Goal: Task Accomplishment & Management: Complete application form

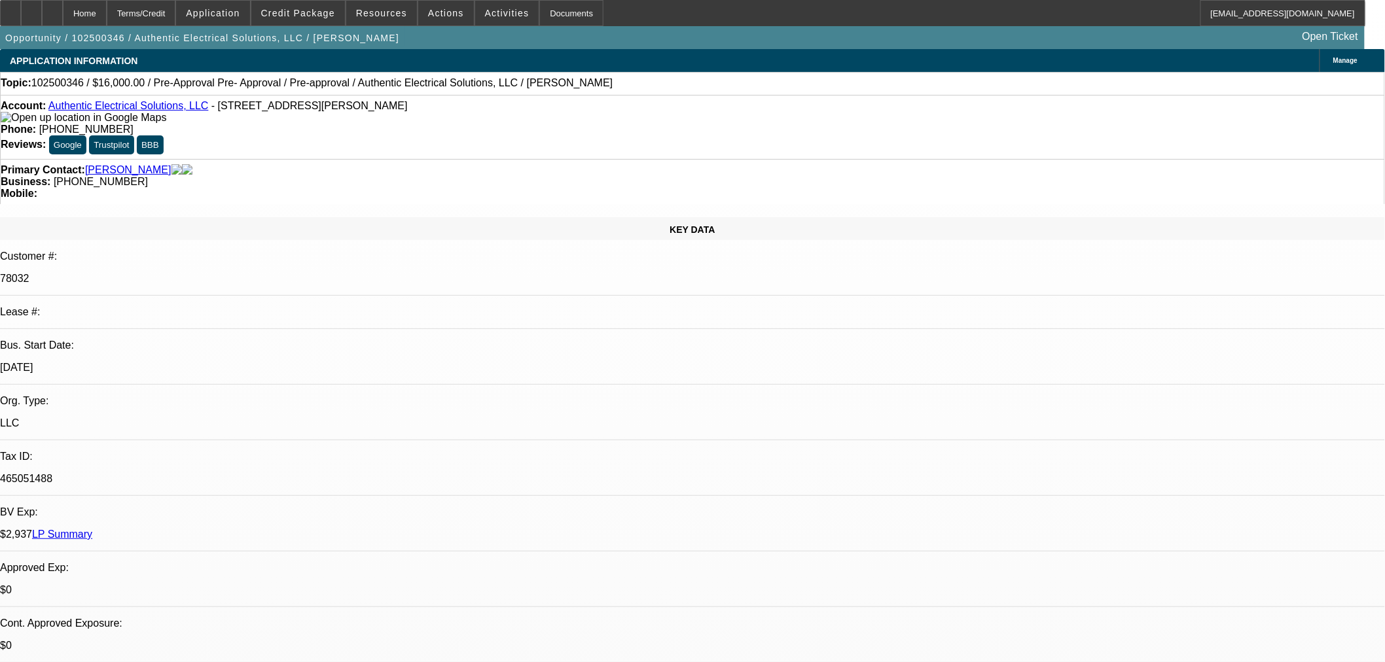
select select "0"
select select "3"
select select "0.1"
select select "4"
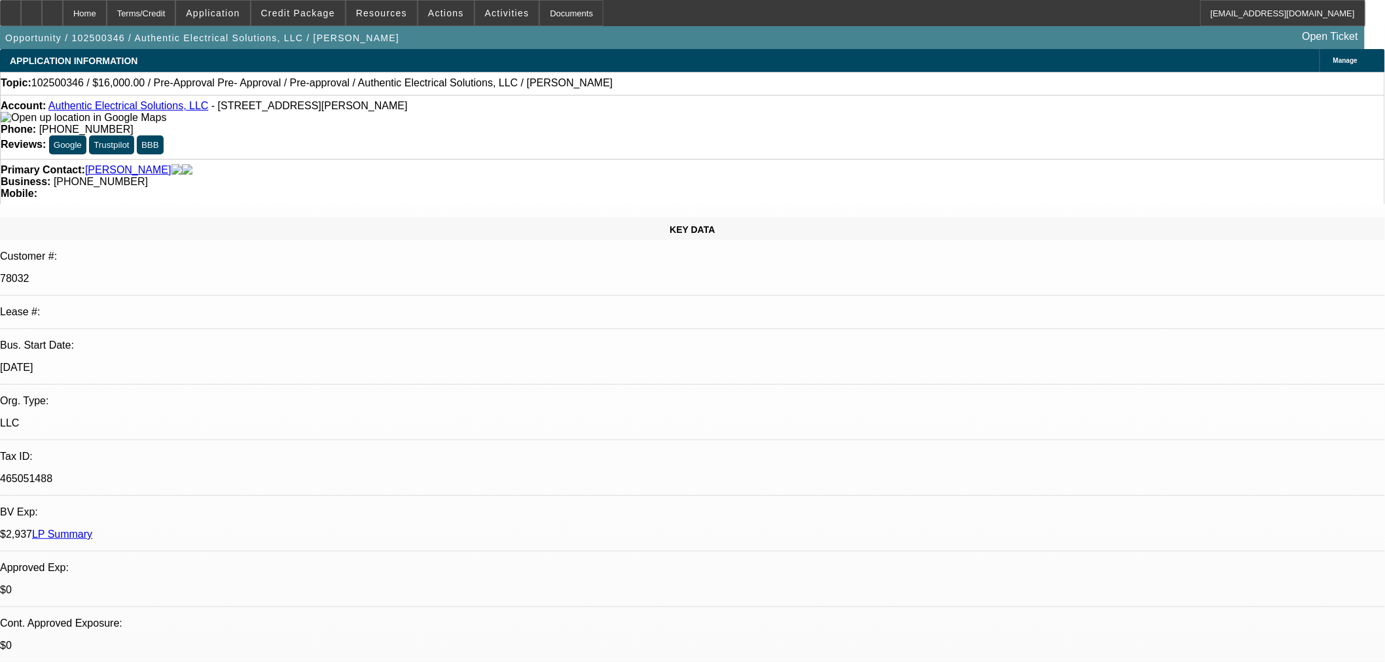
select select "0"
select select "3"
select select "0.1"
select select "4"
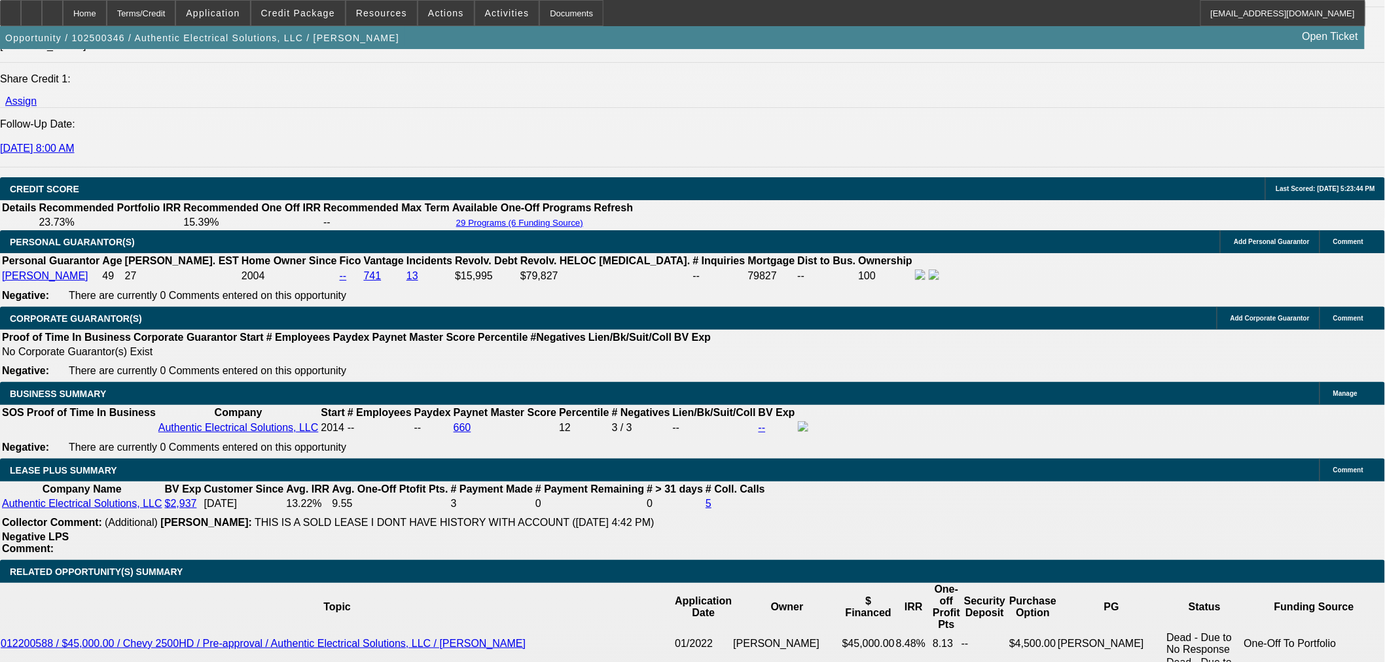
scroll to position [1964, 0]
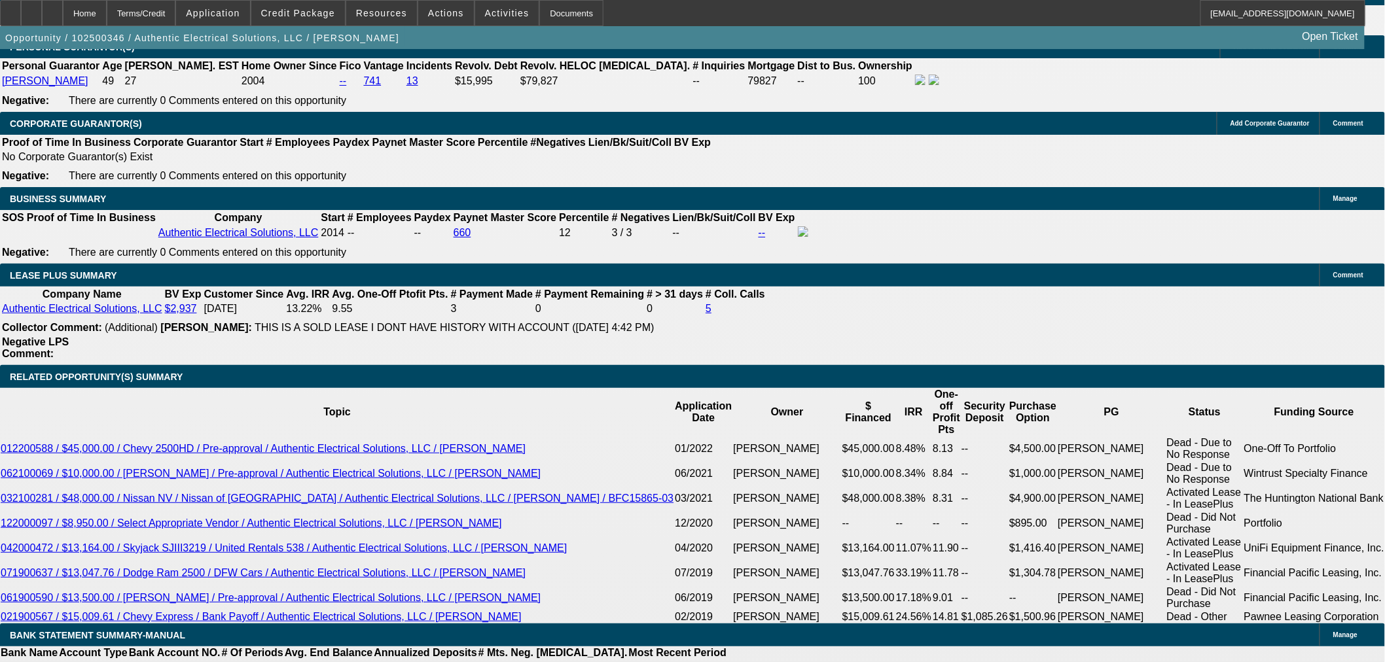
drag, startPoint x: 302, startPoint y: 140, endPoint x: 326, endPoint y: 145, distance: 24.6
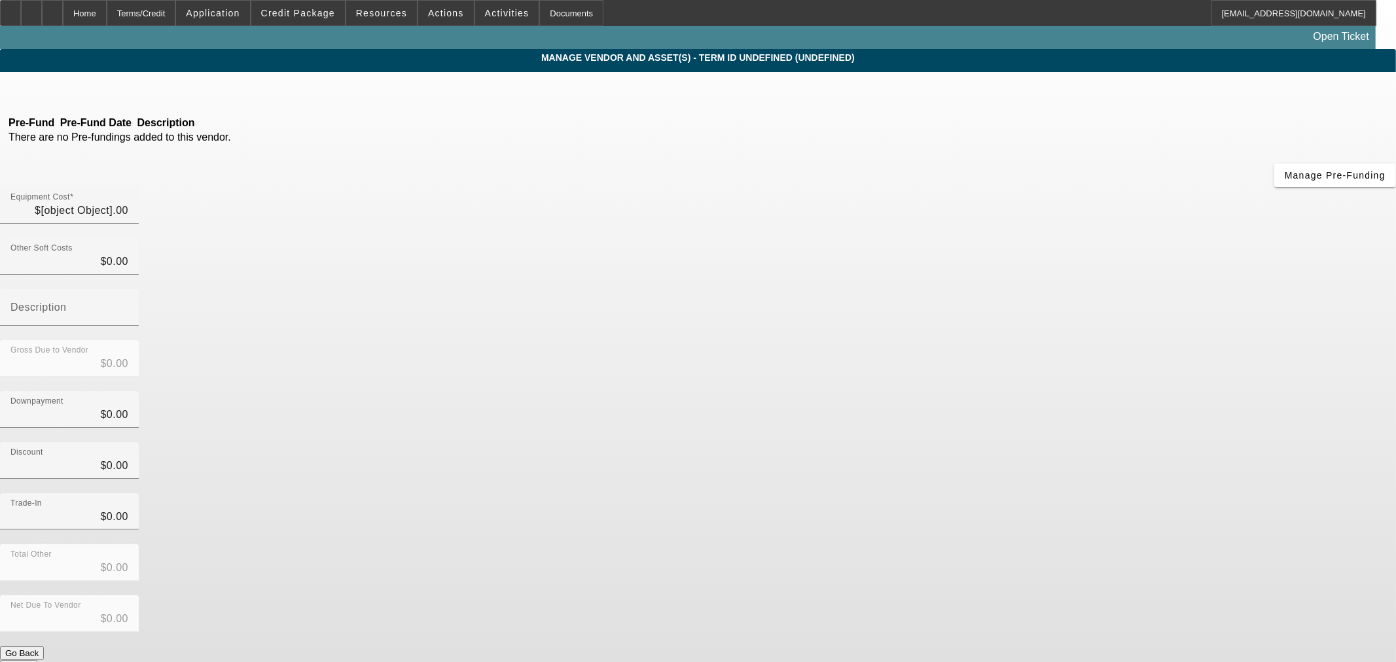
type input "$16,000.00"
click at [139, 187] on div "Equipment Cost $16,000.00" at bounding box center [69, 205] width 139 height 37
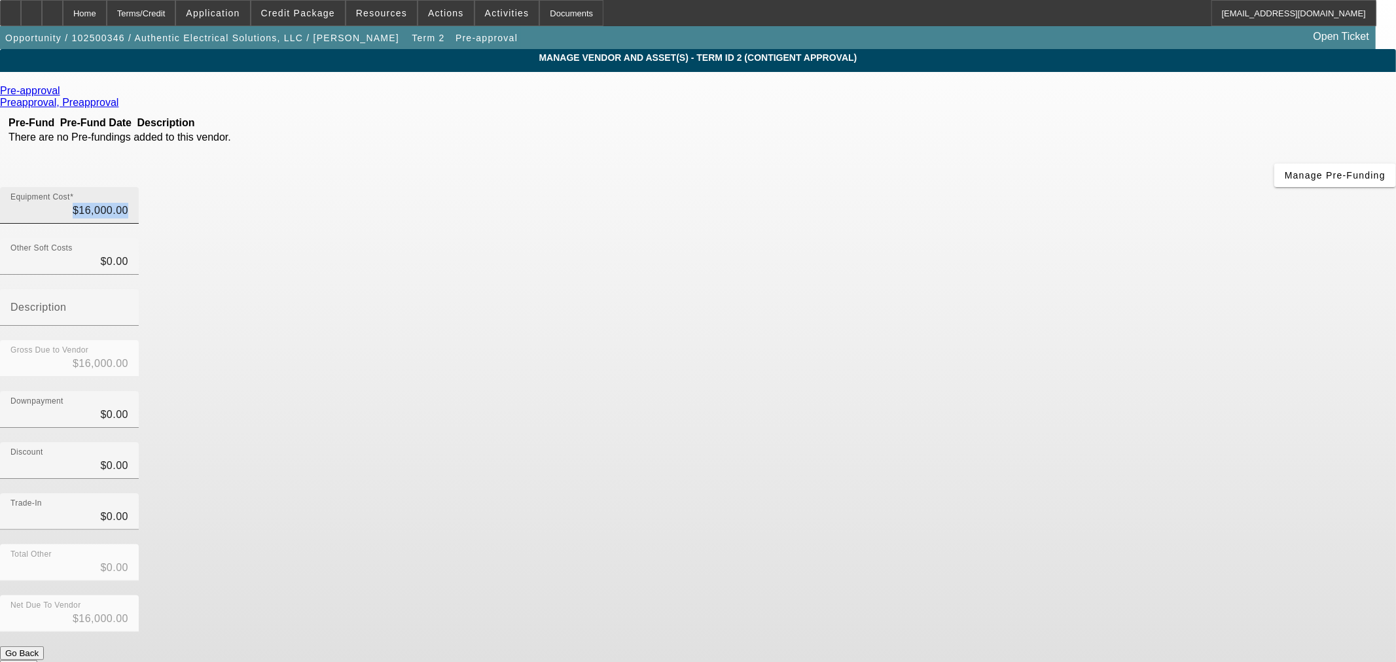
click at [139, 187] on div "Equipment Cost $16,000.00" at bounding box center [69, 205] width 139 height 37
click at [128, 203] on input "16000" at bounding box center [69, 211] width 118 height 16
type input "1"
type input "$1.00"
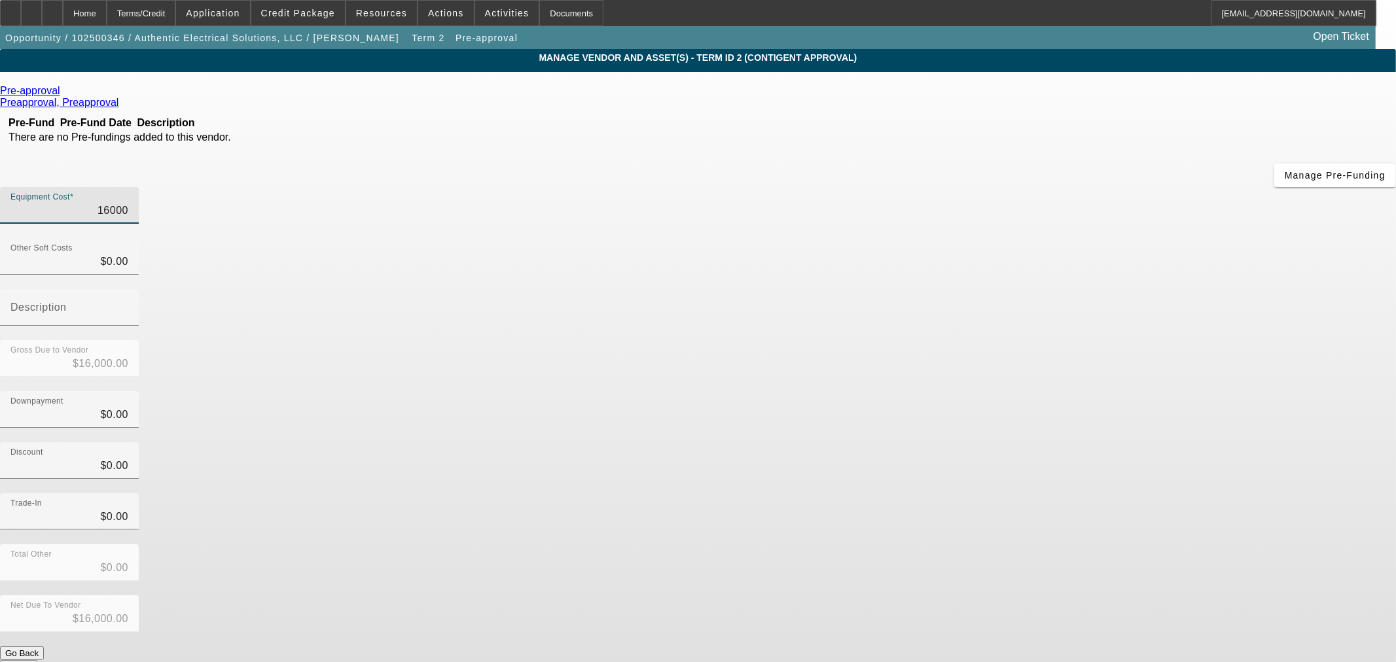
type input "$1.00"
type input "13"
type input "$13.00"
type input "137"
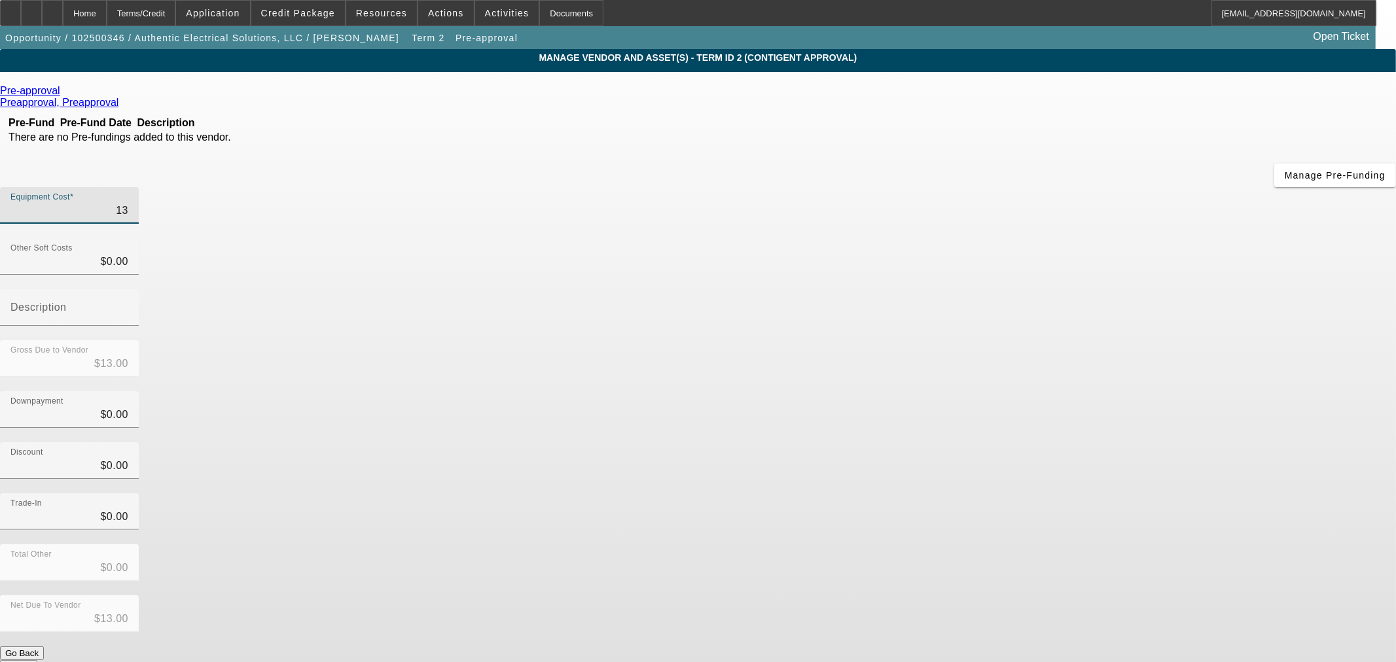
type input "$137.00"
type input "1378"
type input "$1,378.00"
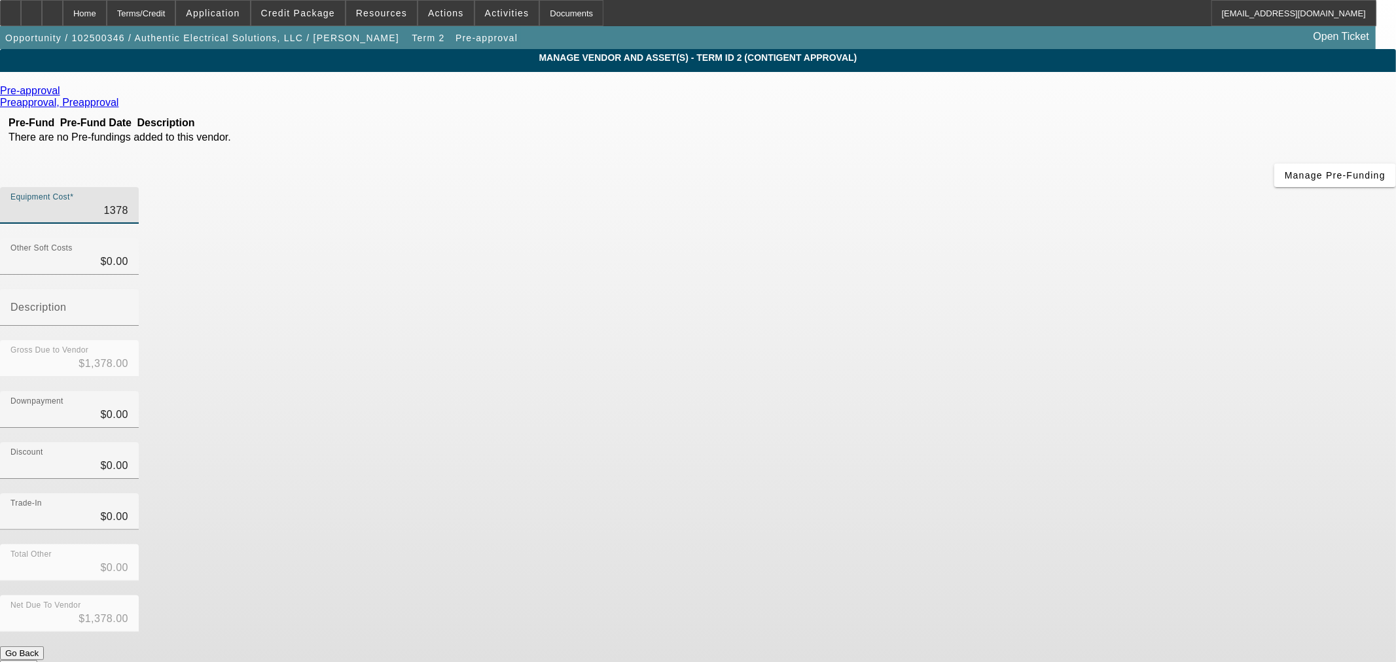
type input "13788"
type input "$13,788.00"
type input "13788.2"
type input "$13,788.20"
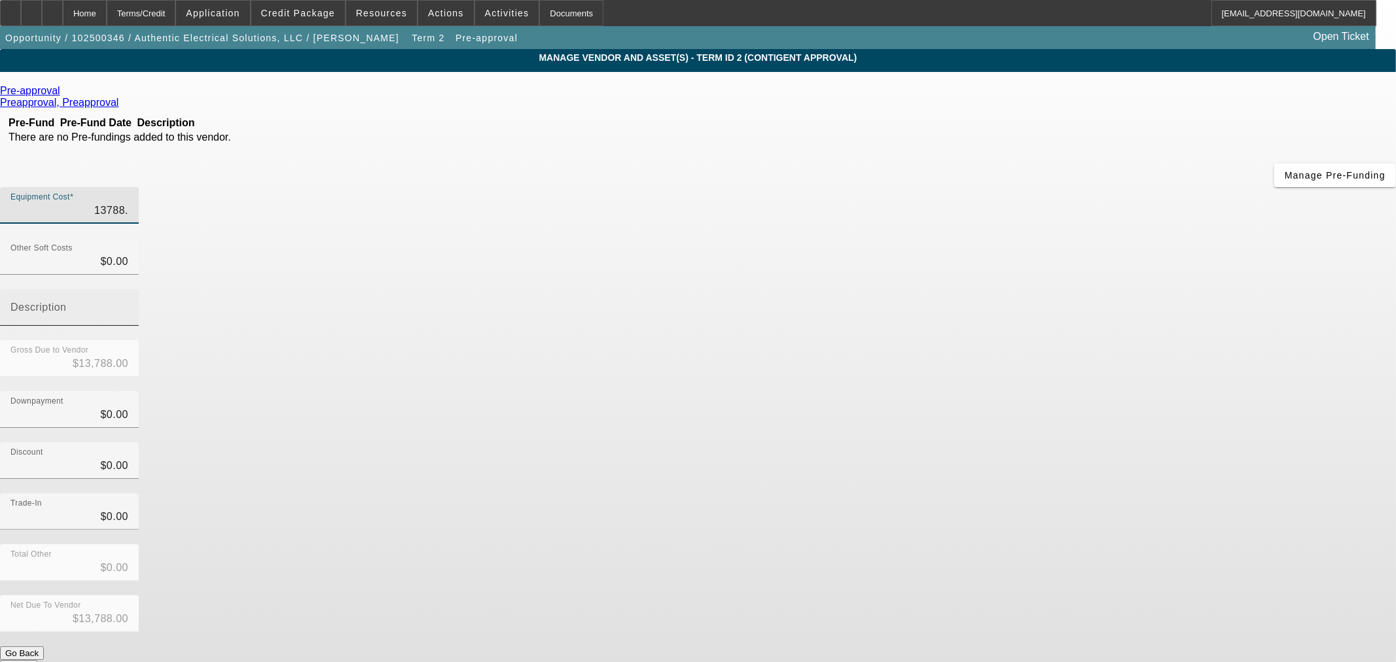
type input "$13,788.20"
type input "13788.25"
type input "$13,788.25"
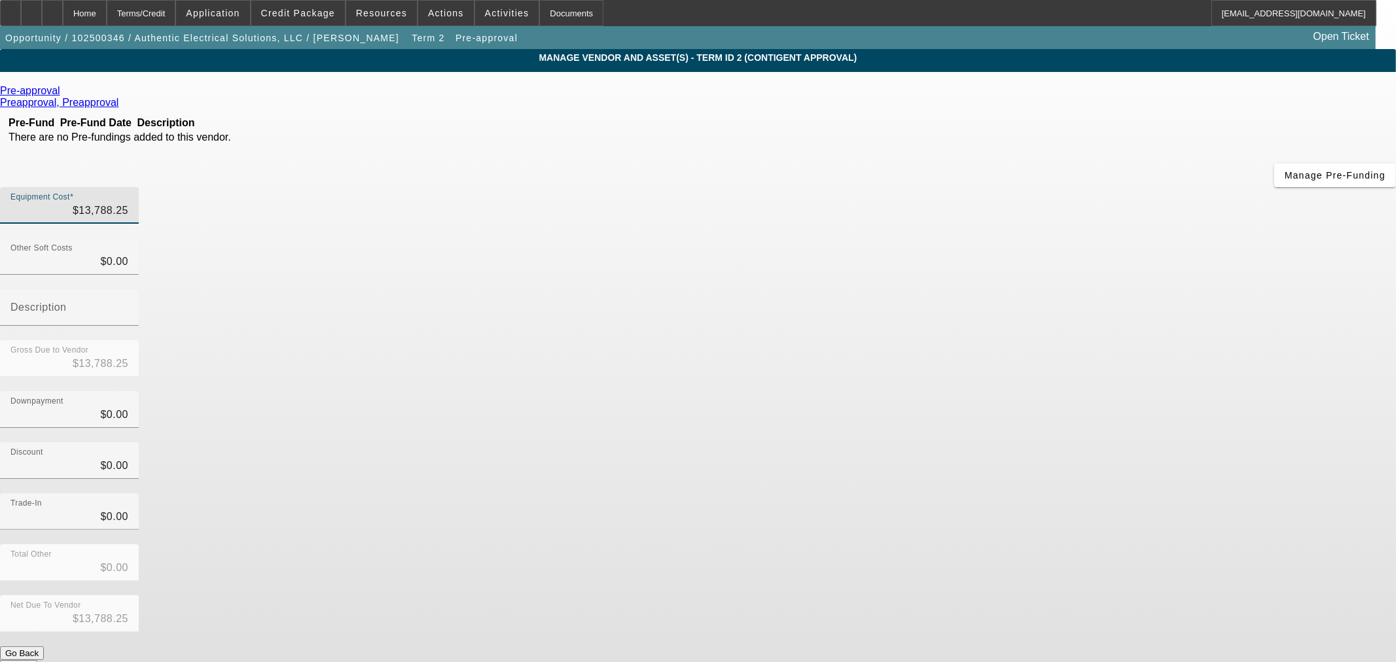
click at [944, 391] on div "Downpayment $0.00" at bounding box center [698, 416] width 1396 height 51
click at [128, 254] on input "0" at bounding box center [69, 262] width 118 height 16
type input "8"
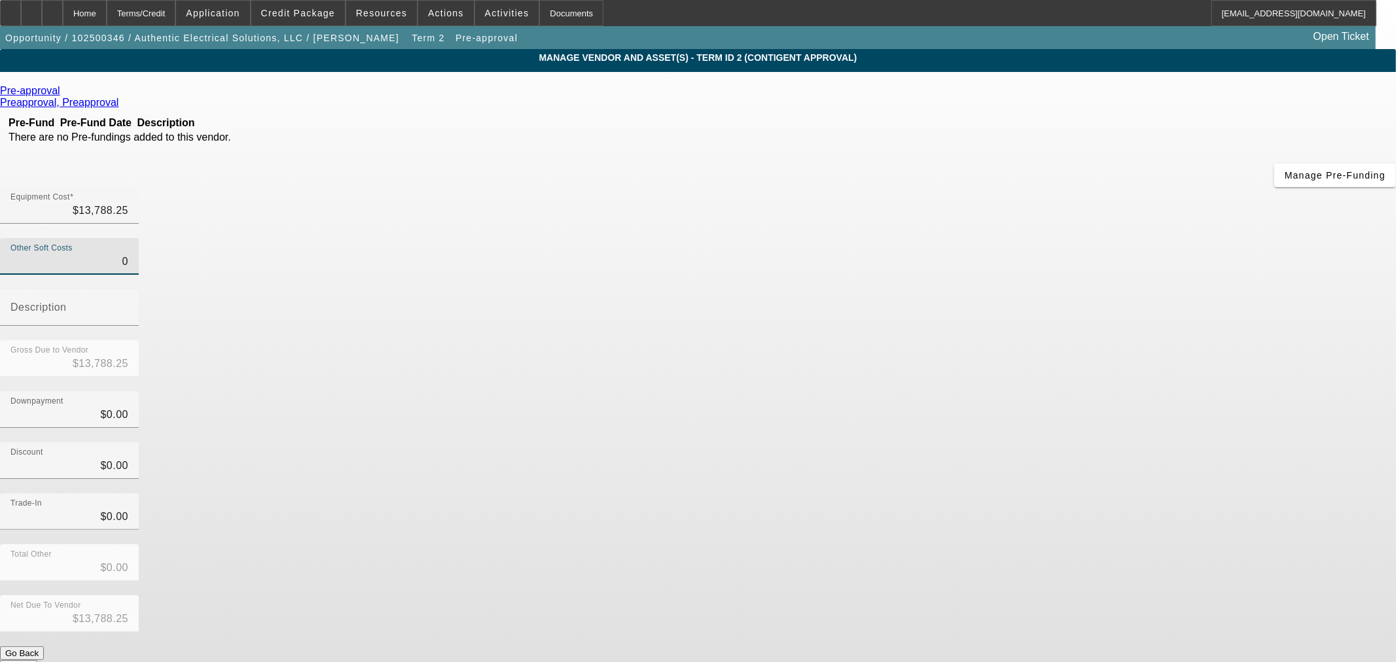
type input "$13,796.25"
type input "84"
type input "$13,872.25"
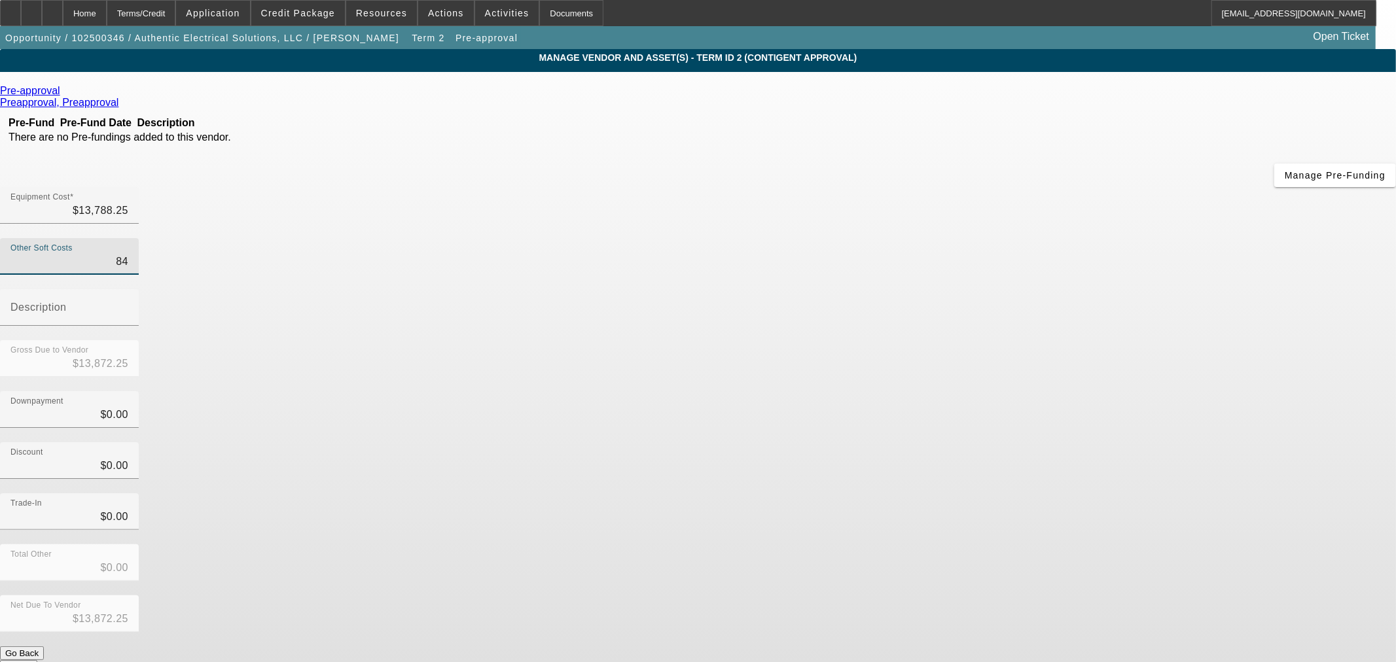
type input "840"
type input "$14,628.25"
type input "840.5"
type input "$14,628.75"
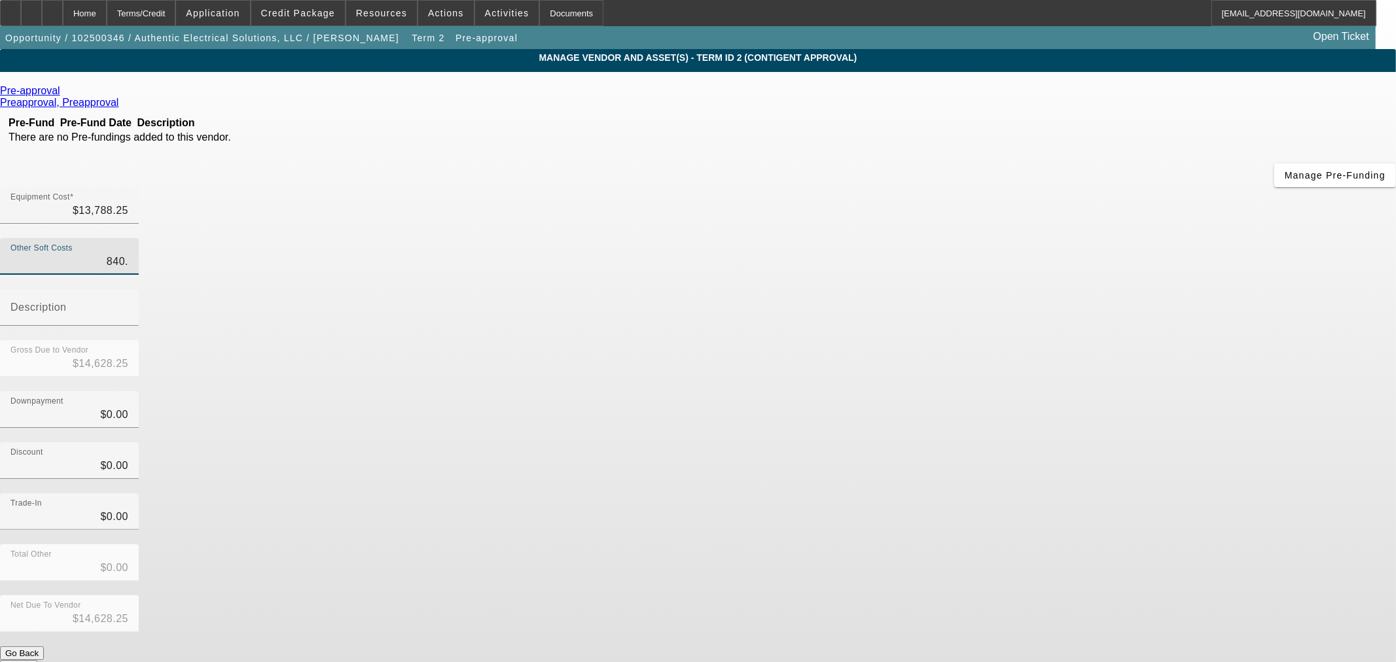
type input "$14,628.75"
type input "840.56"
type input "$14,628.81"
type input "840.5"
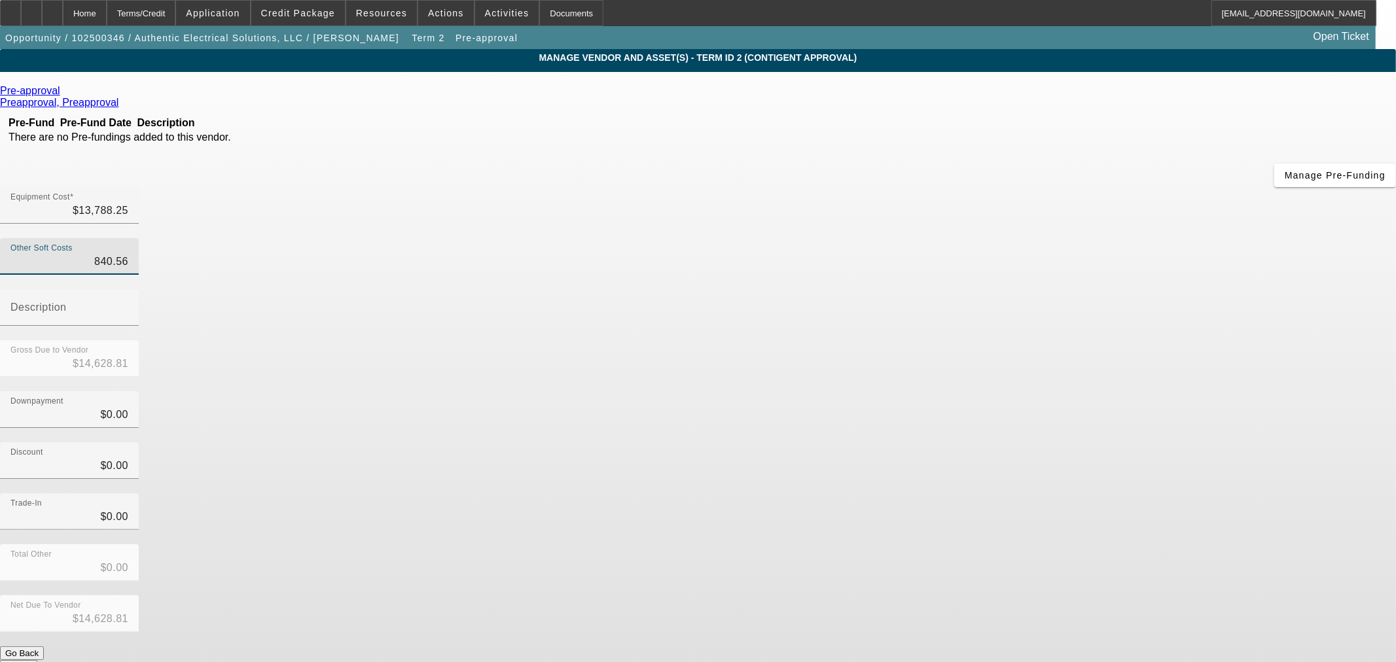
type input "$14,628.75"
type input "840."
type input "$14,628.25"
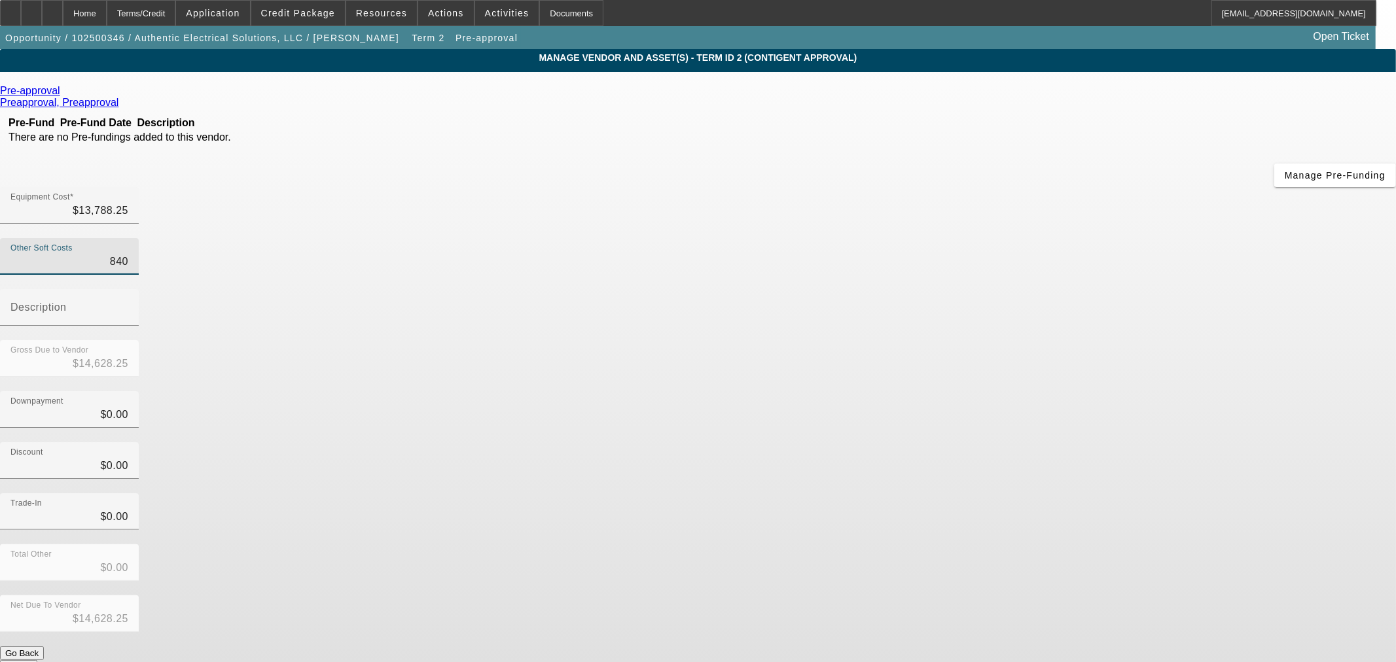
type input "84"
type input "$13,872.25"
type input "8"
type input "$13,796.25"
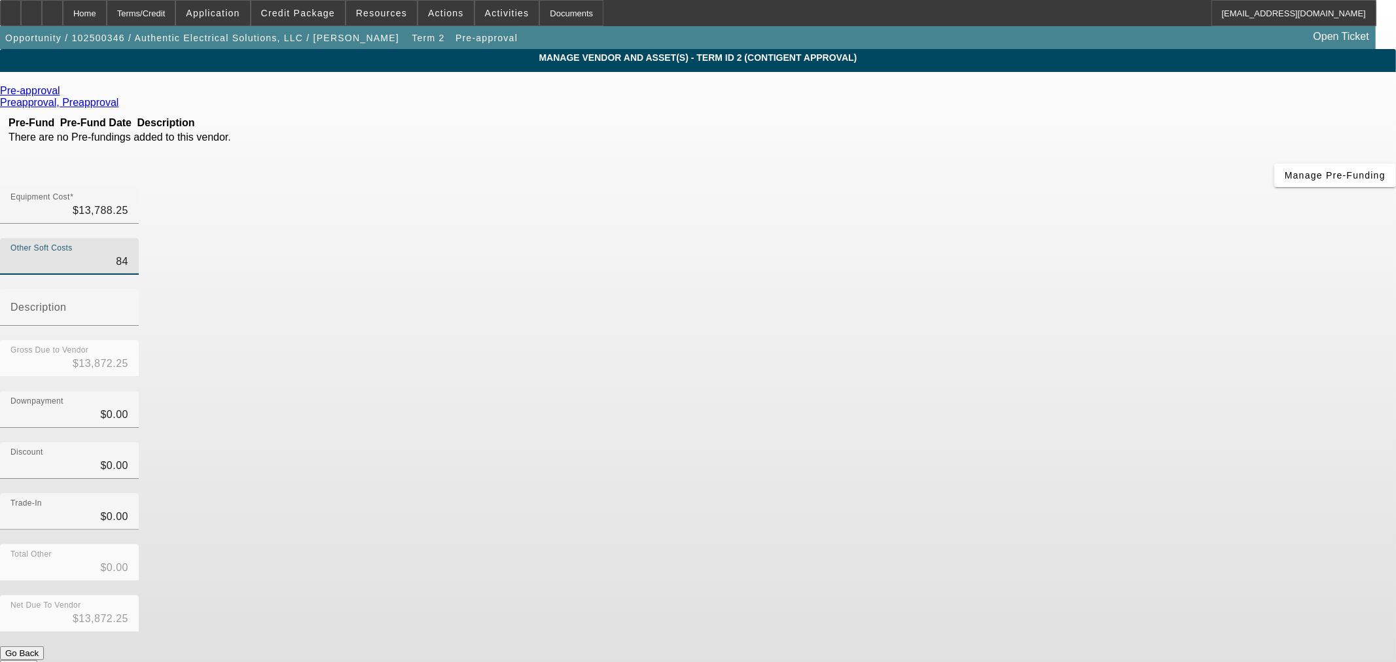
type input "$13,796.25"
type input "85"
type input "$13,873.25"
type input "859"
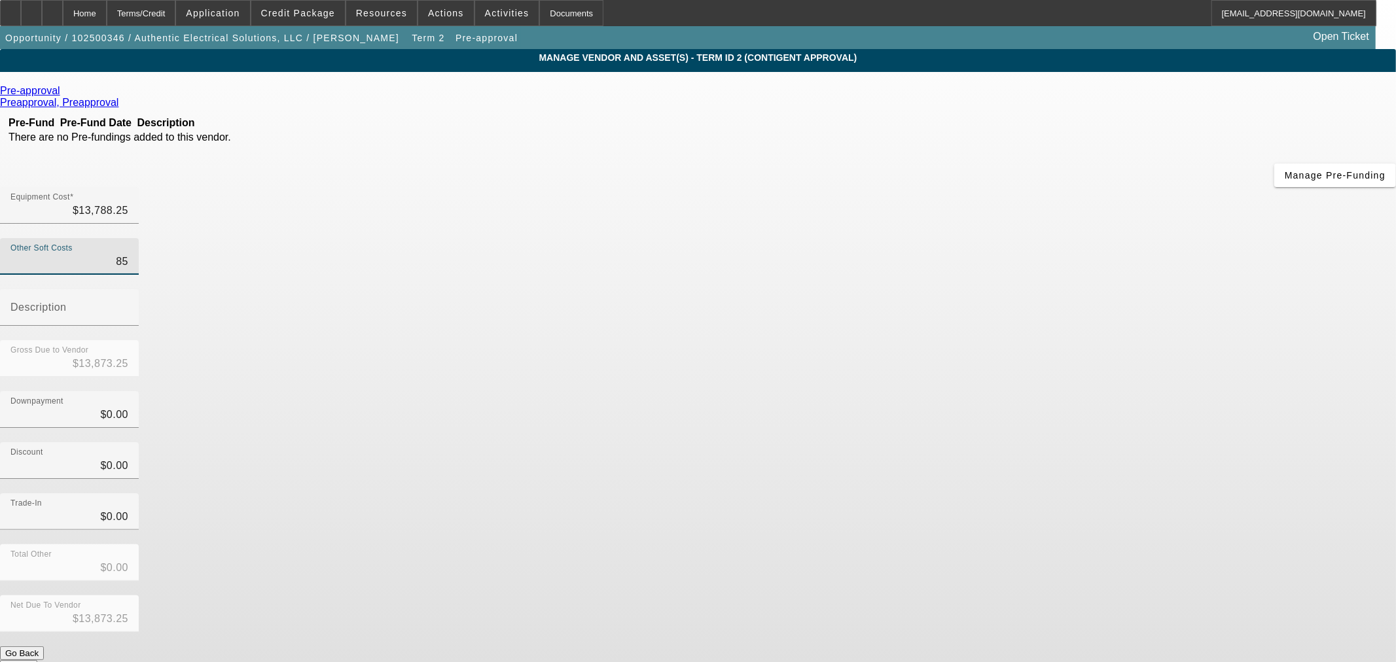
type input "$14,647.25"
type input "859.3"
type input "$14,647.55"
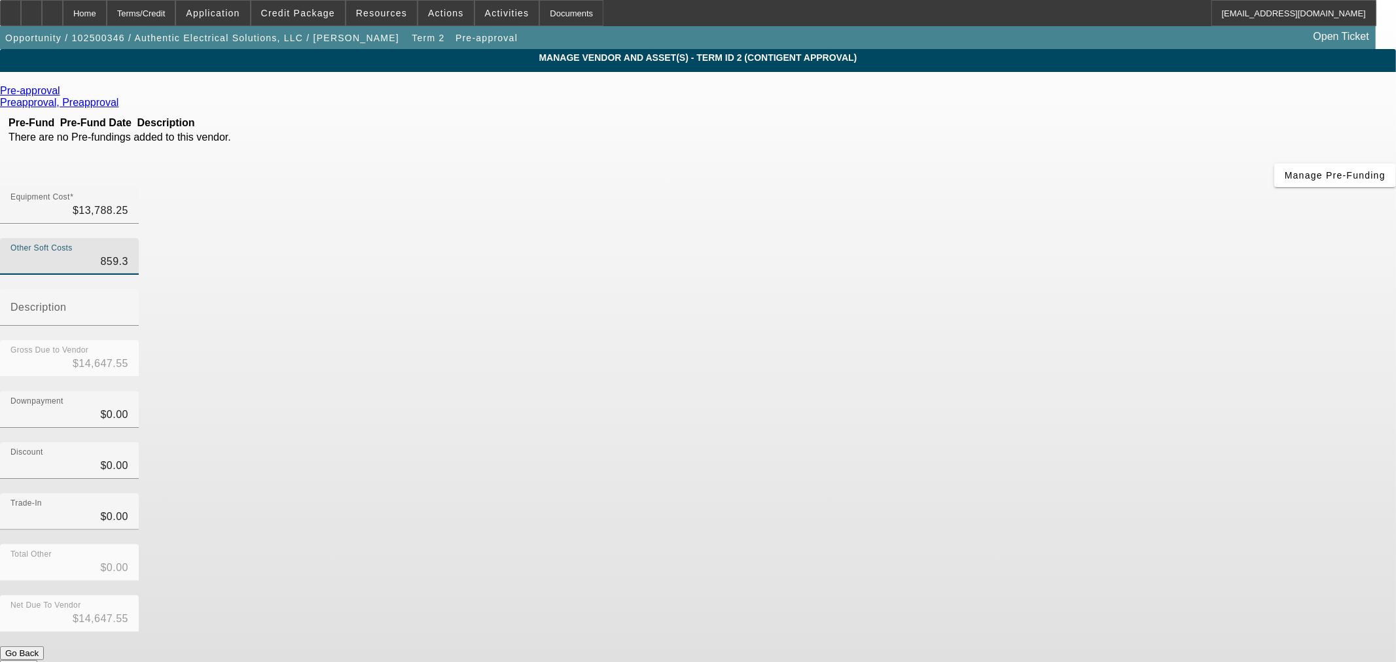
type input "859.38"
type input "$14,647.63"
type input "$859.38"
click at [1033, 443] on div "Discount $0.00" at bounding box center [698, 468] width 1396 height 51
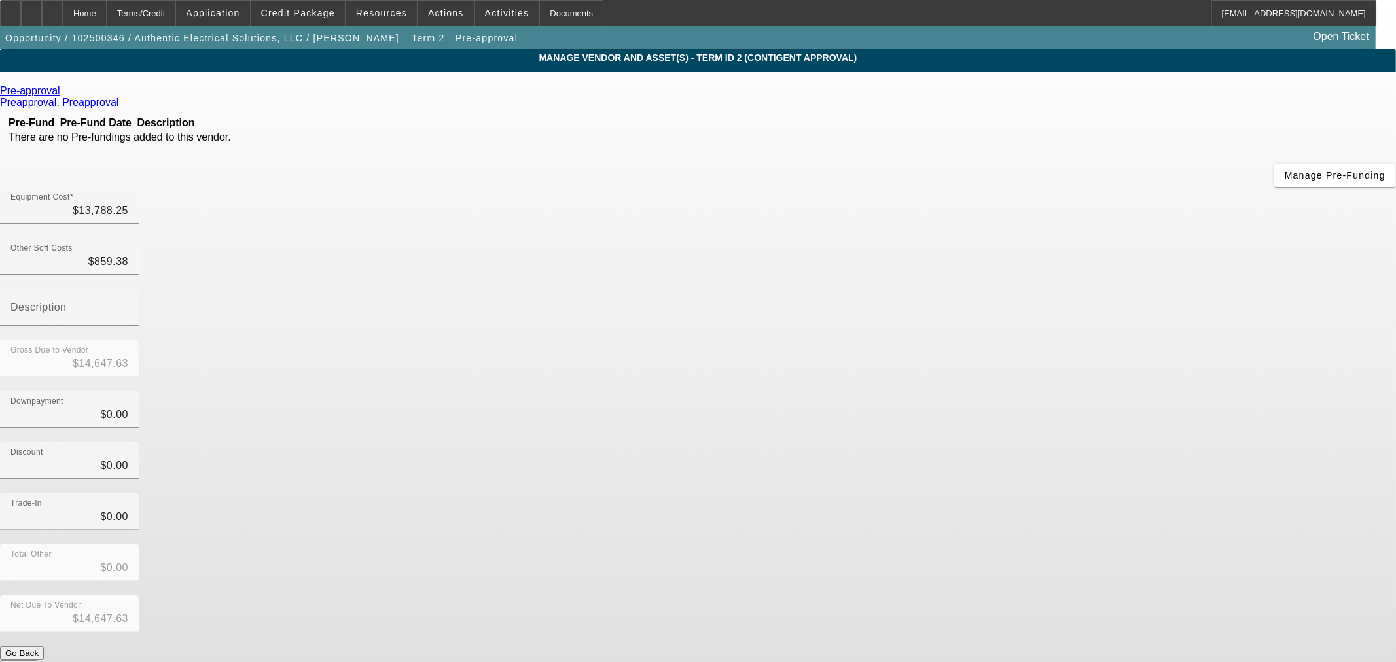
click at [37, 660] on button "Submit" at bounding box center [18, 667] width 37 height 14
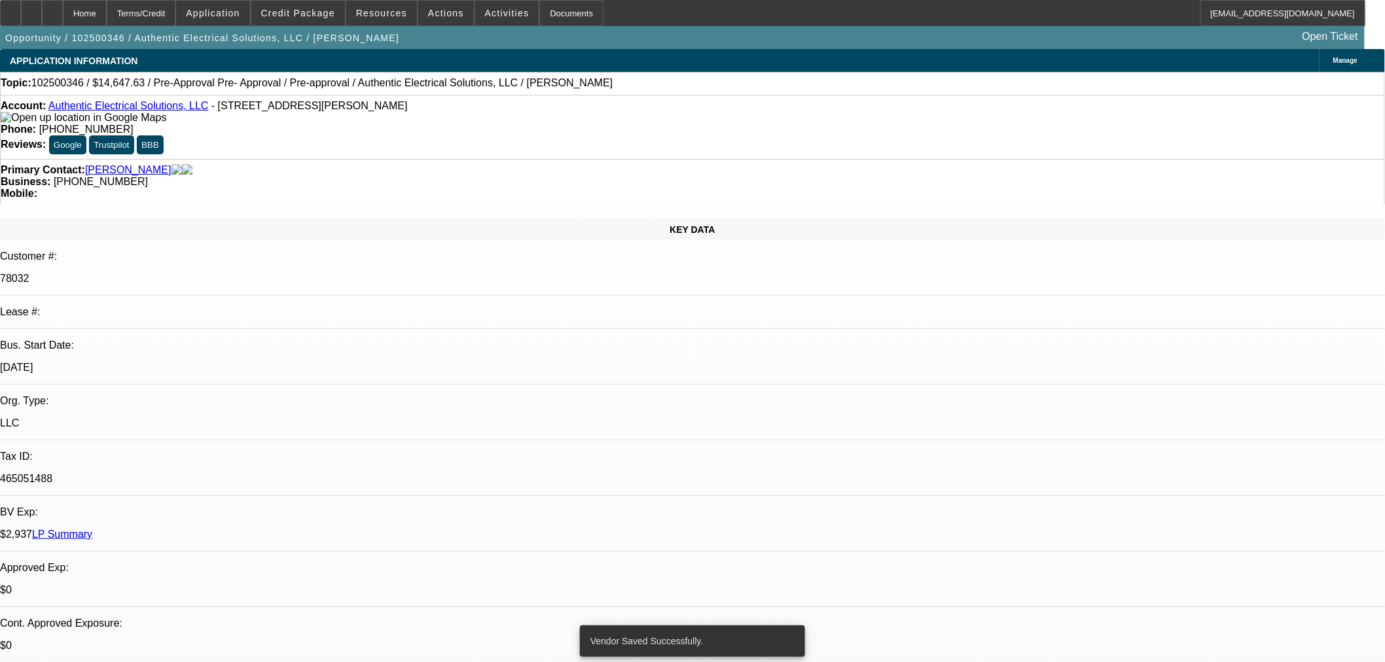
select select "0"
select select "3"
select select "0.1"
select select "4"
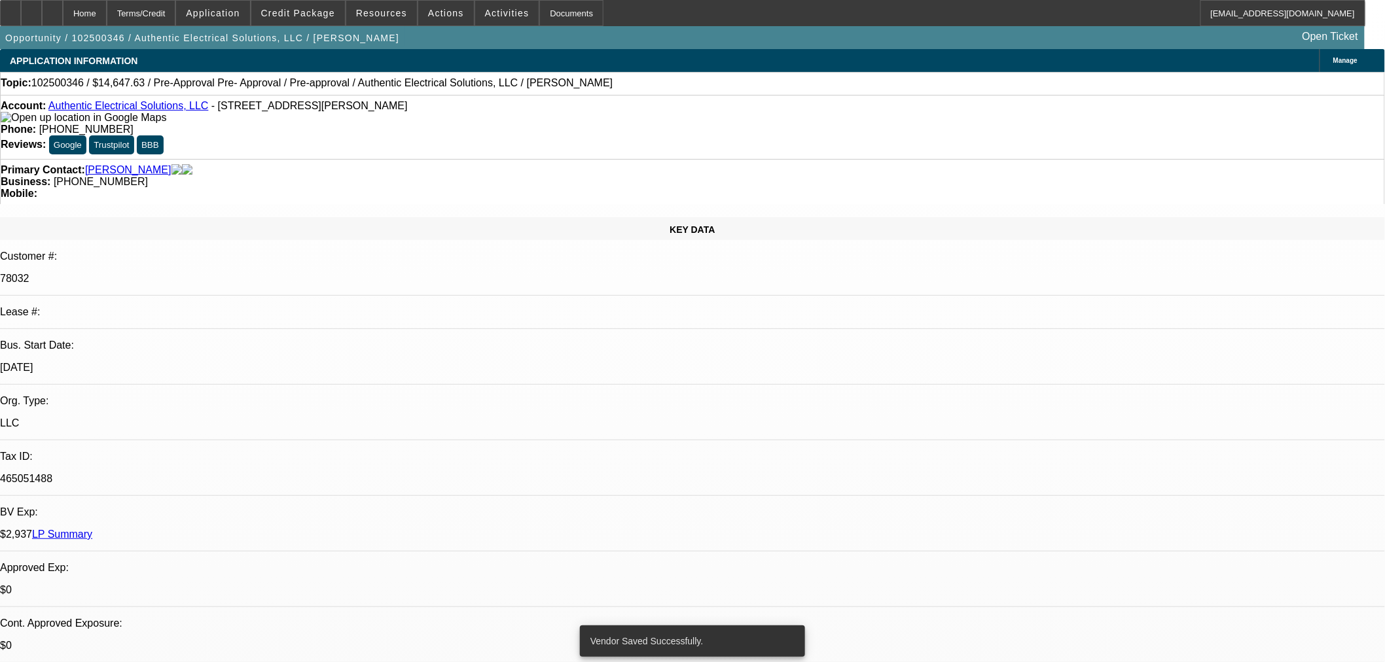
select select "0"
select select "3"
select select "0.1"
select select "4"
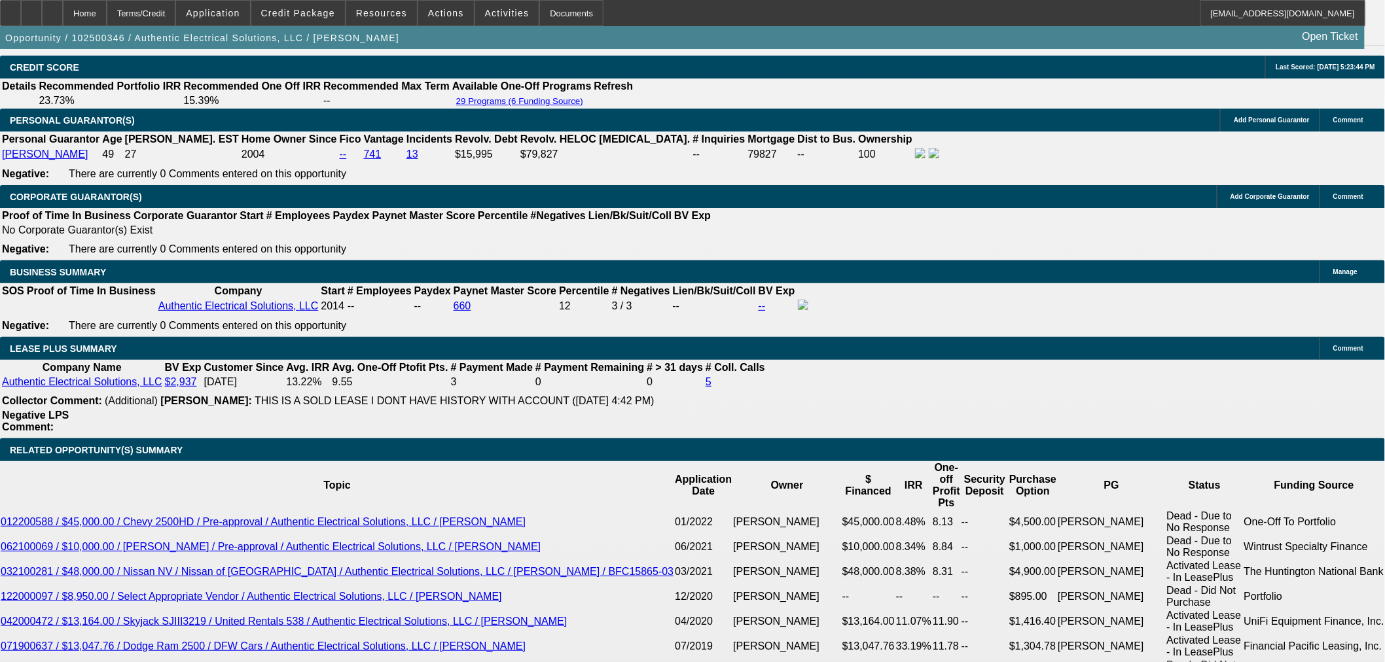
scroll to position [1929, 0]
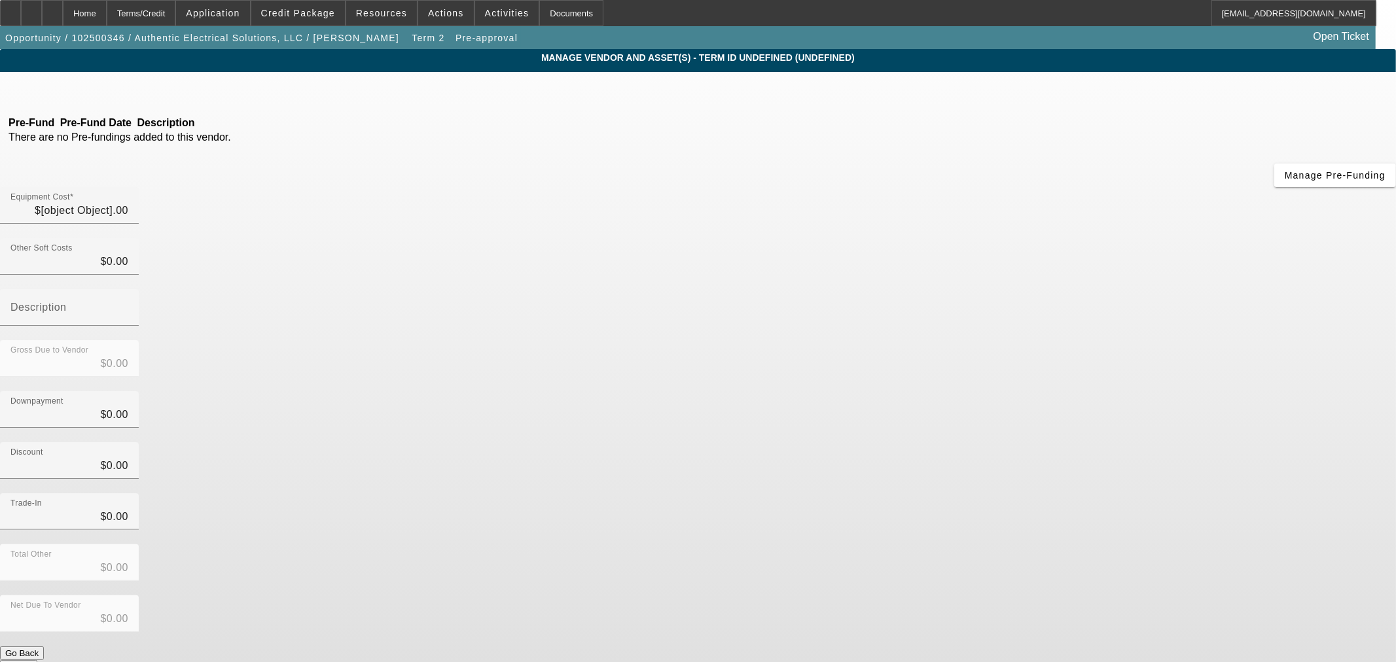
type input "$13,788.25"
type input "$859.38"
type input "$14,647.63"
click at [128, 305] on input "Description" at bounding box center [69, 313] width 118 height 16
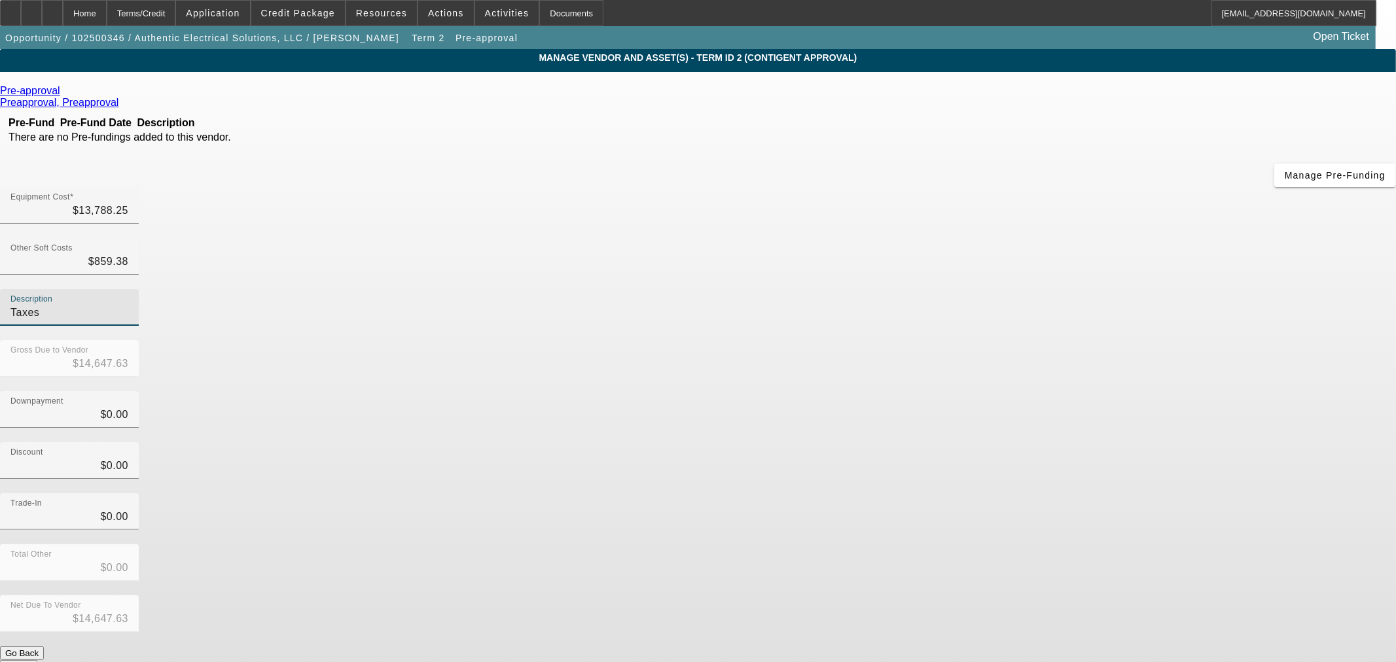
click at [947, 443] on div "Discount $0.00" at bounding box center [698, 468] width 1396 height 51
click at [52, 295] on mat-label "Description" at bounding box center [31, 299] width 42 height 9
click at [128, 305] on input "Taxes" at bounding box center [69, 313] width 118 height 16
type input "Tax"
click at [901, 187] on div "Equipment Cost $13,788.25" at bounding box center [698, 212] width 1396 height 51
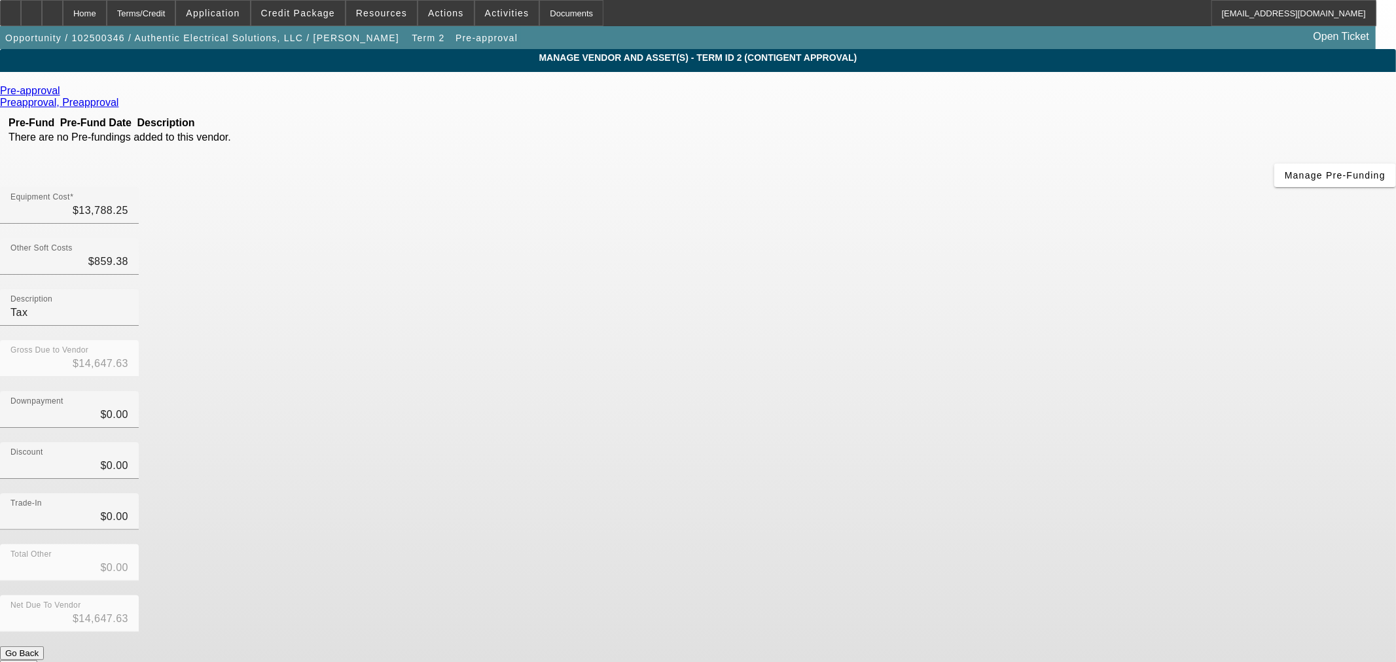
click at [386, 95] on div "Pre-approval" at bounding box center [698, 91] width 1396 height 12
click at [385, 95] on div "Pre-approval" at bounding box center [698, 91] width 1396 height 12
drag, startPoint x: 376, startPoint y: 88, endPoint x: 376, endPoint y: 98, distance: 9.8
click at [376, 96] on div "Pre-approval" at bounding box center [698, 91] width 1396 height 12
click at [378, 97] on div "Pre-approval" at bounding box center [698, 91] width 1396 height 12
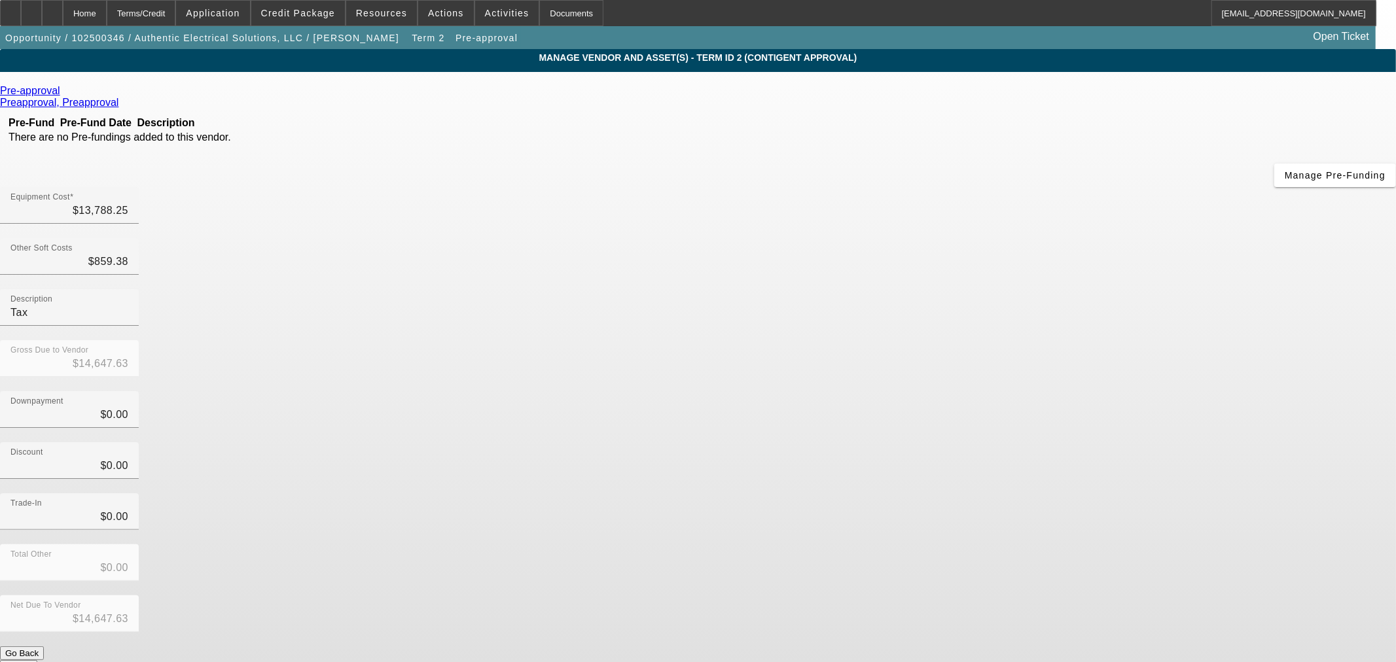
click at [63, 96] on icon at bounding box center [63, 90] width 0 height 11
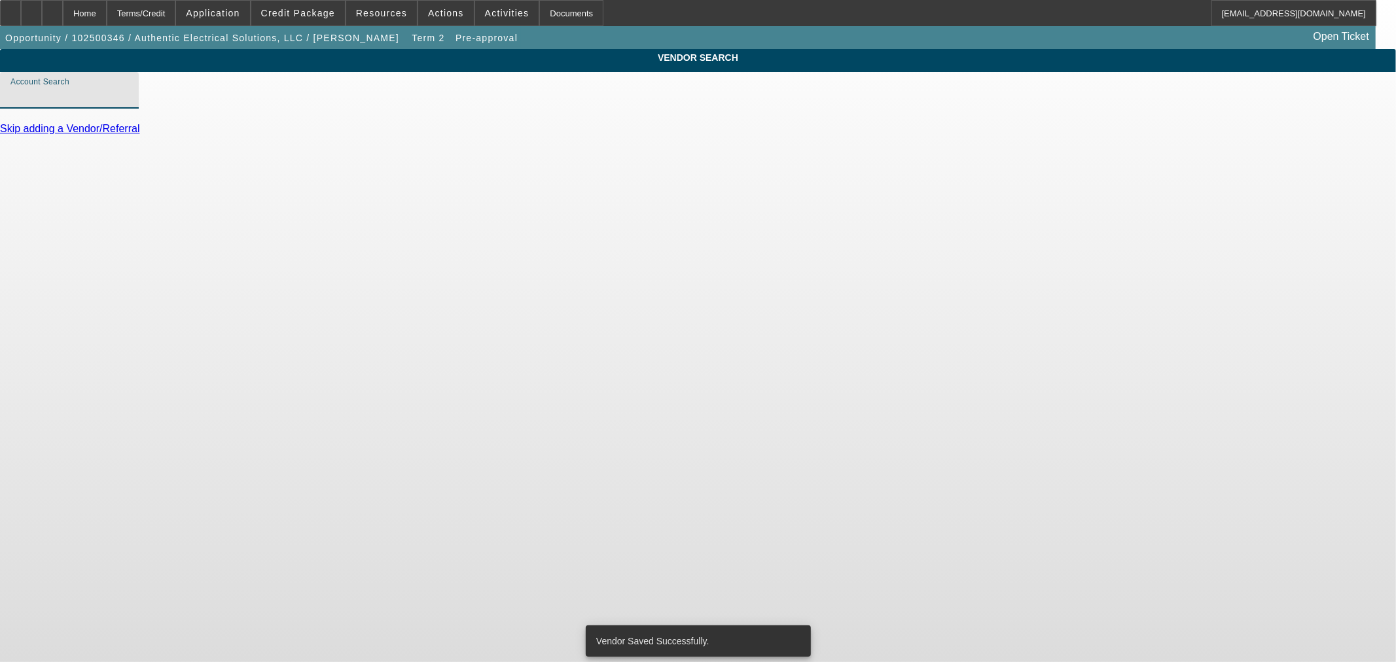
click at [128, 103] on input "Account Search" at bounding box center [69, 96] width 118 height 16
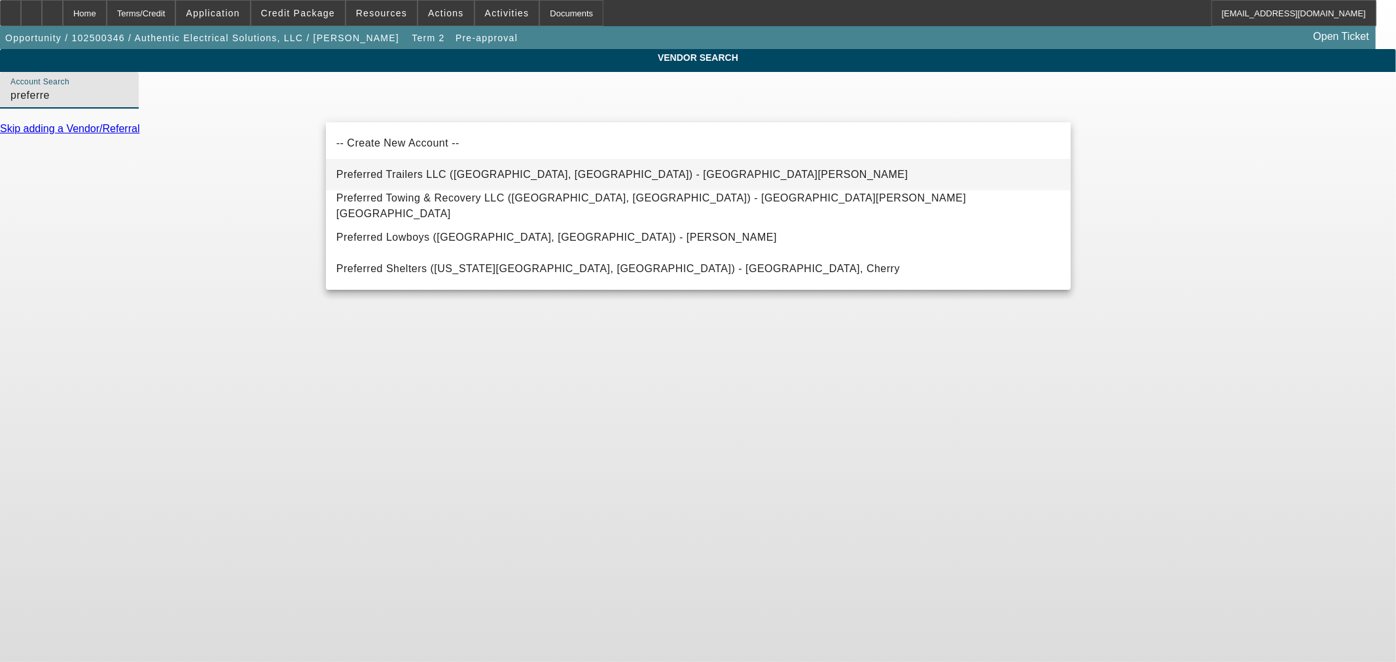
click at [556, 185] on mat-option "Preferred Trailers LLC (Clifton, TX) - Compton, Kenneth" at bounding box center [698, 174] width 745 height 31
type input "Preferred Trailers LLC (Clifton, TX) - Compton, Kenneth"
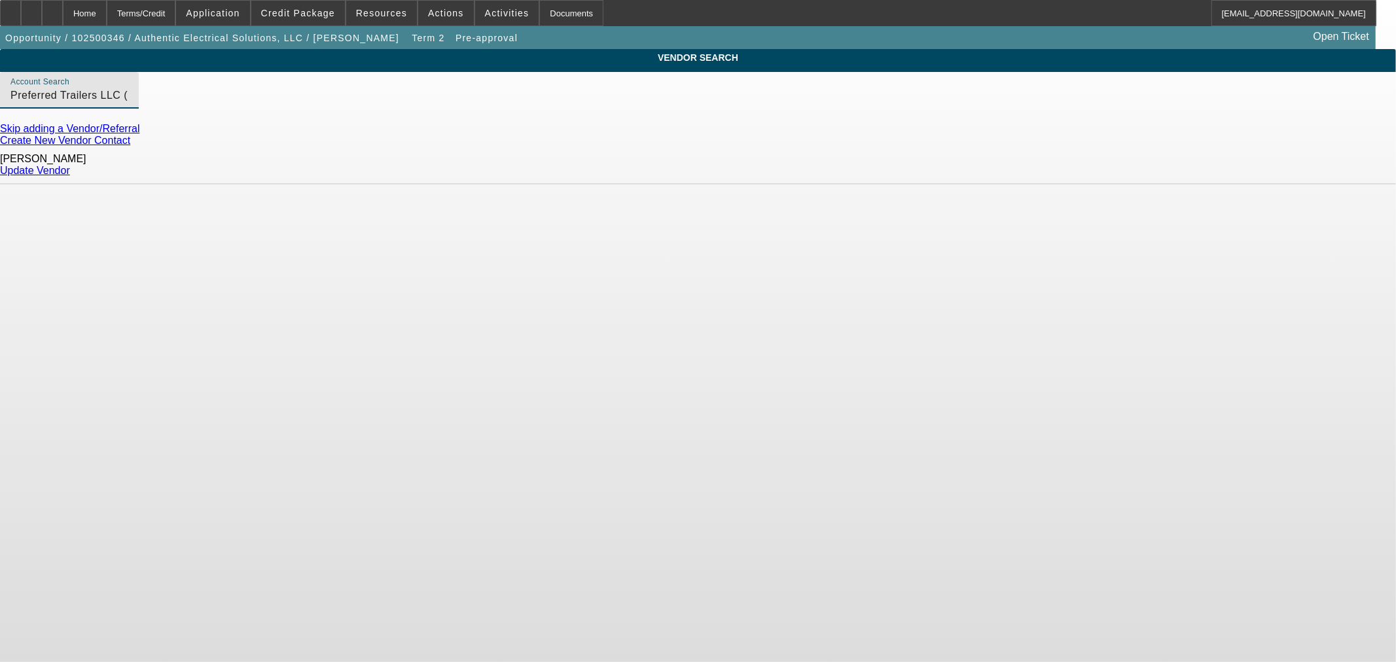
click at [1011, 173] on div "Update Vendor" at bounding box center [698, 171] width 1396 height 12
click at [70, 165] on link "Update Vendor" at bounding box center [35, 170] width 70 height 11
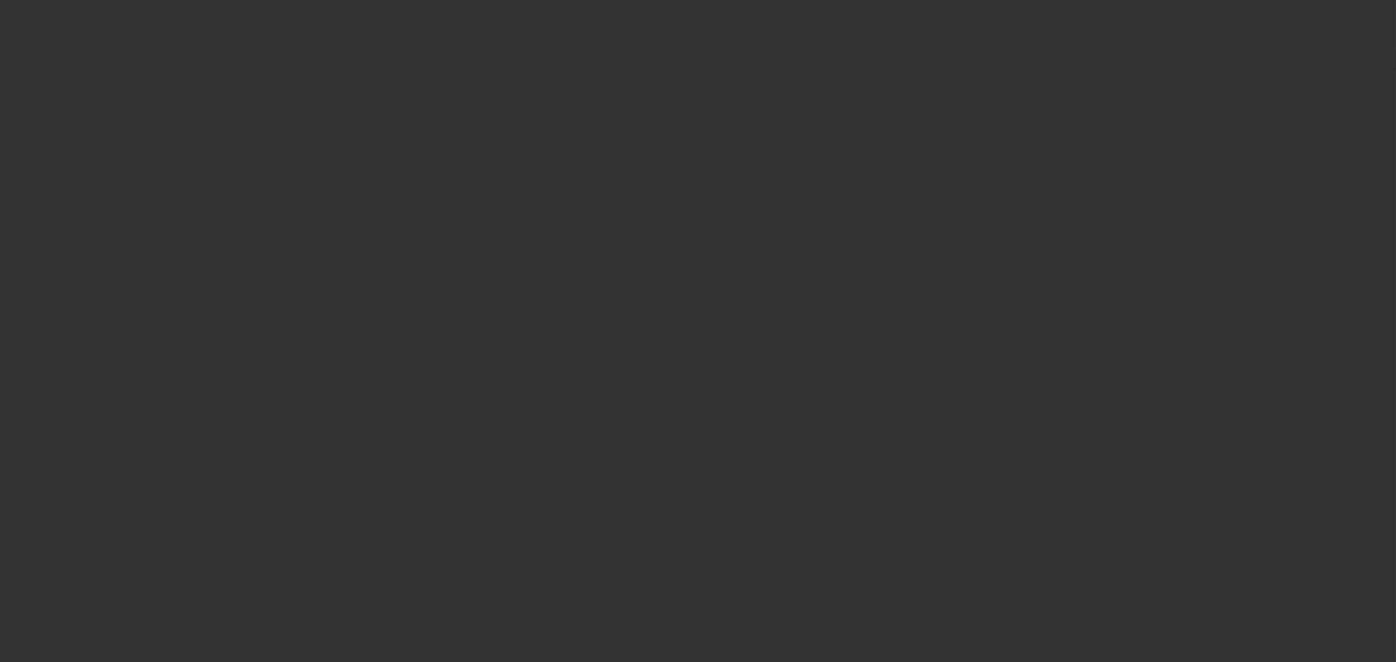
type input "$13,788.25"
type input "$859.38"
type input "Tax"
type input "$14,647.63"
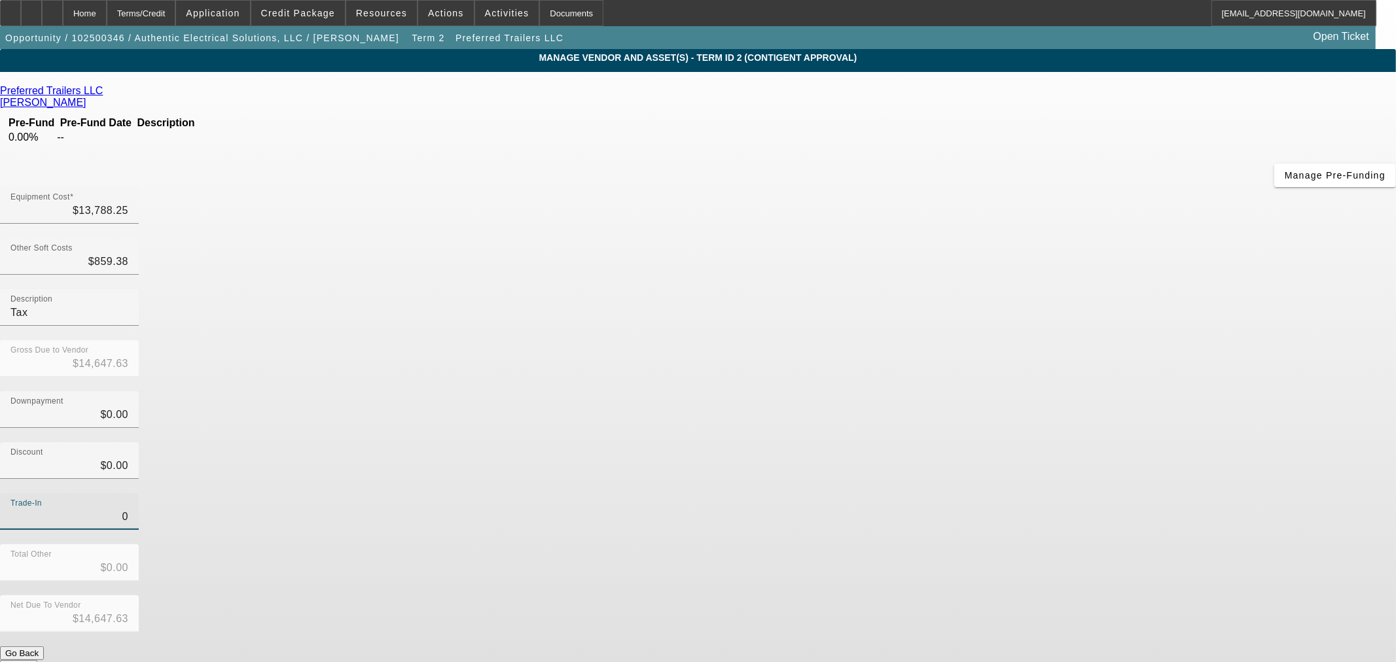
click at [128, 509] on input "0" at bounding box center [69, 517] width 118 height 16
type input "$0.00"
click at [139, 428] on div at bounding box center [69, 435] width 139 height 14
click at [128, 391] on div "Downpayment $0.00" at bounding box center [69, 409] width 118 height 37
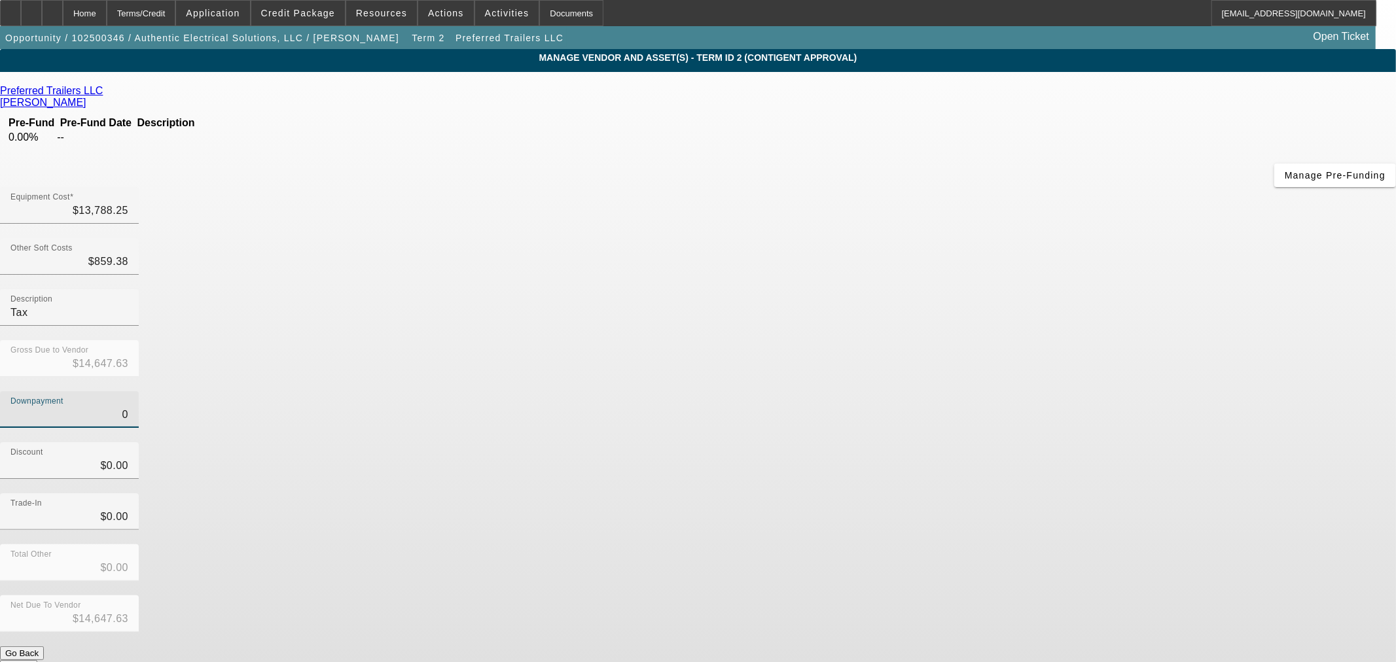
type input "01"
type input "$1.00"
type input "$14,646.63"
type input "010"
type input "$10.00"
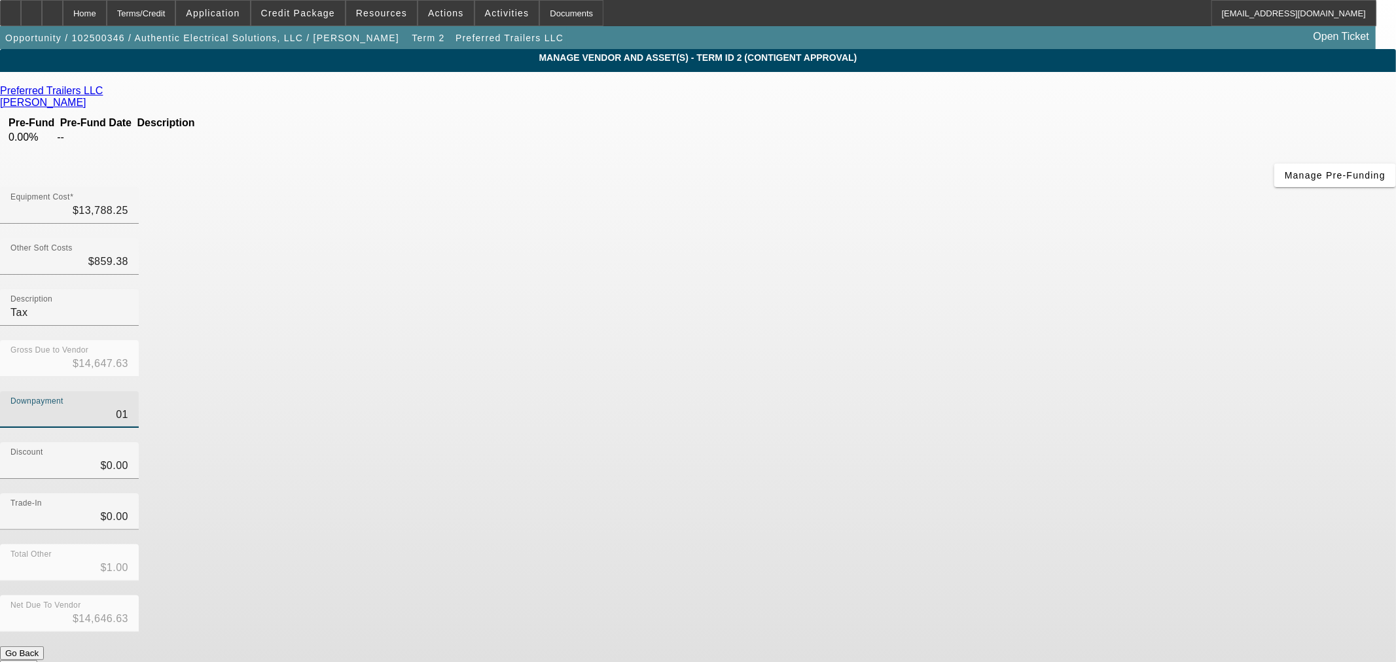
type input "$14,637.63"
type input "0100"
type input "$100.00"
type input "$14,547.63"
type input "01000"
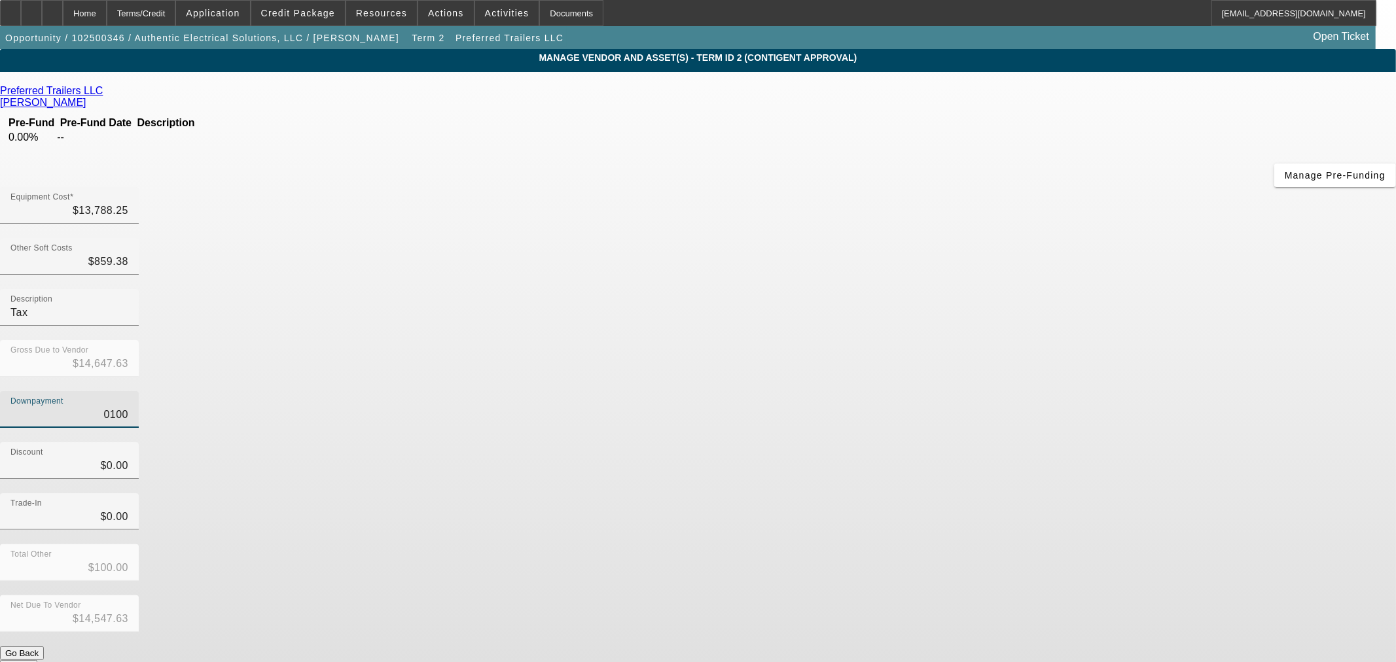
type input "$1,000.00"
type input "$13,647.63"
drag, startPoint x: 992, startPoint y: 302, endPoint x: 992, endPoint y: 285, distance: 17.7
click at [993, 443] on div "Discount $0.00" at bounding box center [698, 468] width 1396 height 51
click at [128, 407] on input "01000" at bounding box center [69, 415] width 118 height 16
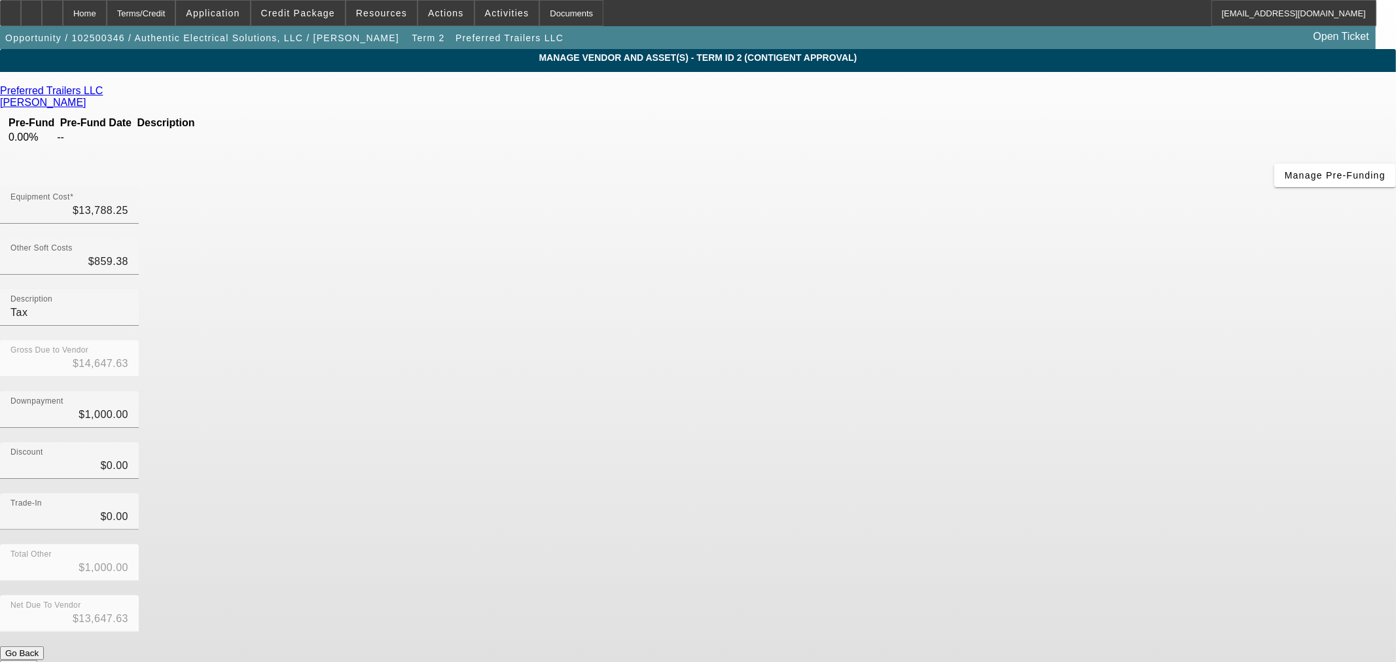
click at [1018, 443] on div "Discount $0.00" at bounding box center [698, 468] width 1396 height 51
type input "1000"
click at [128, 407] on input "1000" at bounding box center [69, 415] width 118 height 16
type input "$0.00"
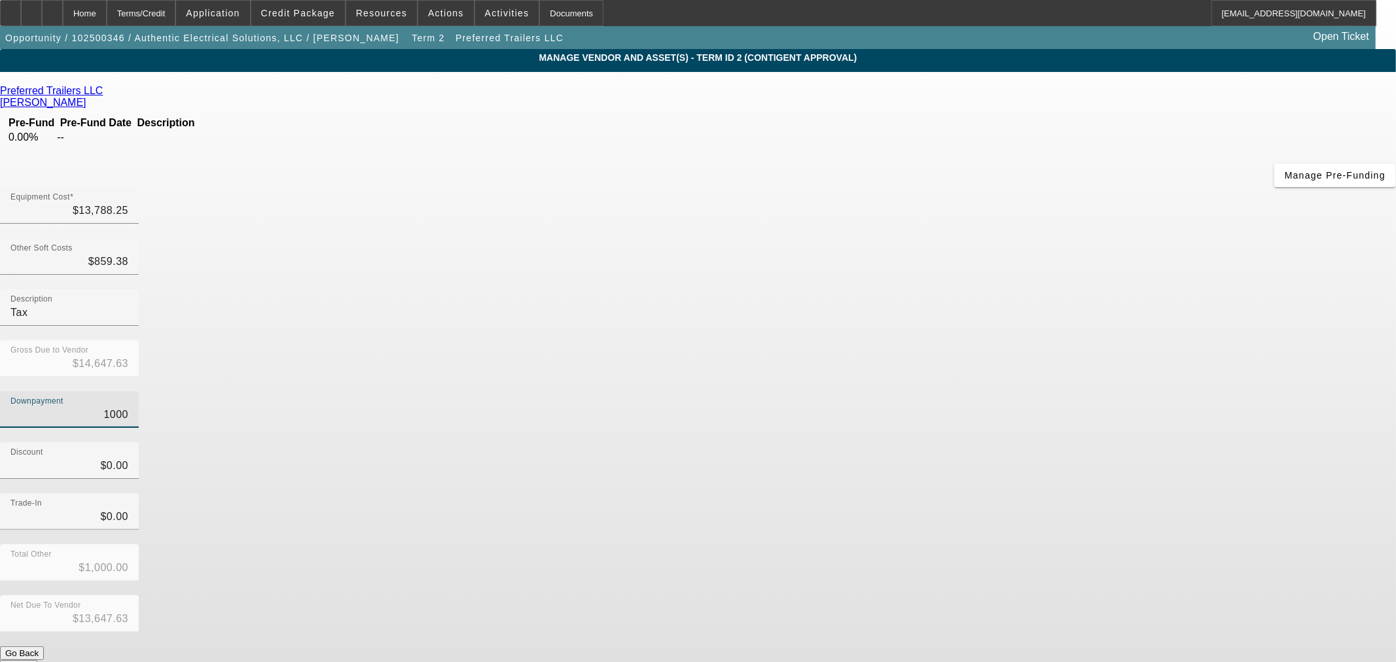
type input "$14,647.63"
type input "1"
type input "$1.00"
type input "$14,646.63"
type input "10"
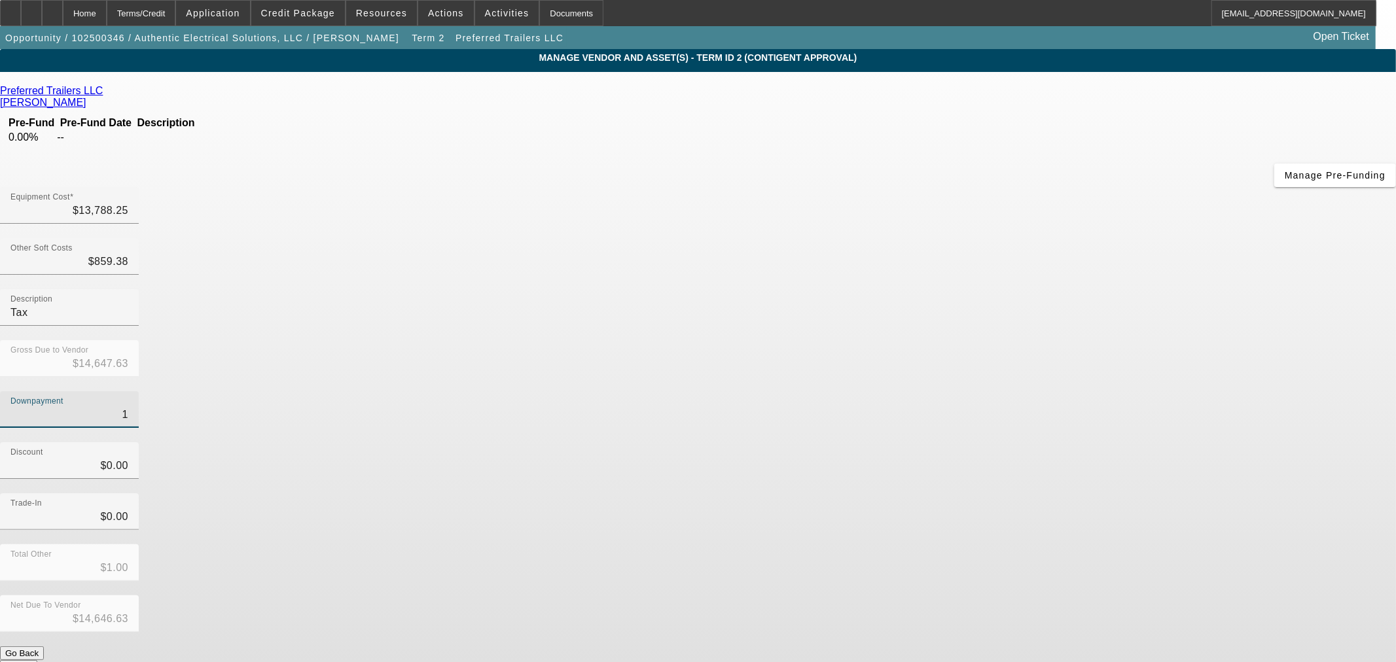
type input "$10.00"
type input "$14,637.63"
type input "100"
type input "$100.00"
type input "$14,547.63"
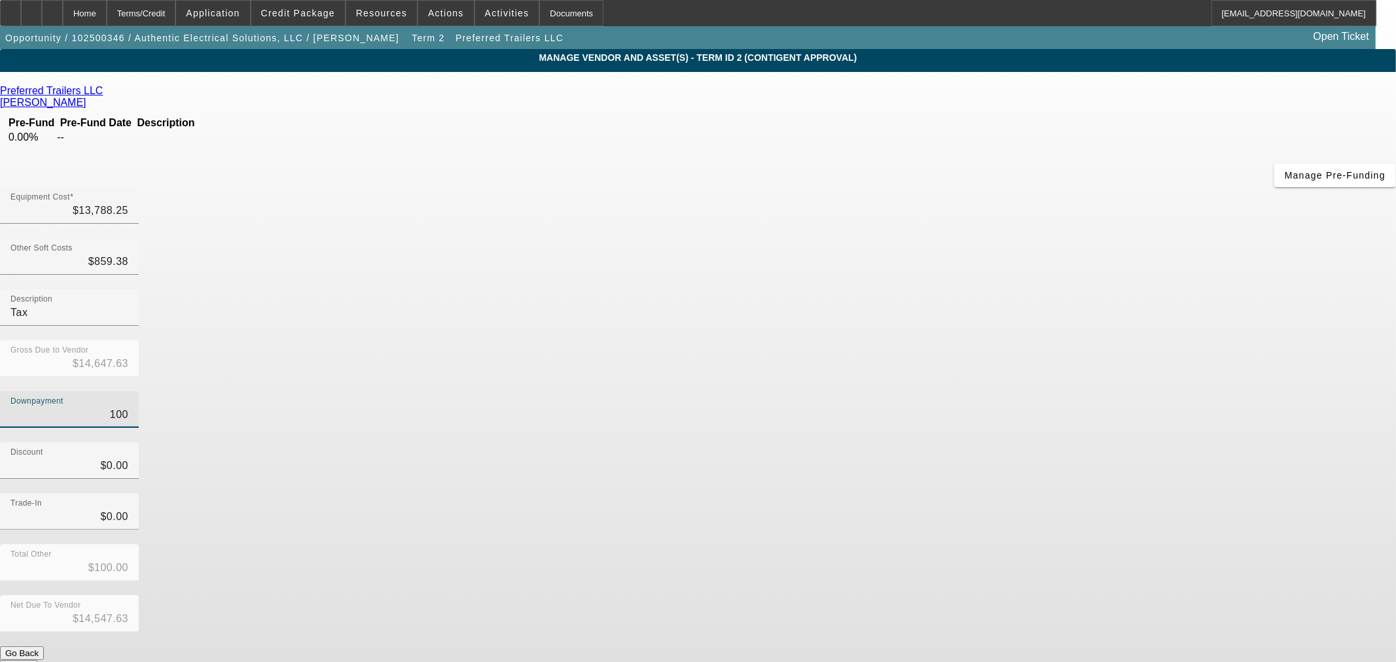
type input "1000"
type input "$1,000.00"
type input "$13,647.63"
type input "$1,000.00"
drag, startPoint x: 941, startPoint y: 270, endPoint x: 948, endPoint y: 274, distance: 7.9
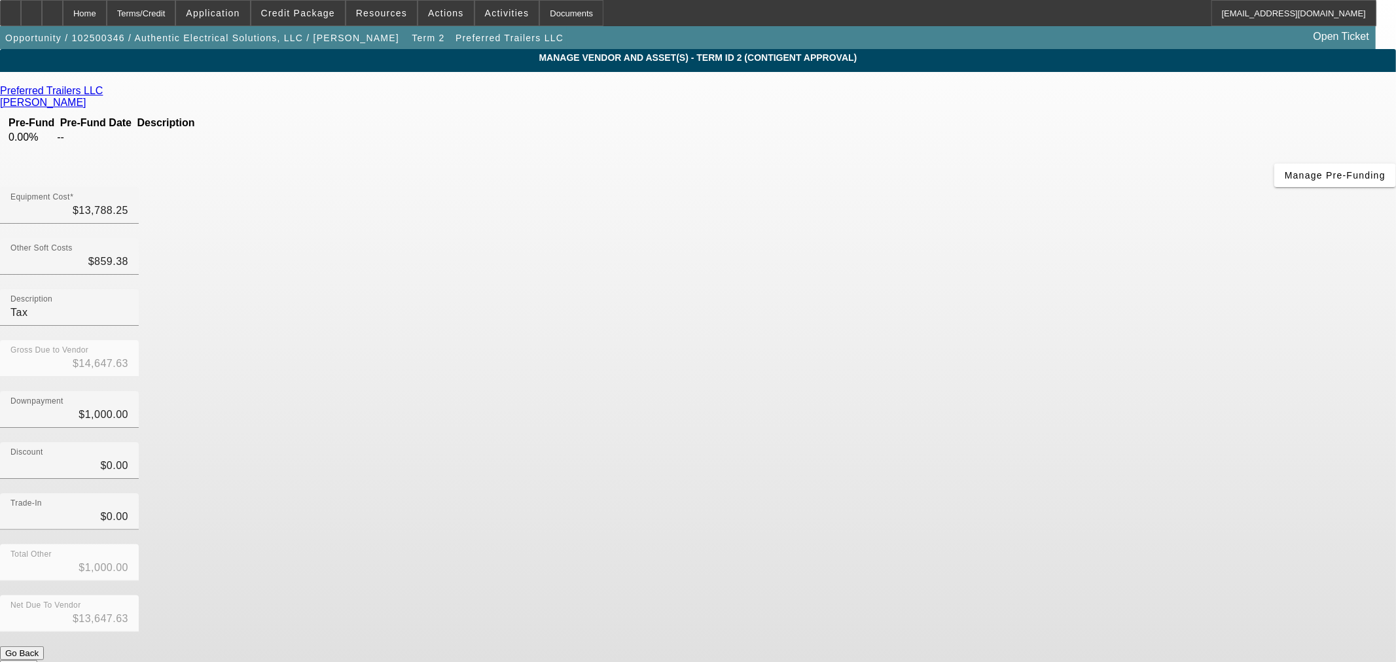
click at [945, 391] on div "Downpayment $1,000.00" at bounding box center [698, 416] width 1396 height 51
click at [37, 660] on button "Submit" at bounding box center [18, 667] width 37 height 14
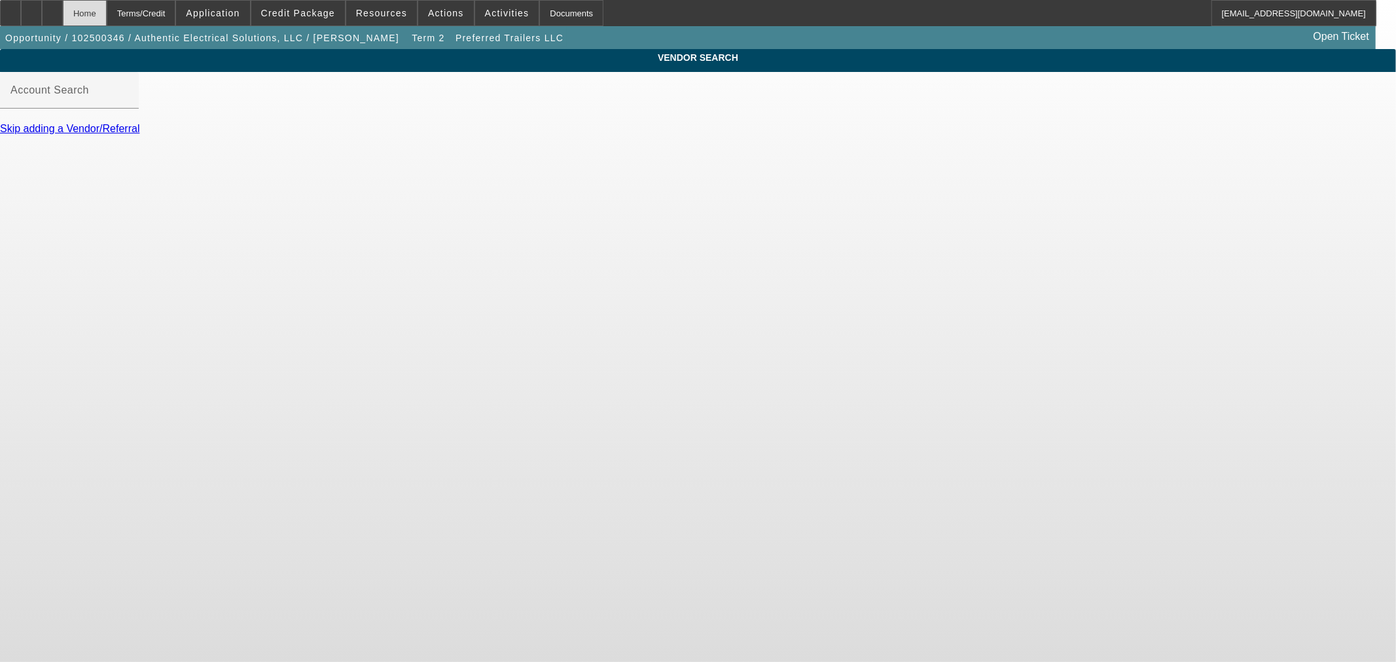
click at [107, 7] on div "Home" at bounding box center [85, 13] width 44 height 26
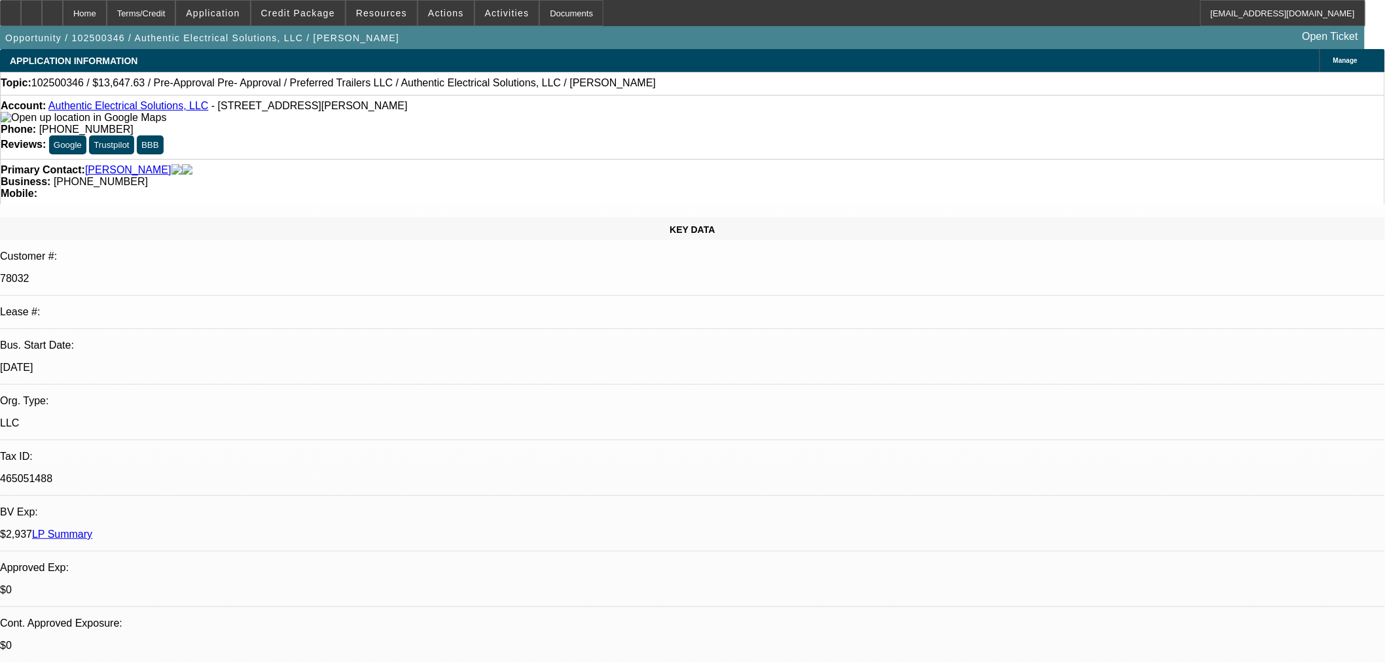
select select "0"
select select "3"
select select "0.1"
select select "4"
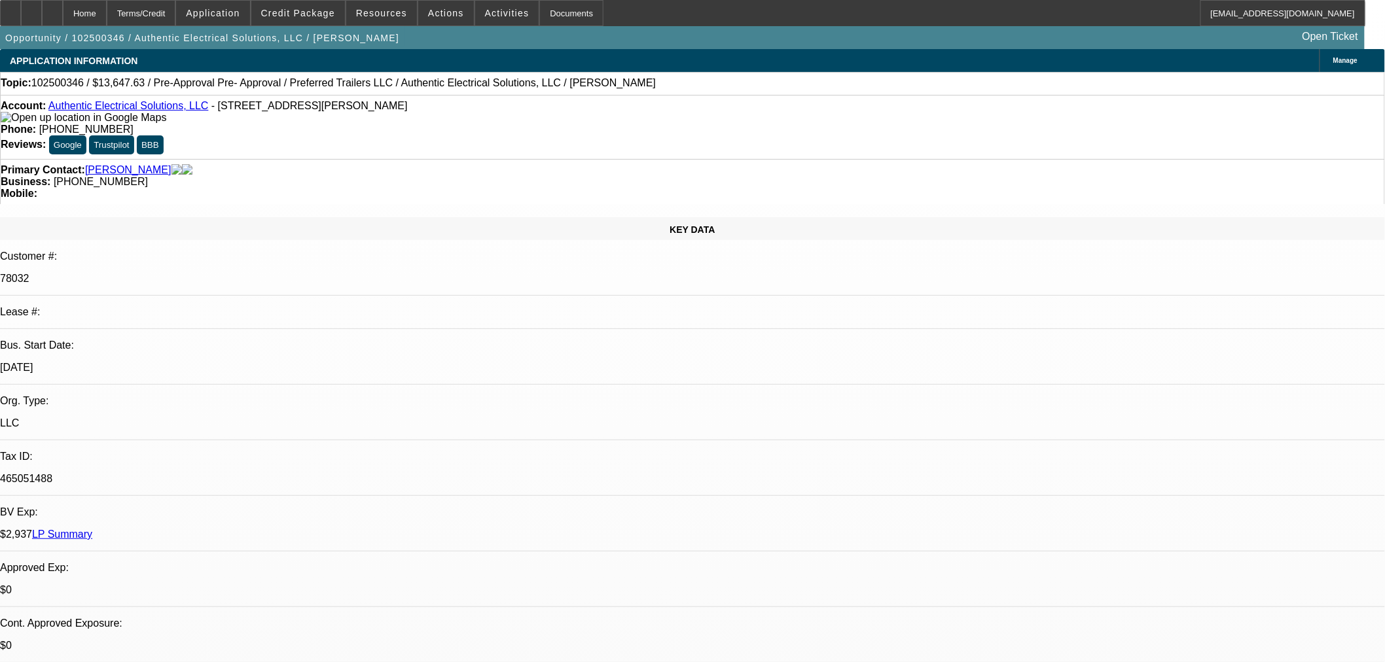
select select "0"
select select "3"
select select "0.1"
select select "4"
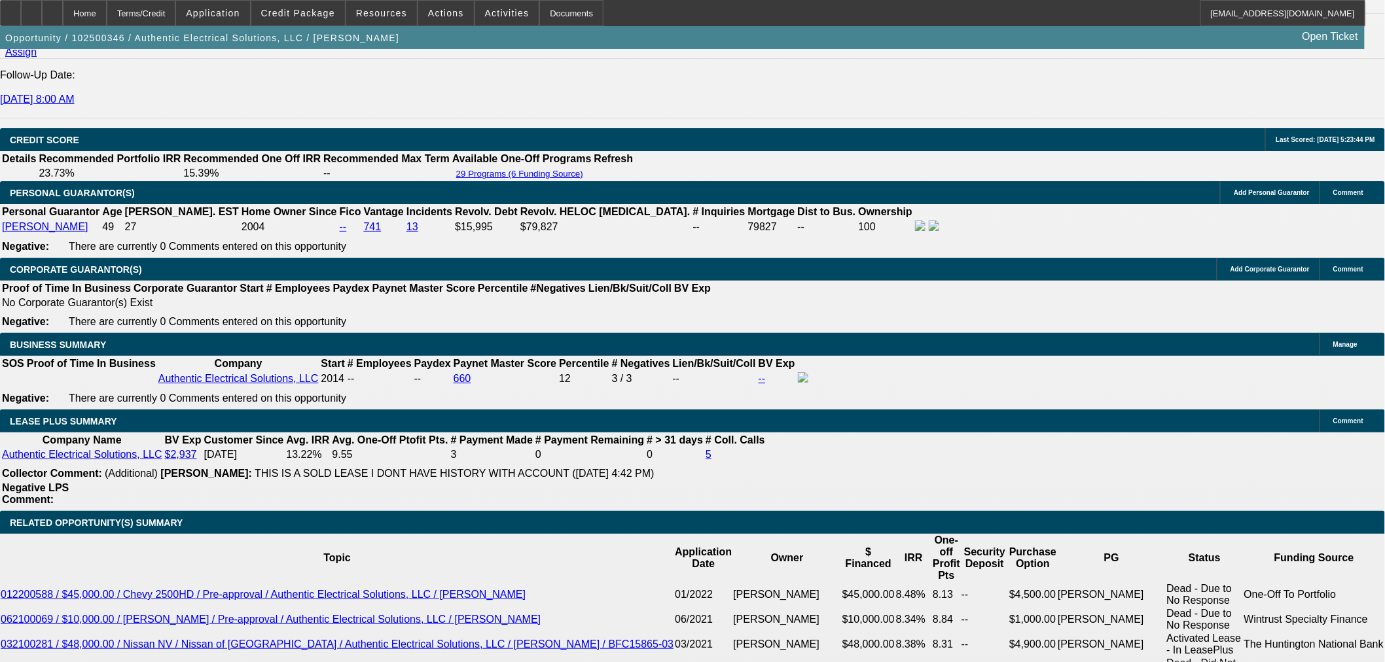
scroll to position [1894, 0]
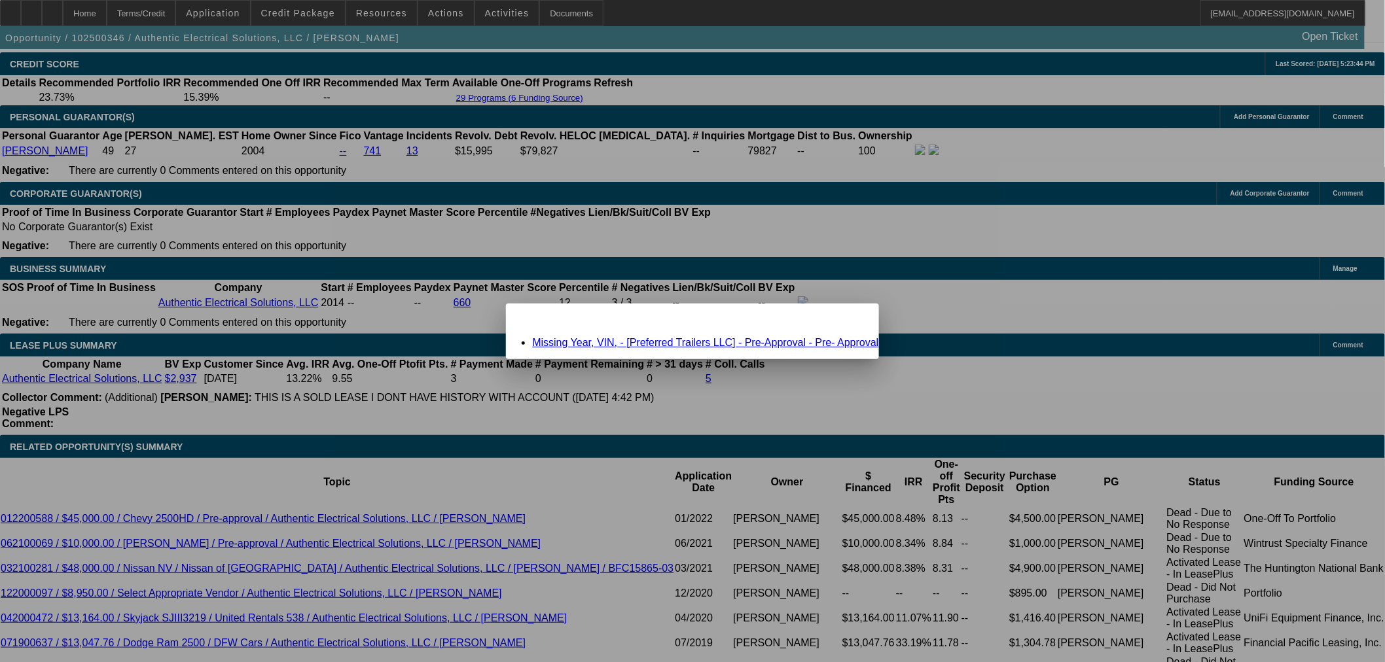
click at [655, 342] on link "Missing Year, VIN, - [Preferred Trailers LLC] - Pre-Approval - Pre- Approval" at bounding box center [705, 342] width 346 height 11
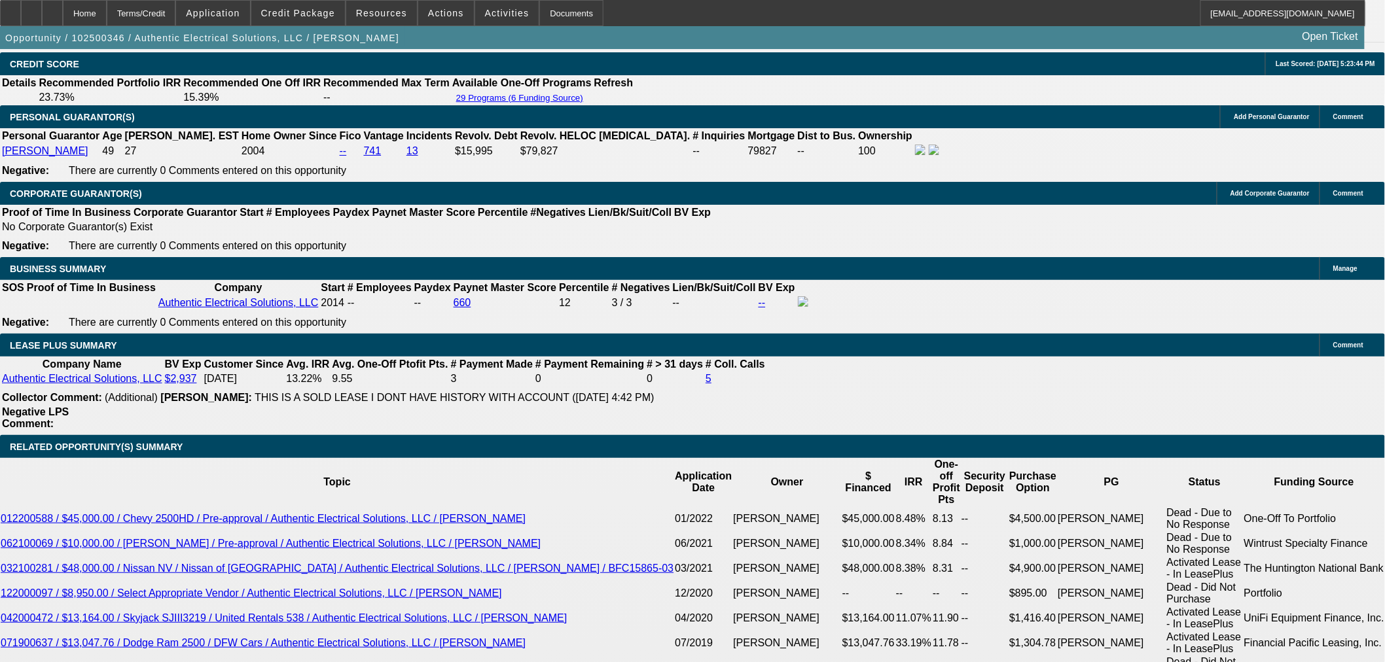
scroll to position [1894, 0]
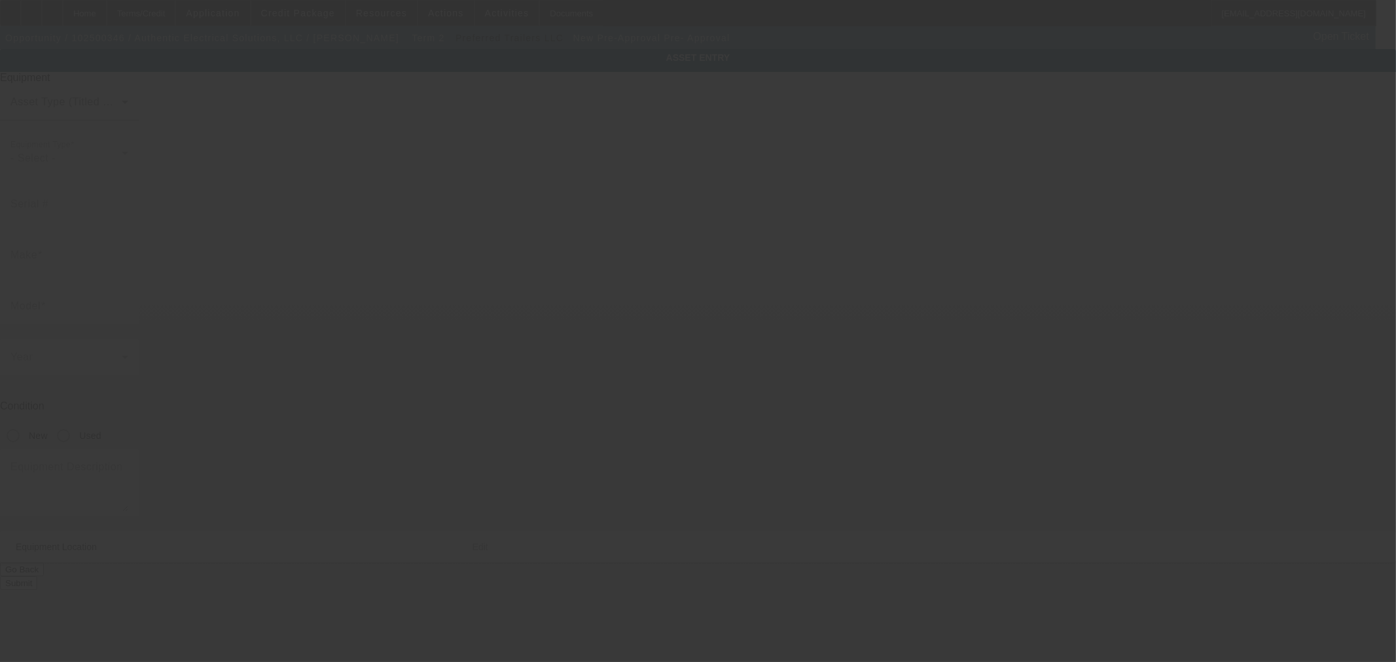
type input "Pre-Approval"
type input "Pre- Approval"
radio input "true"
type textarea "Enclosed Trailer"
type input "4616 Custer Dr"
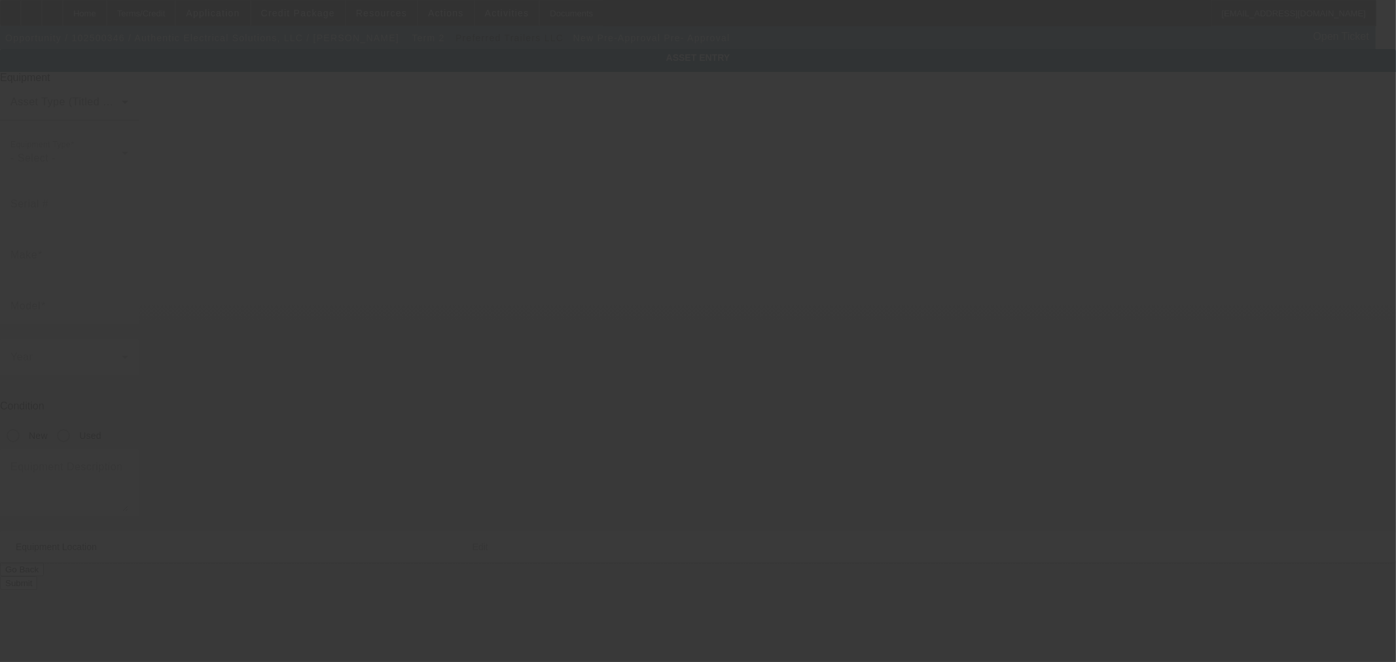
type input "Fort Worth"
type input "76114"
type input "Tarrant"
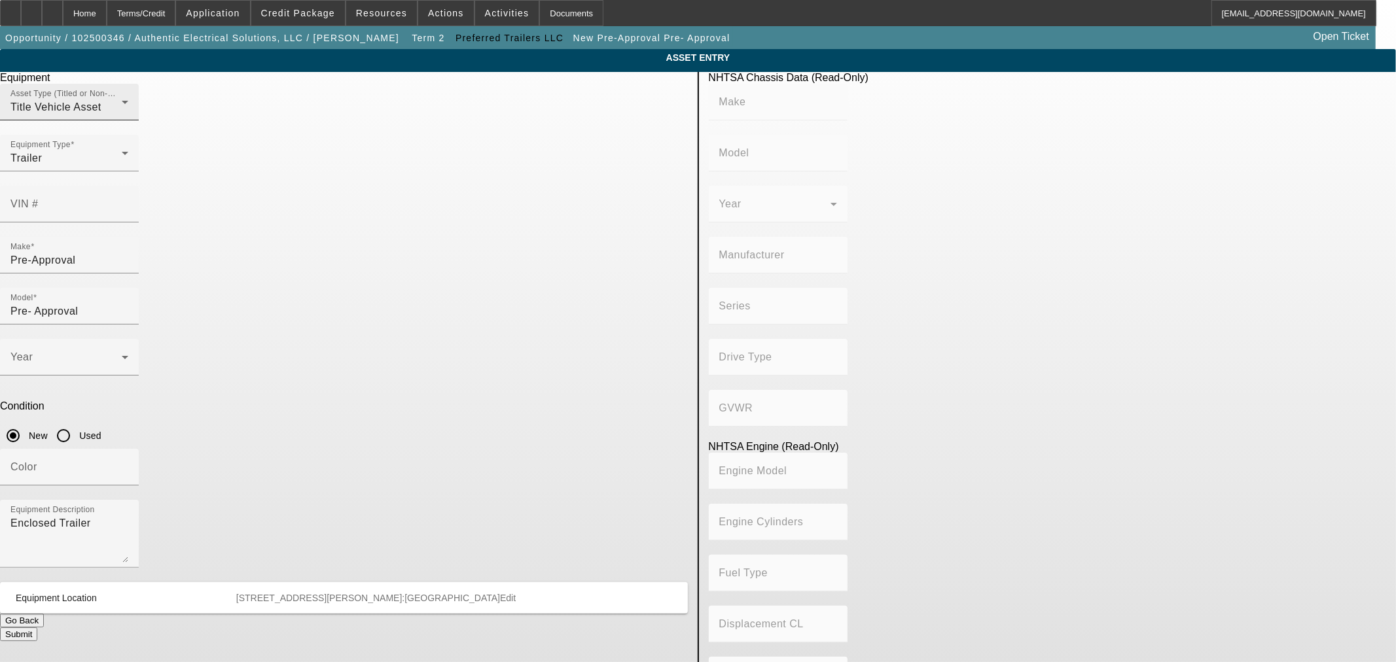
click at [101, 113] on span "Title Vehicle Asset" at bounding box center [55, 106] width 91 height 11
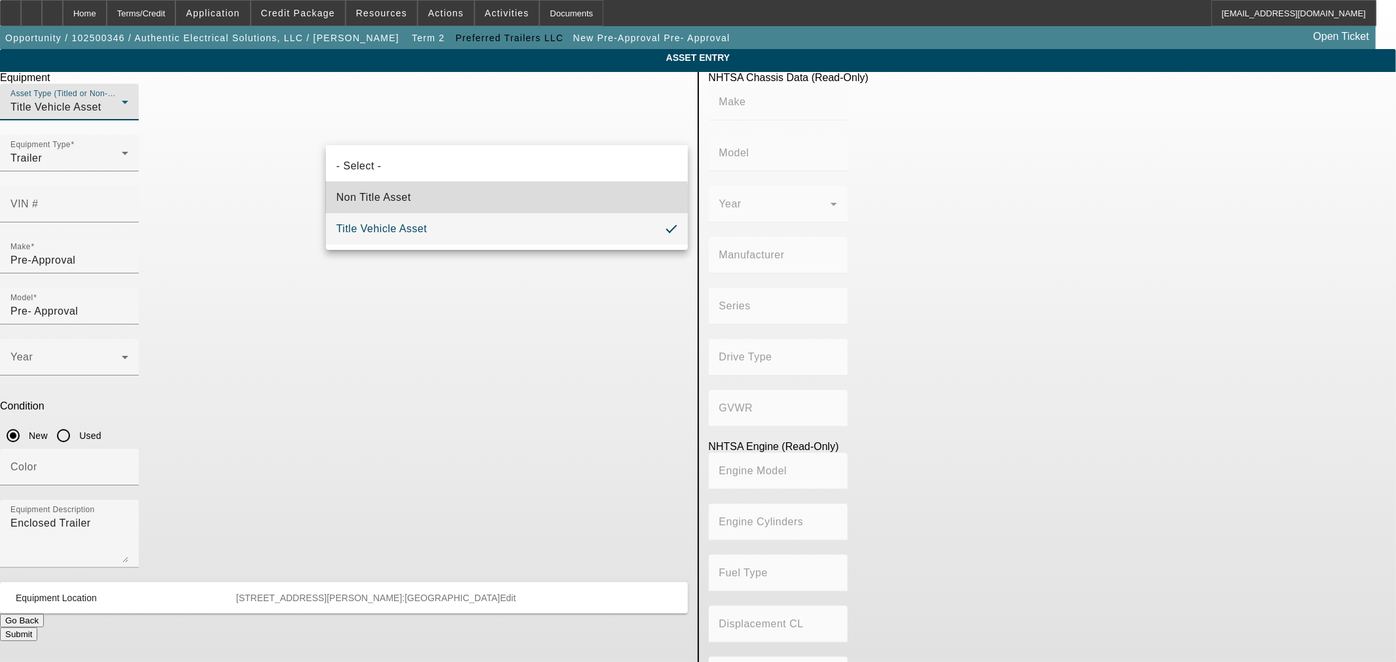
click at [402, 204] on span "Non Title Asset" at bounding box center [373, 198] width 75 height 16
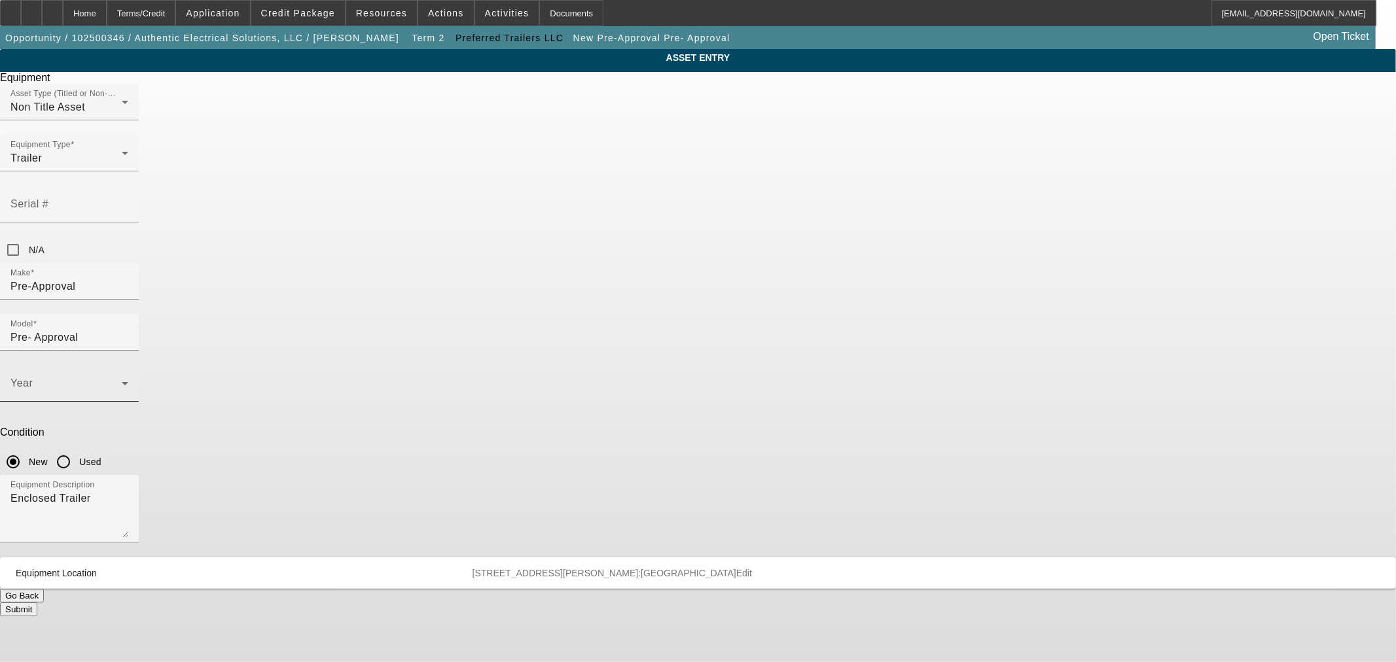
drag, startPoint x: 655, startPoint y: 273, endPoint x: 643, endPoint y: 264, distance: 14.5
click at [128, 365] on div "Year" at bounding box center [69, 383] width 118 height 37
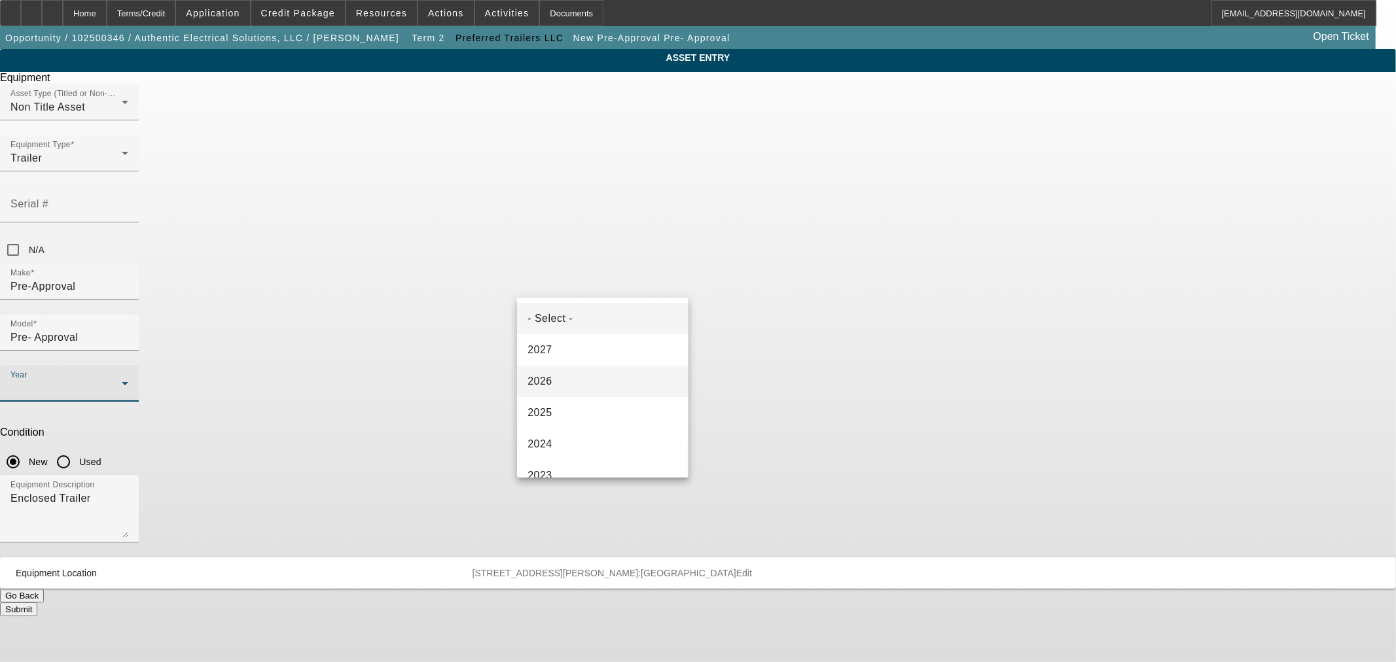
click at [558, 371] on mat-option "2026" at bounding box center [602, 381] width 171 height 31
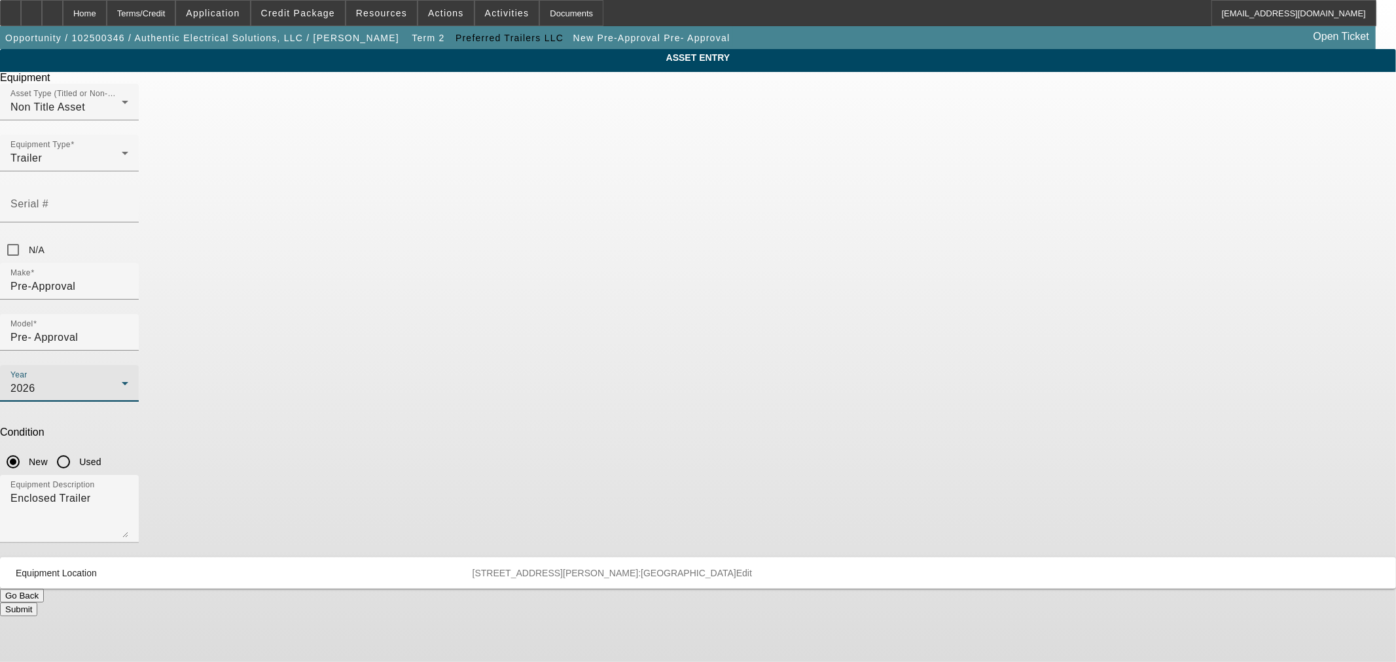
click at [29, 446] on div at bounding box center [12, 461] width 31 height 31
drag, startPoint x: 642, startPoint y: 388, endPoint x: 642, endPoint y: 363, distance: 24.2
click at [139, 543] on div at bounding box center [69, 550] width 139 height 14
click at [128, 491] on textarea "Enclosed Trailer" at bounding box center [69, 514] width 118 height 47
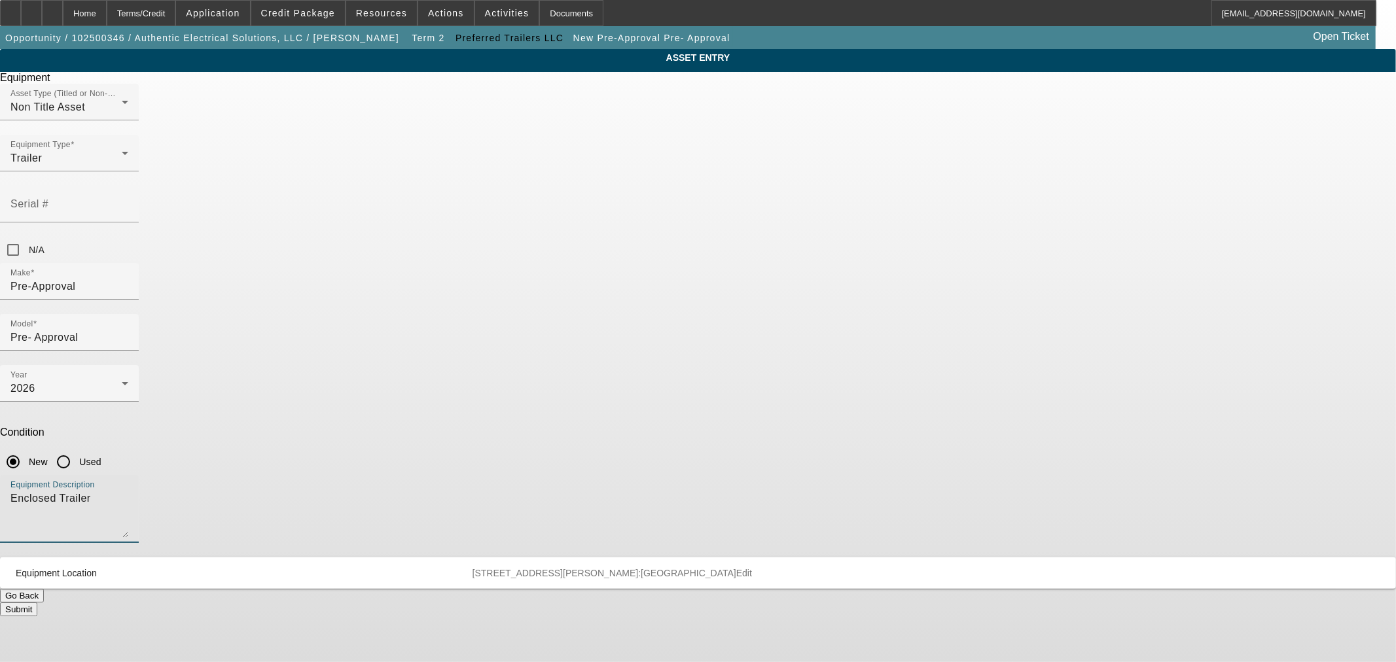
click at [128, 491] on textarea "Enclosed Trailer" at bounding box center [69, 514] width 118 height 47
paste textarea "2026 Sawyer Screwless, Enclosed Trailer, 8.5X24TA"
type textarea "2026 Sawyer Screwless, Enclosed Trailer, 8.5X24TA"
drag, startPoint x: 579, startPoint y: 217, endPoint x: 745, endPoint y: 153, distance: 178.5
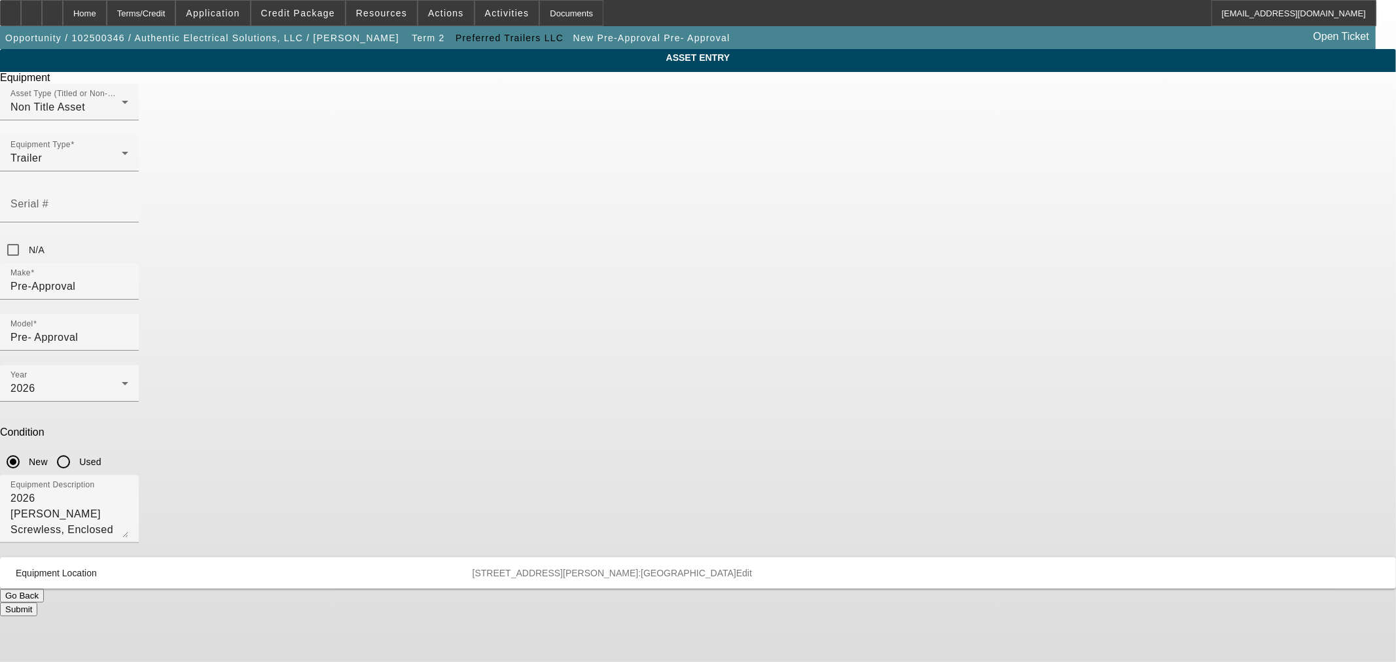
click at [128, 263] on div "Make Pre-Approval" at bounding box center [69, 281] width 118 height 37
click at [26, 237] on input "N/A" at bounding box center [13, 250] width 26 height 26
checkbox input "true"
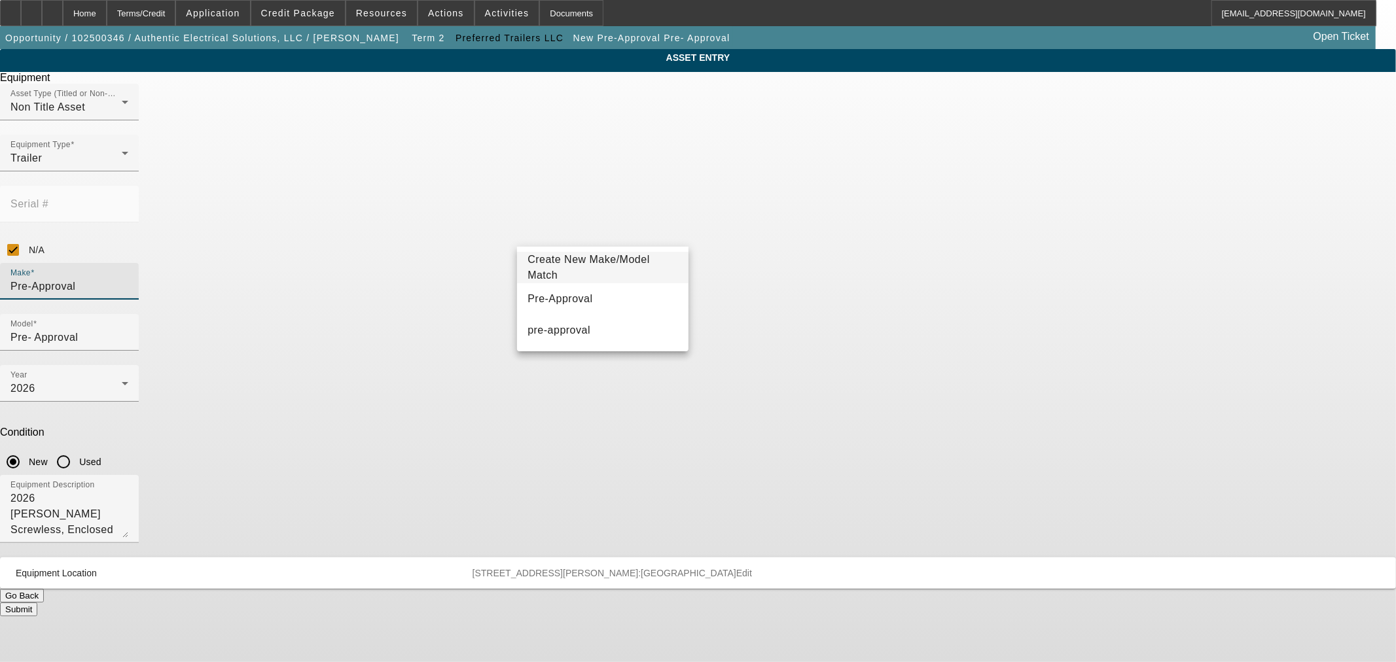
click at [128, 279] on input "Pre-Approval" at bounding box center [69, 287] width 118 height 16
type input "s"
type input "Saw"
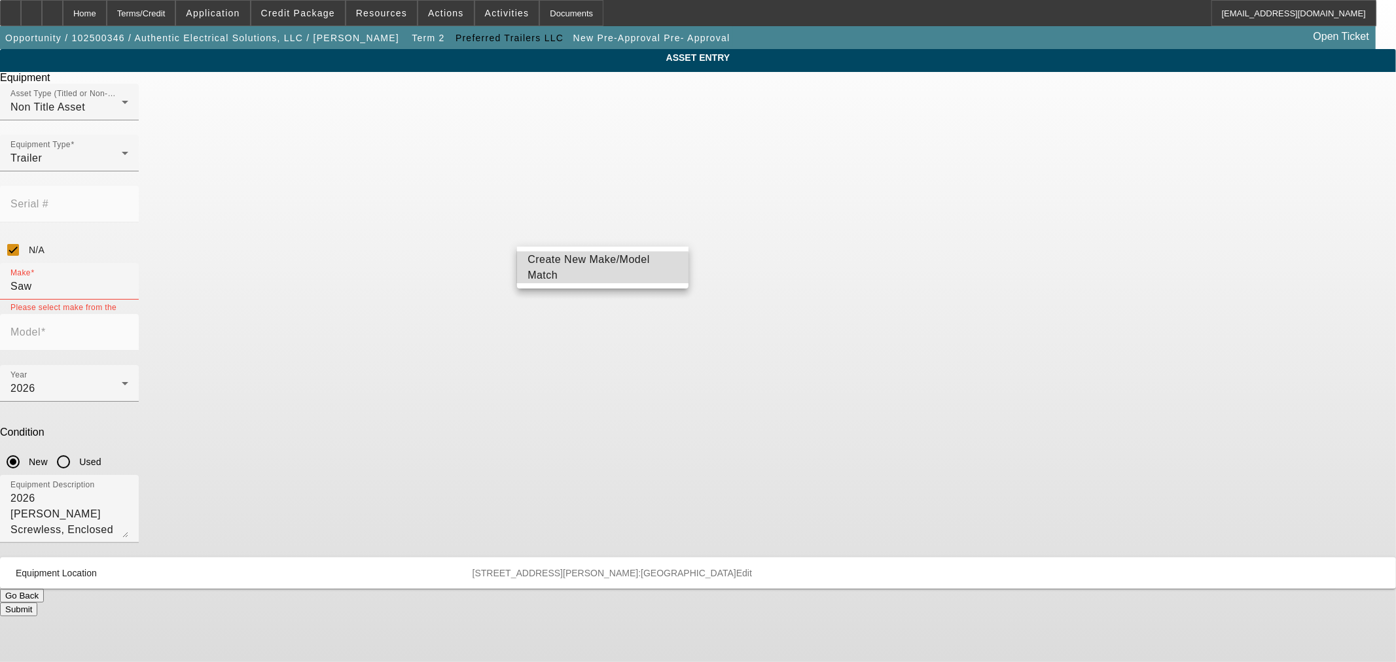
click at [570, 270] on span "Create New Make/Model Match" at bounding box center [589, 267] width 122 height 27
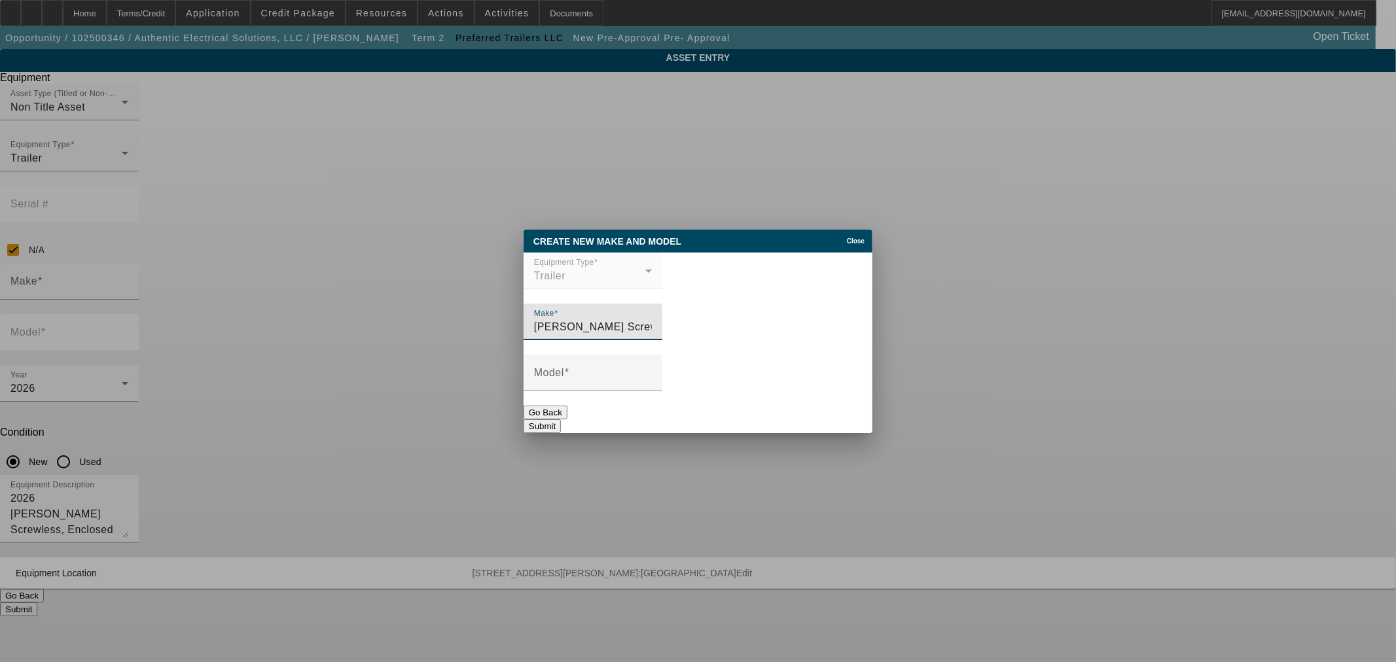
type input "Sawyer Screwless"
click at [652, 369] on div "Model" at bounding box center [593, 373] width 118 height 37
paste input "Enclosed Trailer, 8.5X24TA"
type input "Enclosed Trailer, 8.5X24TA"
click at [561, 427] on button "Submit" at bounding box center [542, 427] width 37 height 14
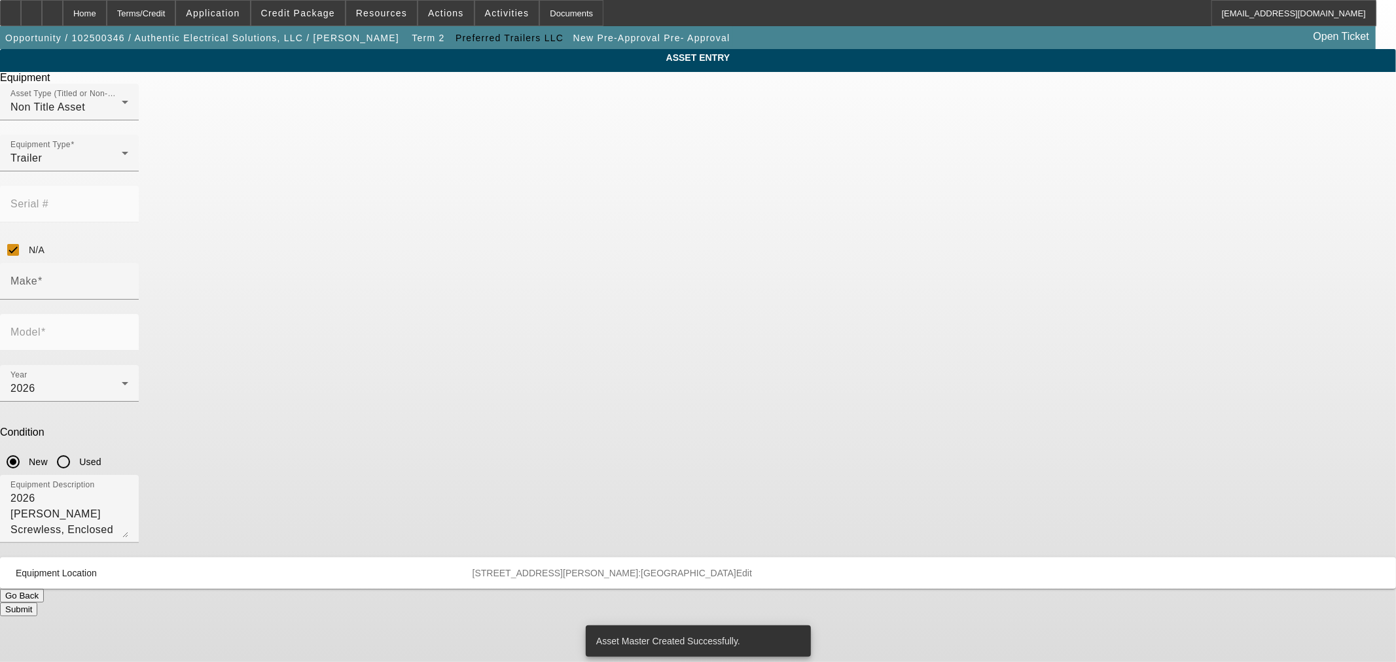
type input "Sawyer Screwless"
type input "Enclosed Trailer, 8.5X24TA"
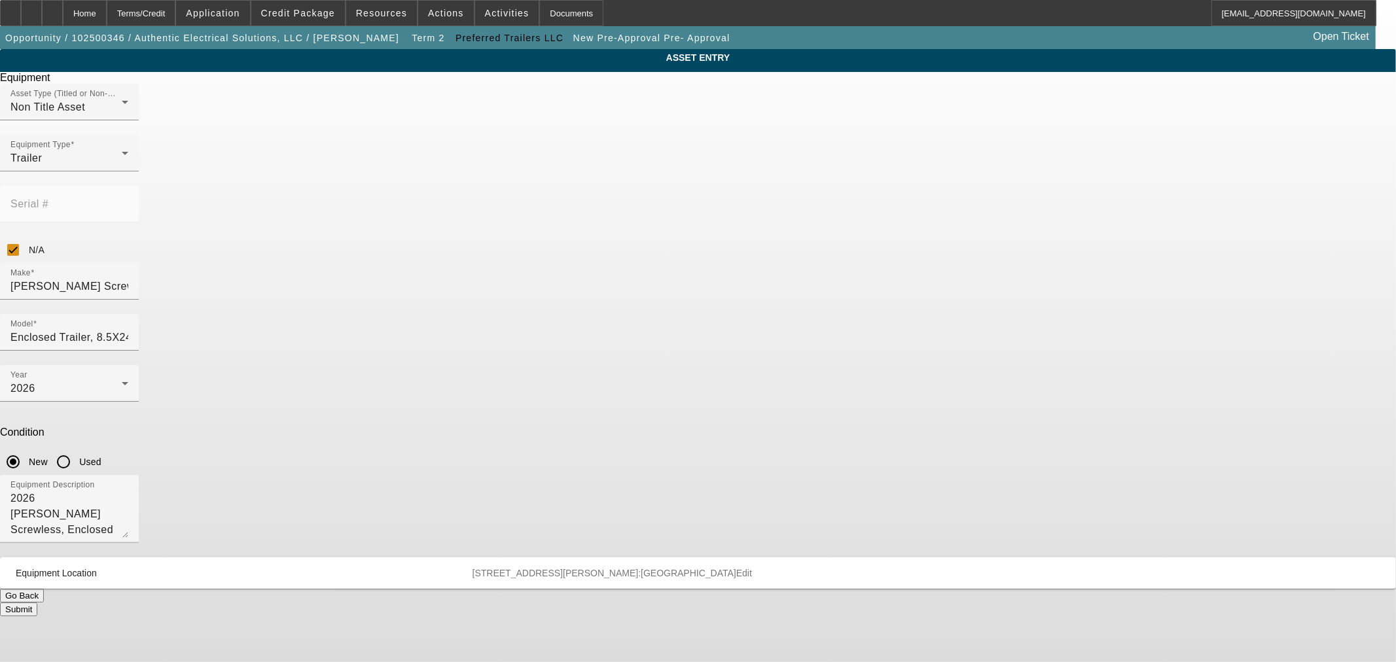
click at [755, 603] on div "Submit" at bounding box center [698, 610] width 1396 height 14
click at [37, 603] on button "Submit" at bounding box center [18, 610] width 37 height 14
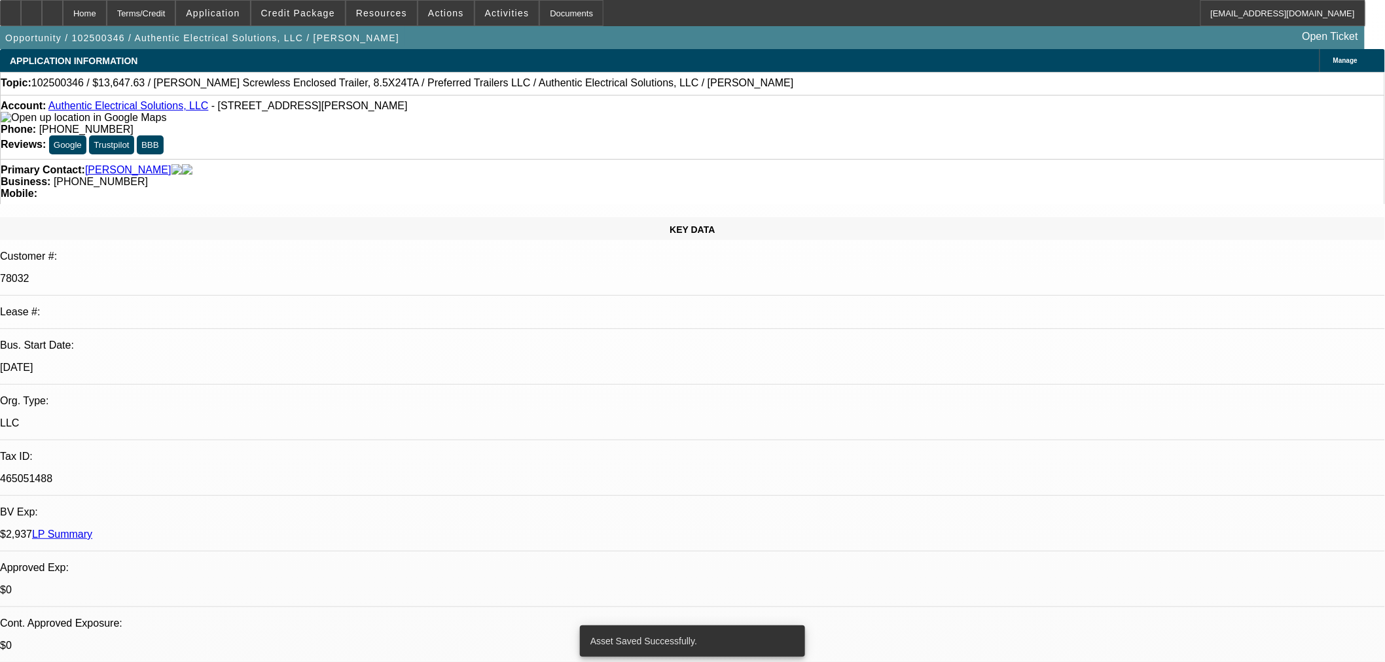
select select "0"
select select "3"
select select "0.1"
select select "4"
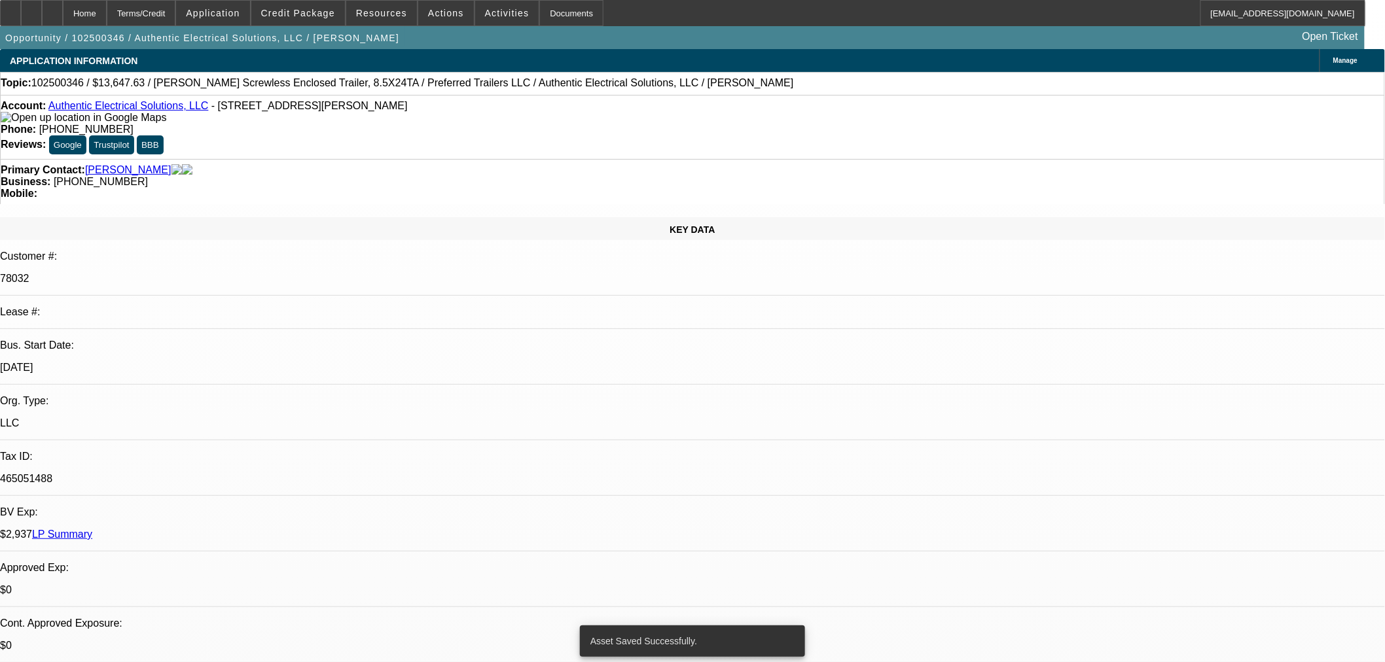
select select "0"
select select "3"
select select "0.1"
select select "4"
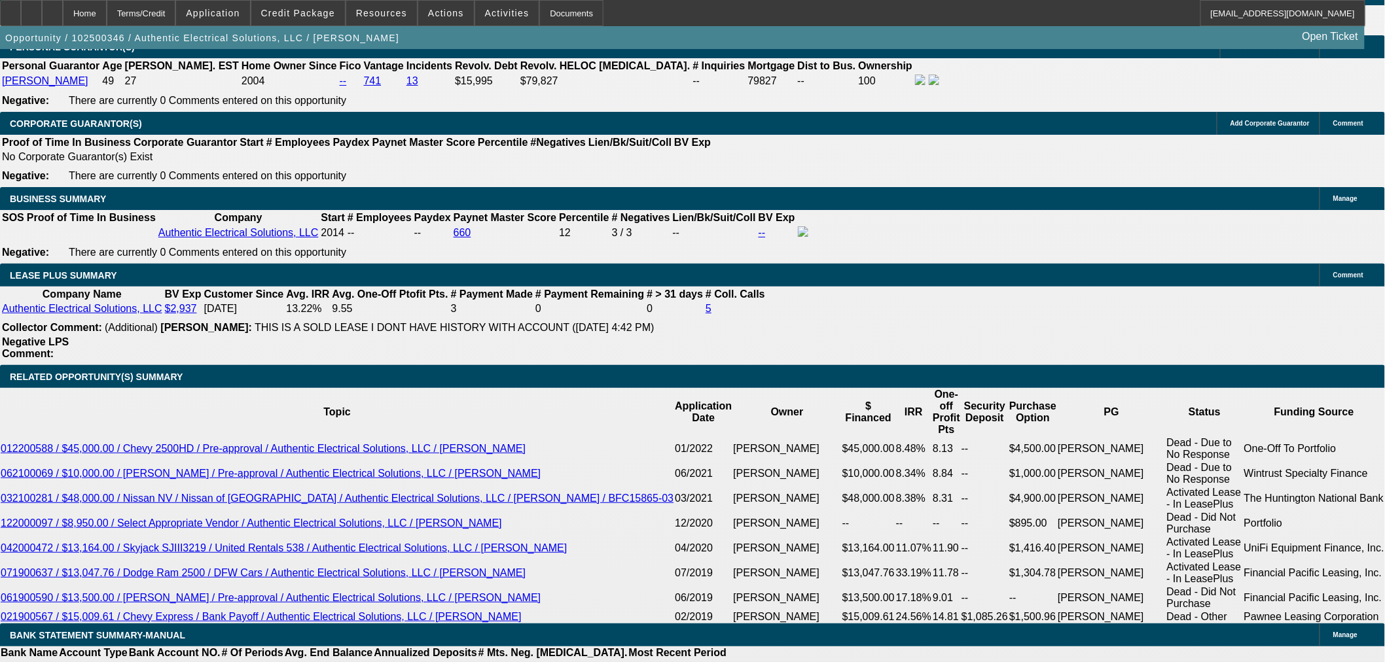
scroll to position [1890, 0]
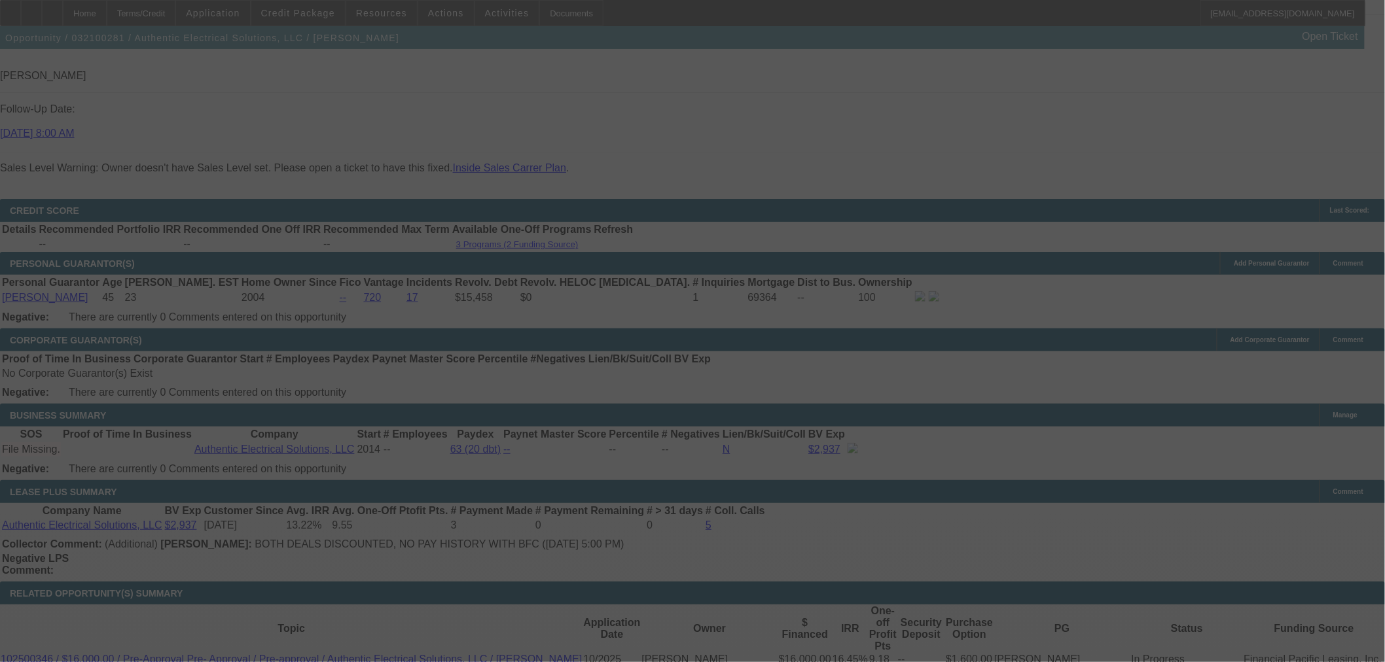
scroll to position [2031, 0]
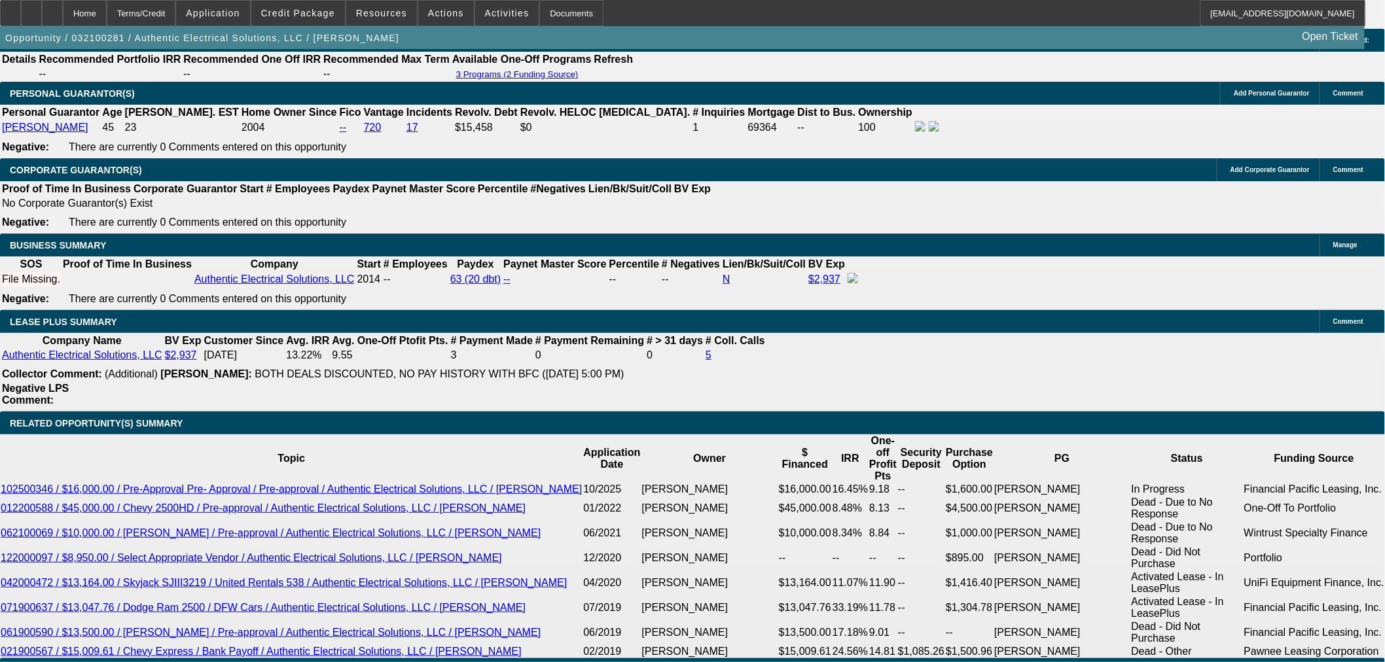
select select "0"
select select "0.1"
select select "4"
select select "0"
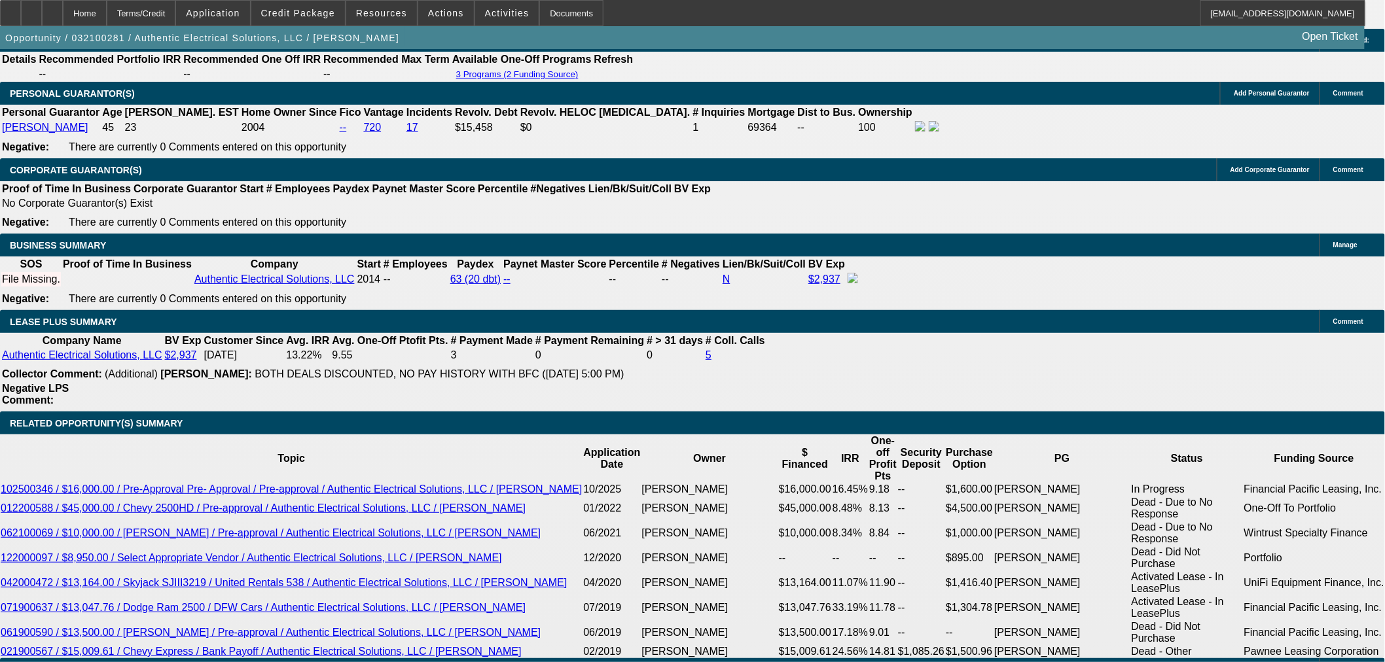
select select "0"
select select "6"
select select "0"
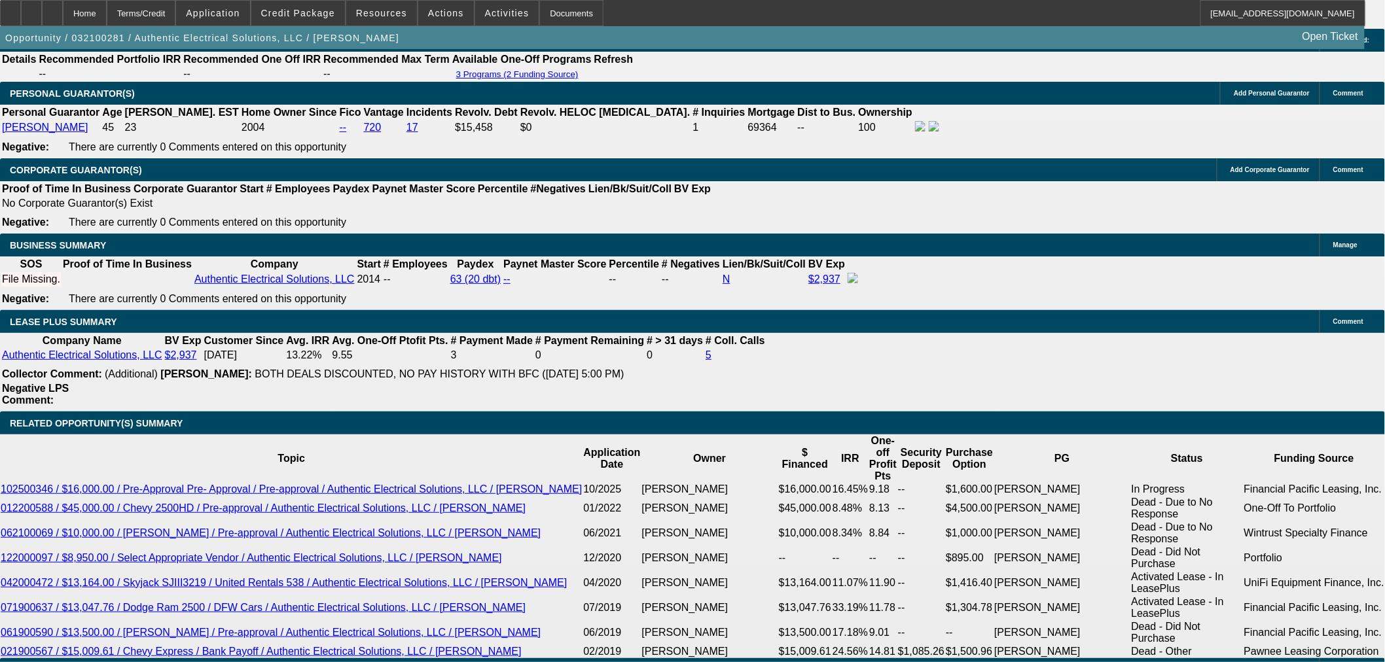
select select "0.1"
select select "4"
select select "0"
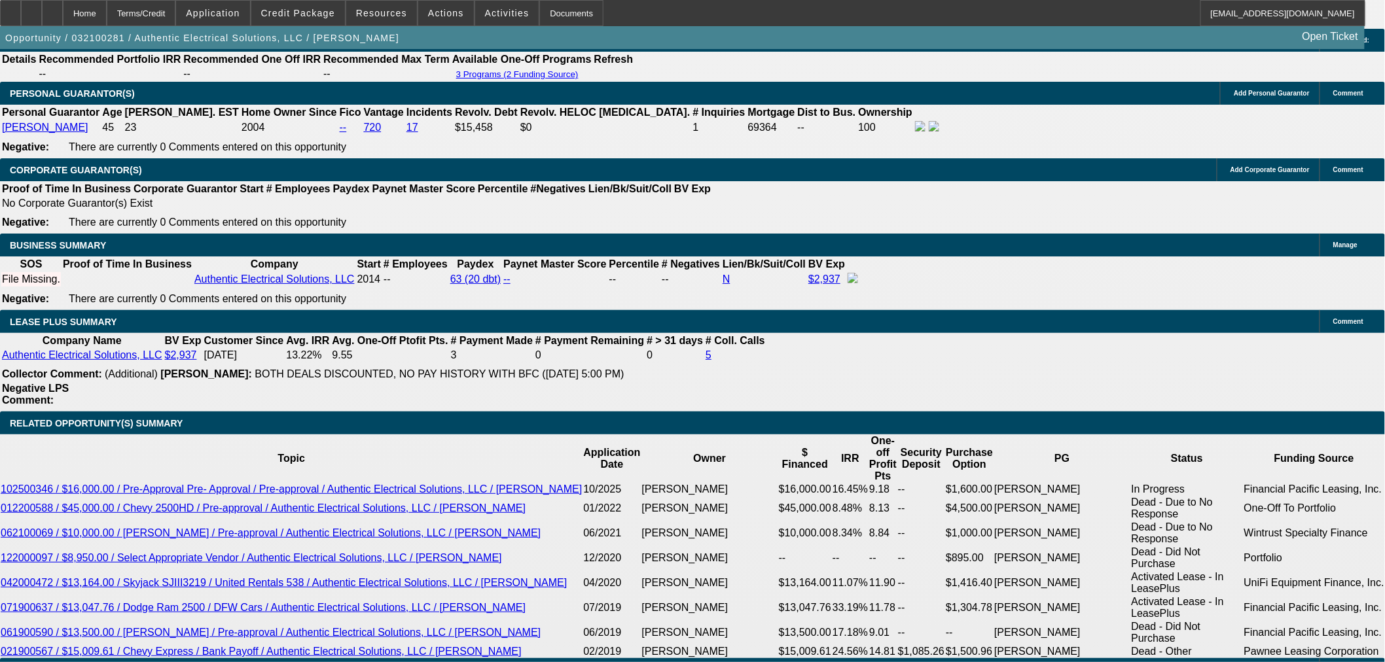
select select "6"
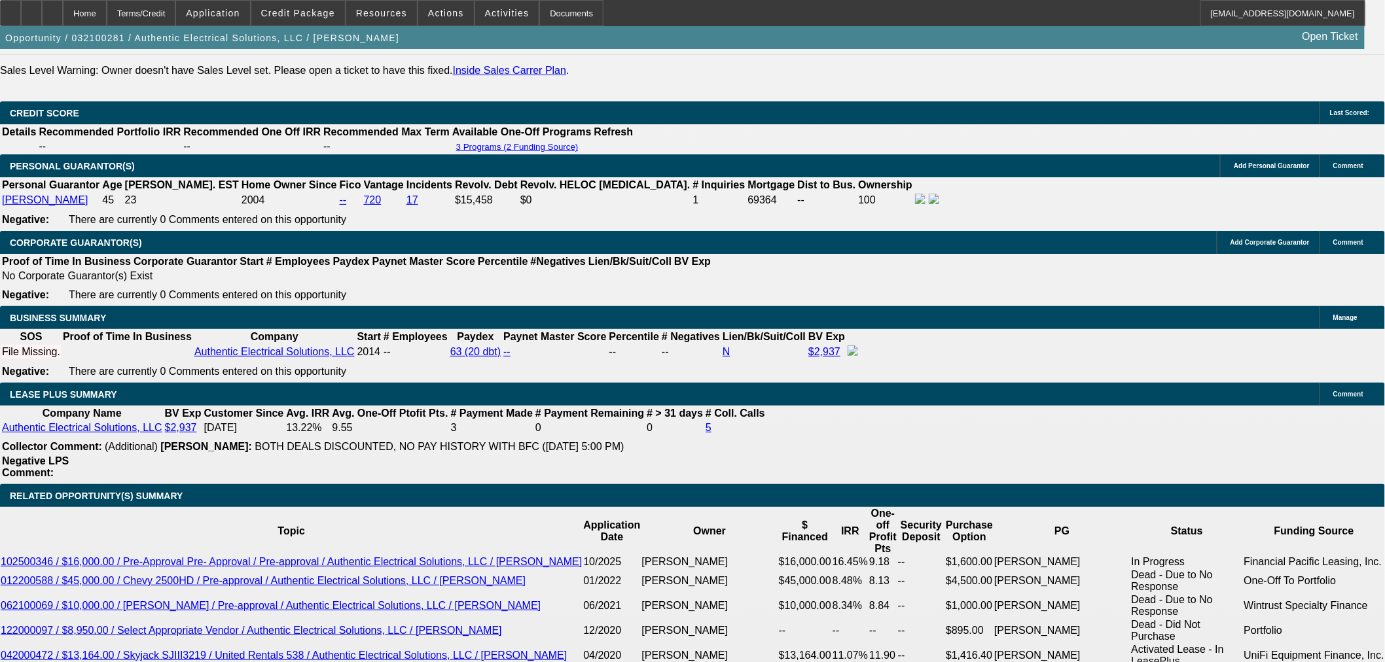
scroll to position [1997, 0]
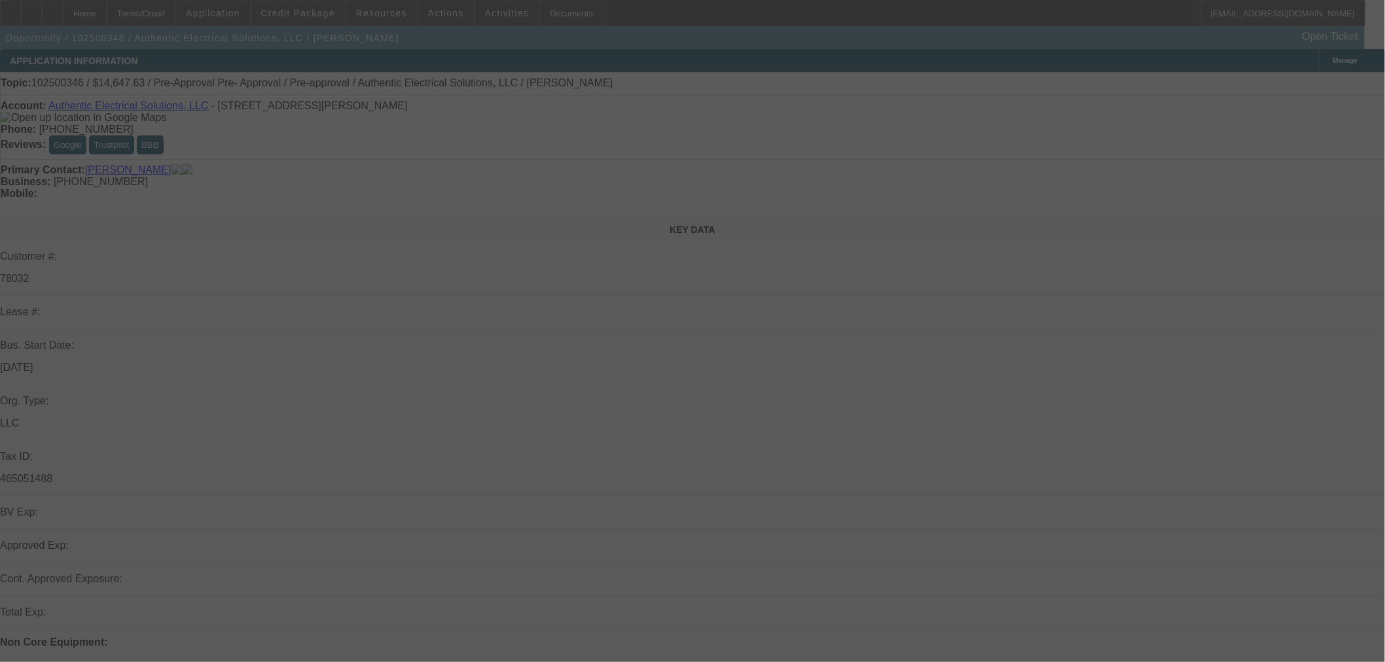
select select "0"
select select "3"
select select "0.1"
select select "4"
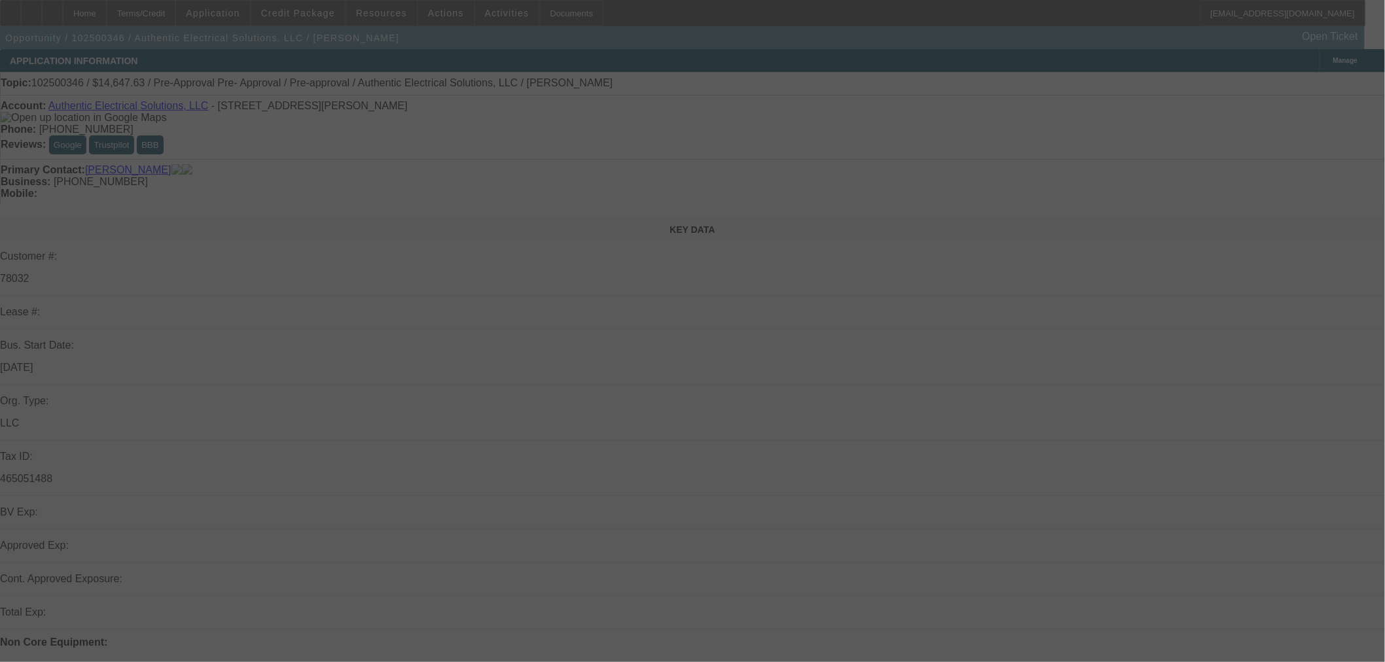
select select "0"
select select "3"
select select "0.1"
select select "4"
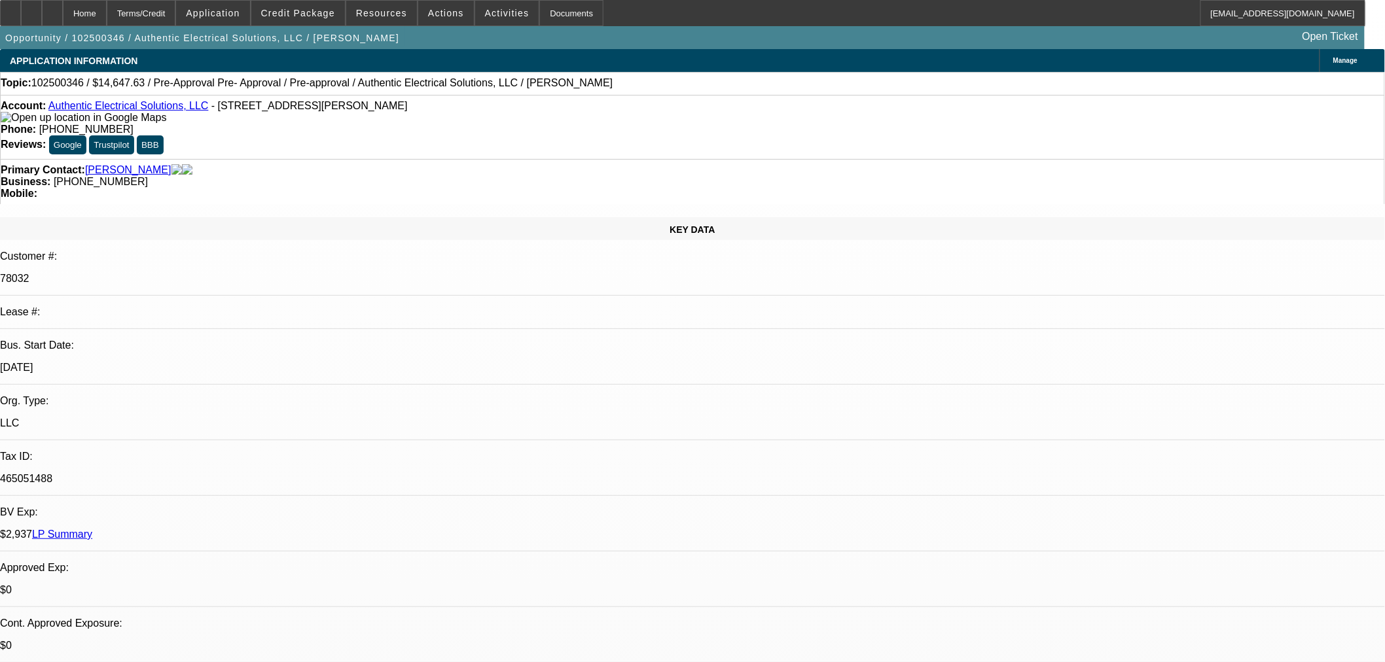
drag, startPoint x: 1117, startPoint y: 427, endPoint x: 1130, endPoint y: 435, distance: 16.2
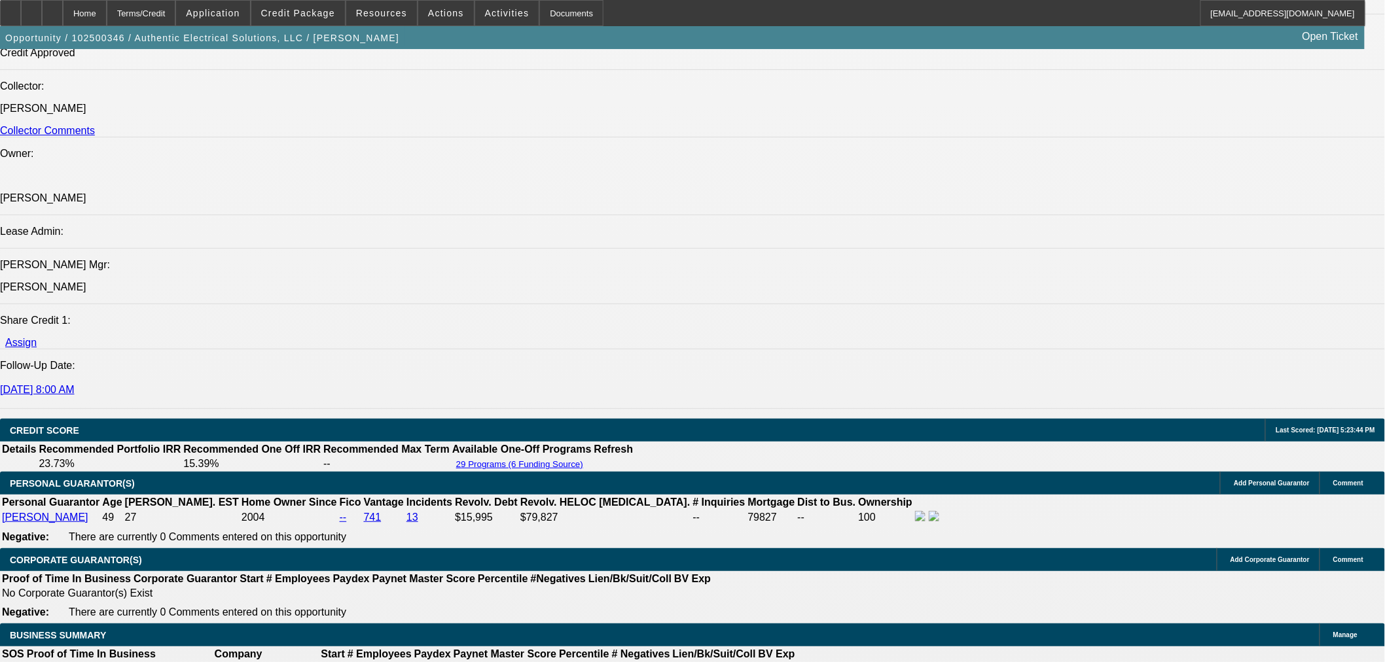
scroll to position [1964, 0]
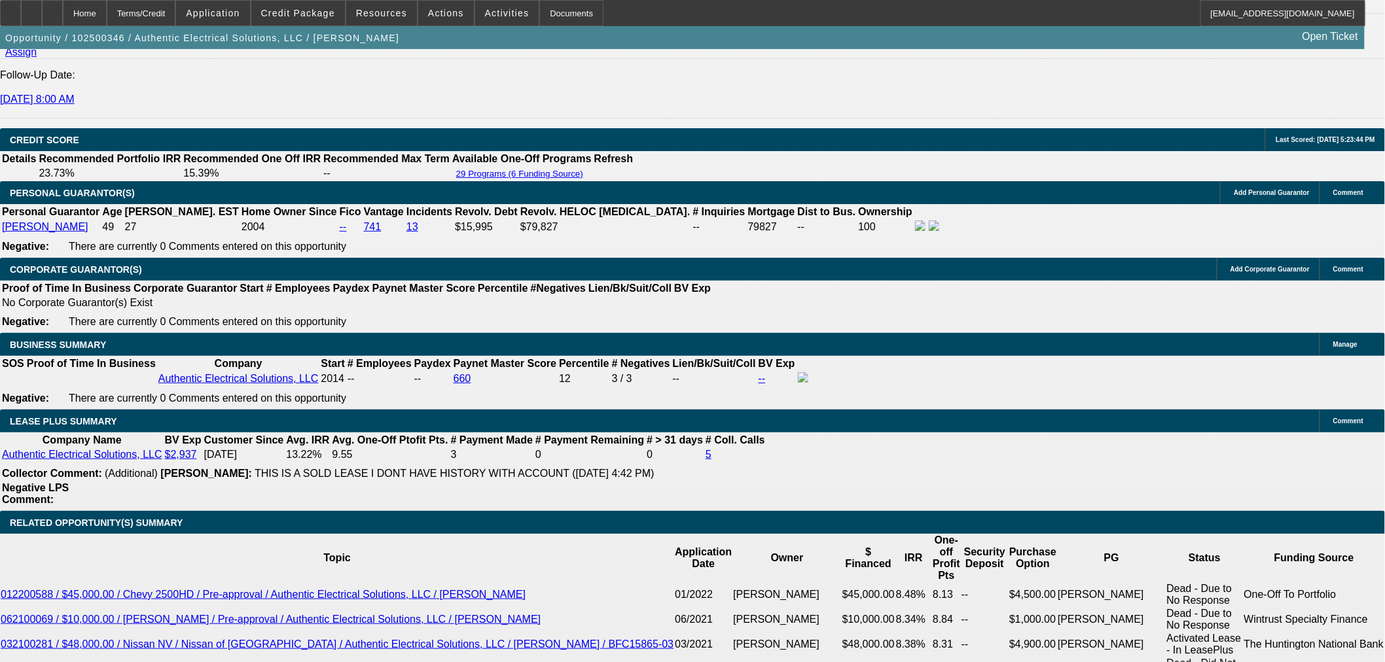
drag, startPoint x: 302, startPoint y: 258, endPoint x: 316, endPoint y: 258, distance: 14.4
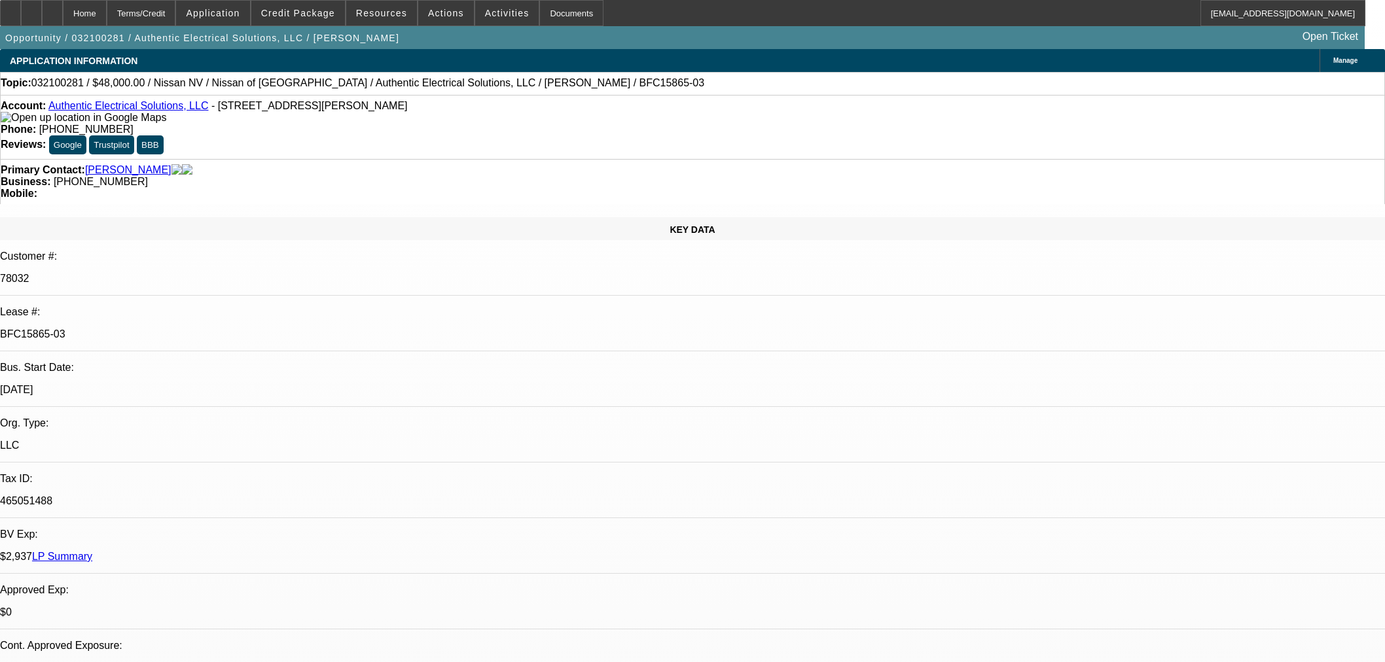
select select "0"
select select "0.1"
select select "4"
select select "0"
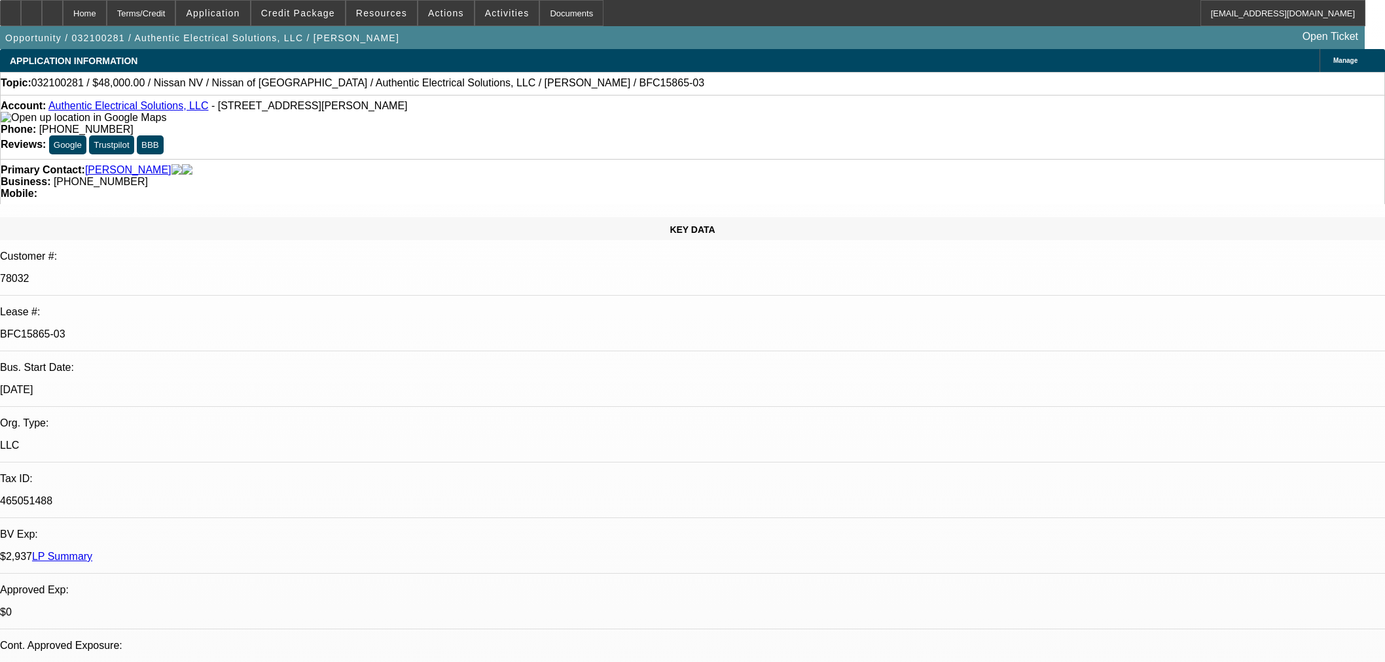
select select "0"
select select "6"
select select "0"
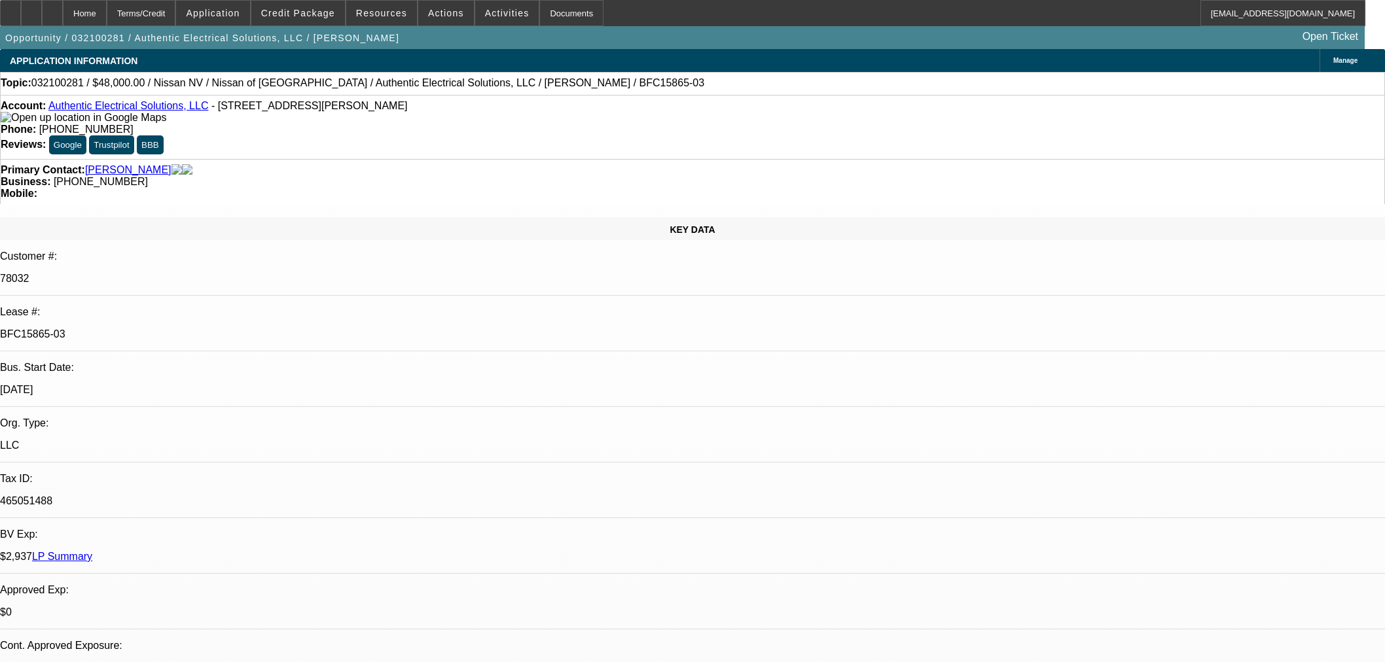
select select "0.1"
select select "4"
select select "0"
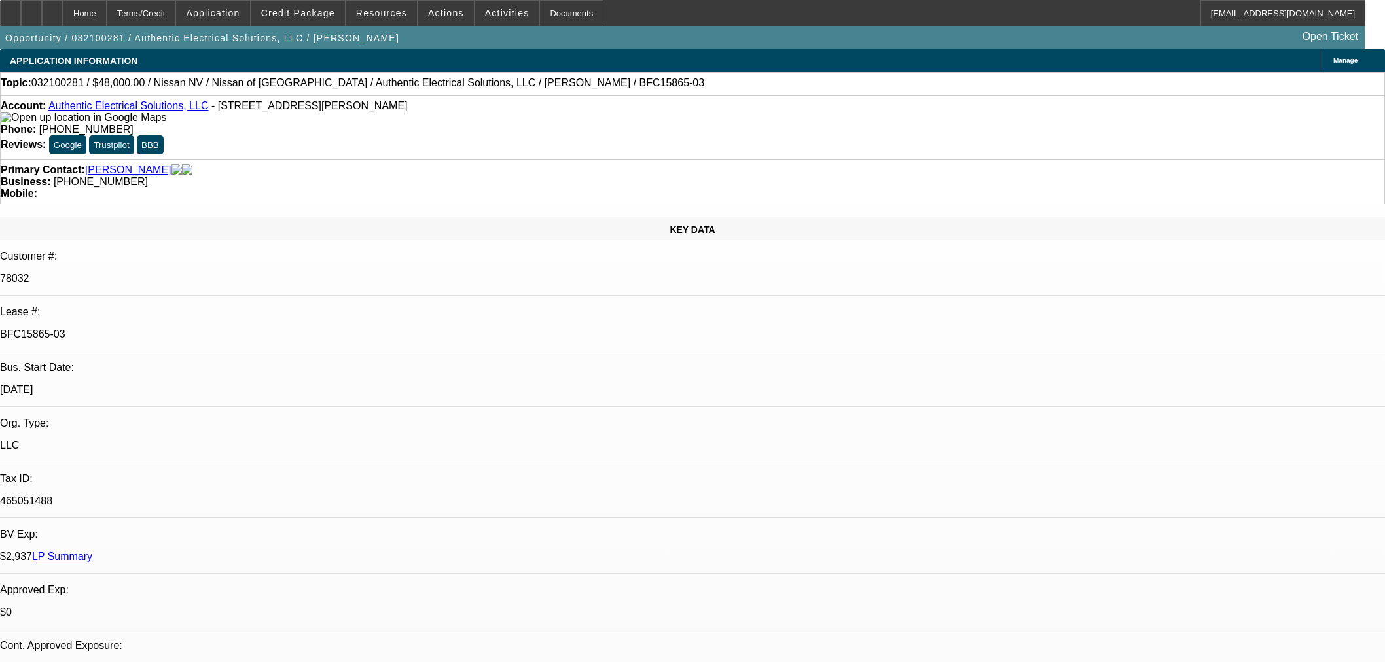
select select "6"
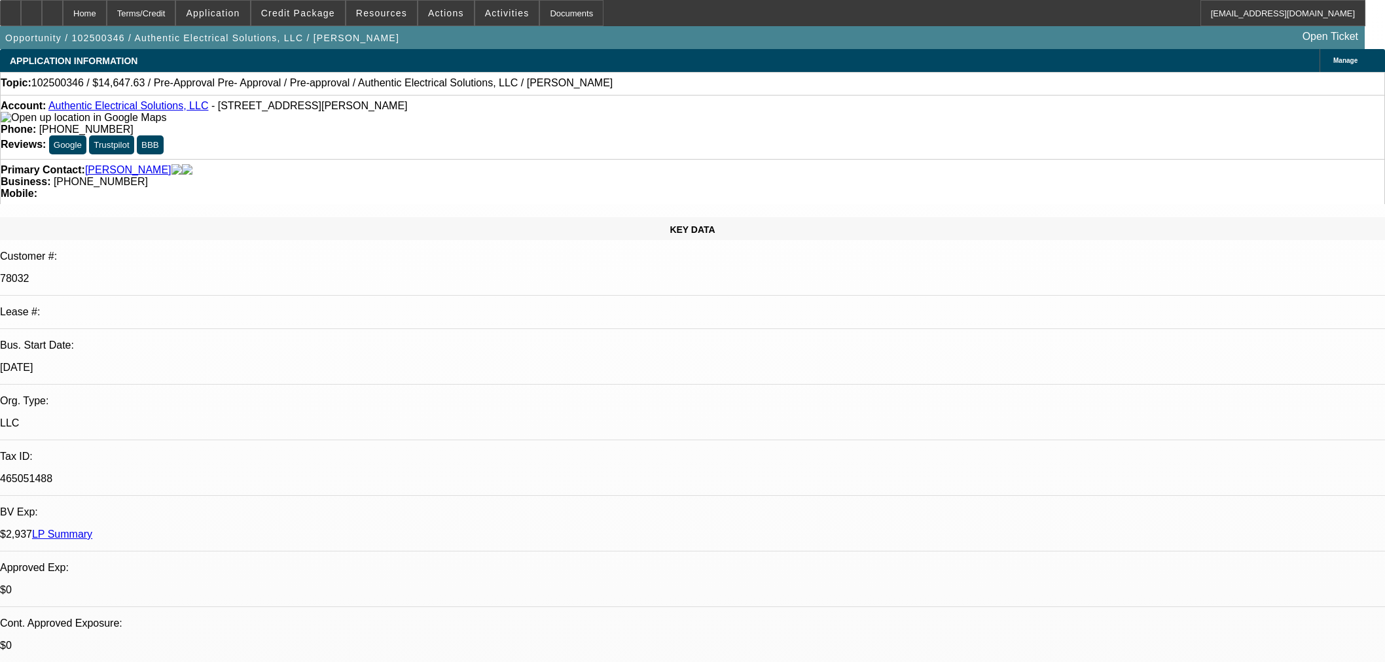
select select "0"
select select "3"
select select "0.1"
select select "4"
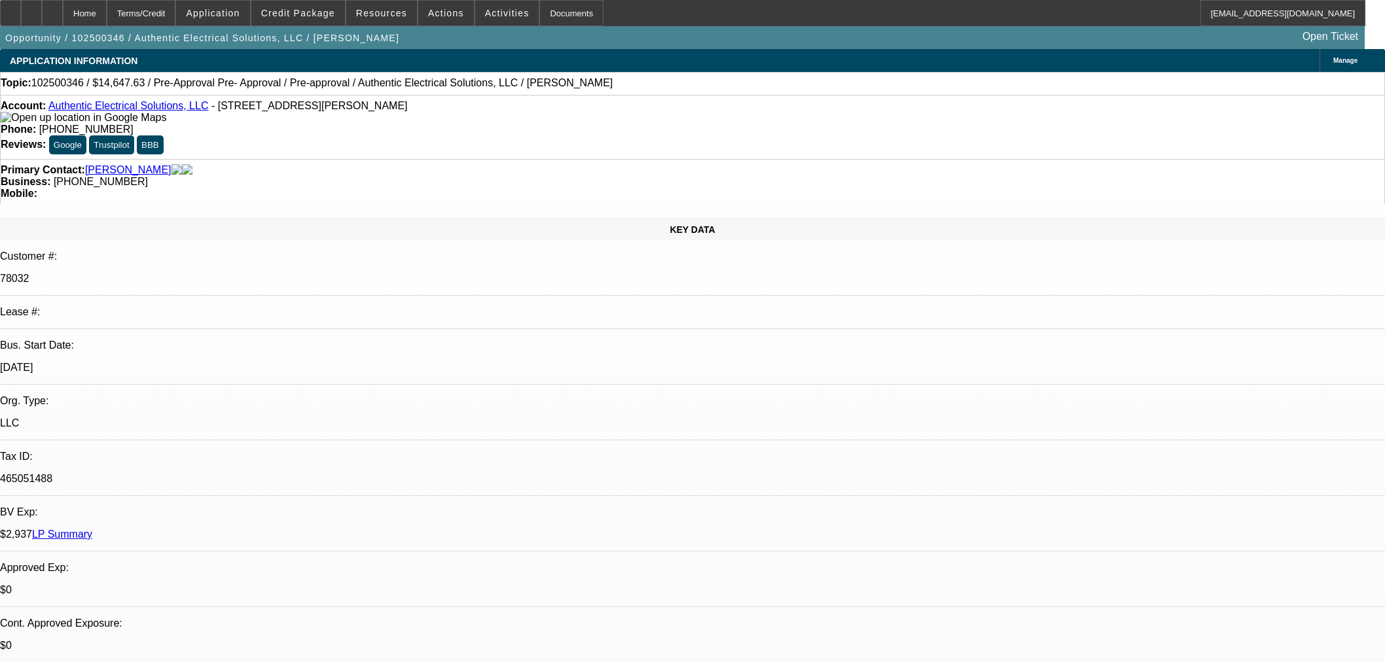
select select "0"
select select "3"
select select "0.1"
select select "4"
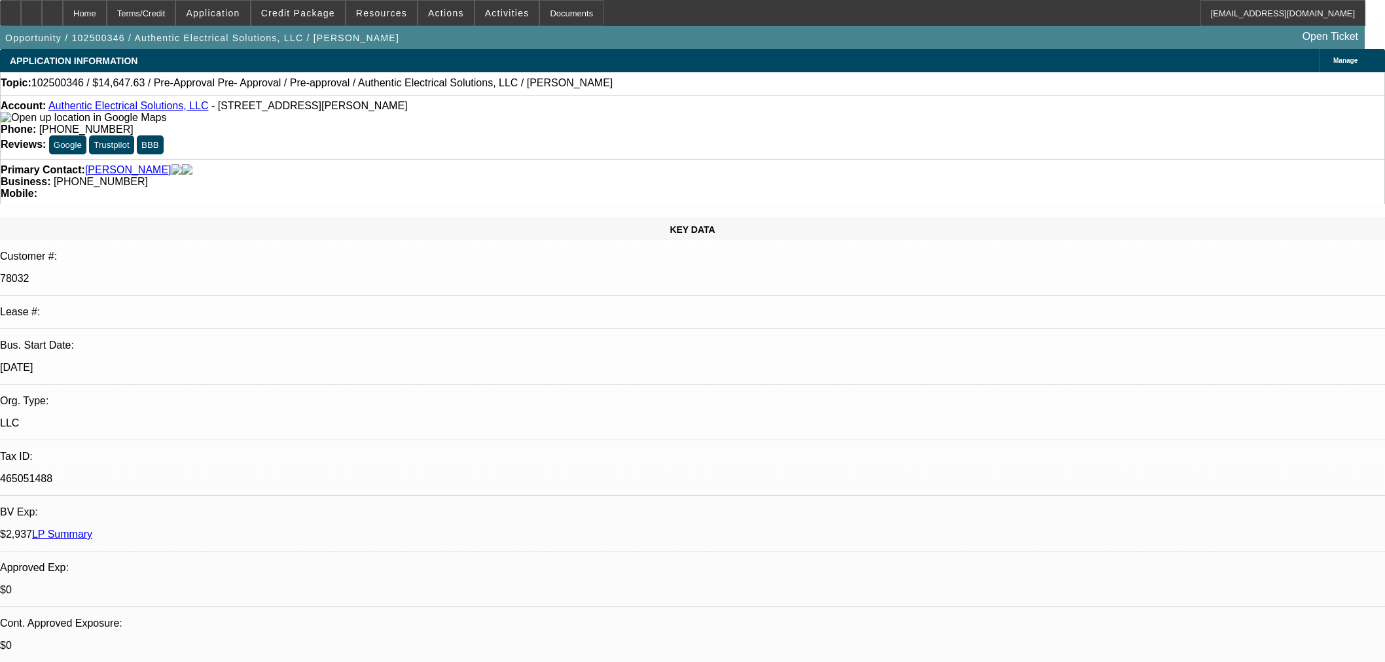
scroll to position [1818, 0]
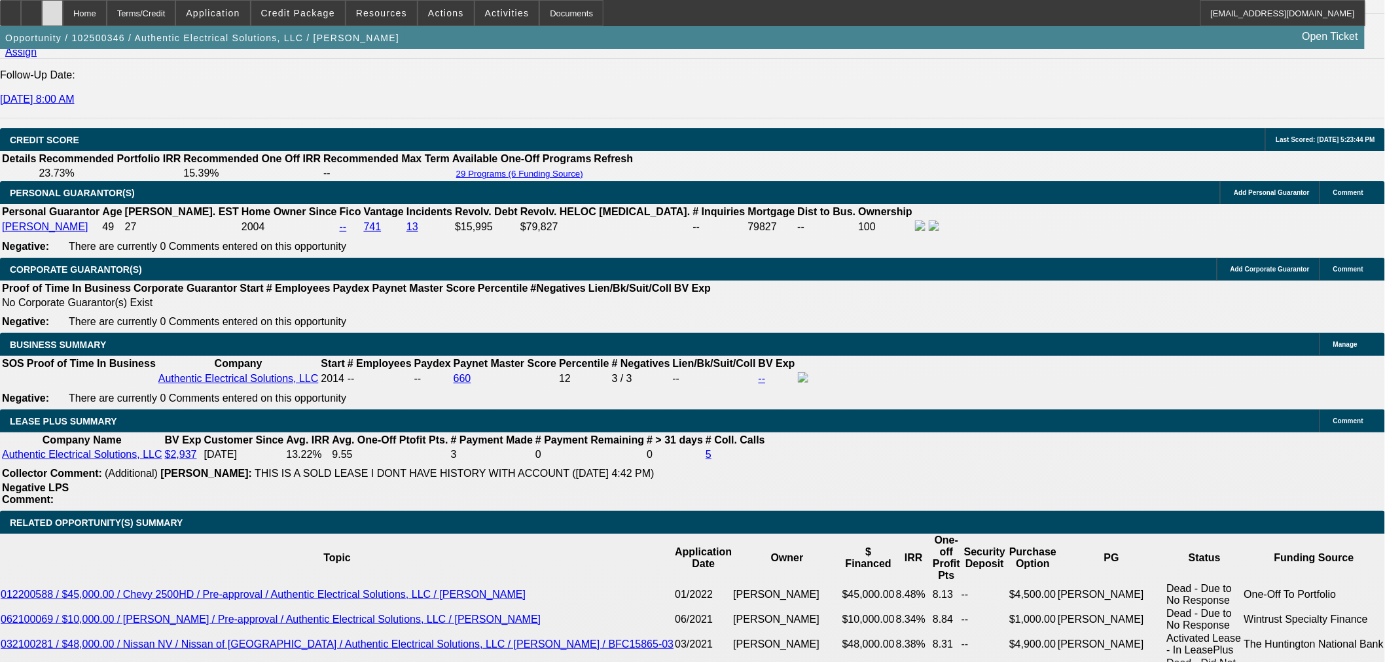
click at [63, 9] on div at bounding box center [52, 13] width 21 height 26
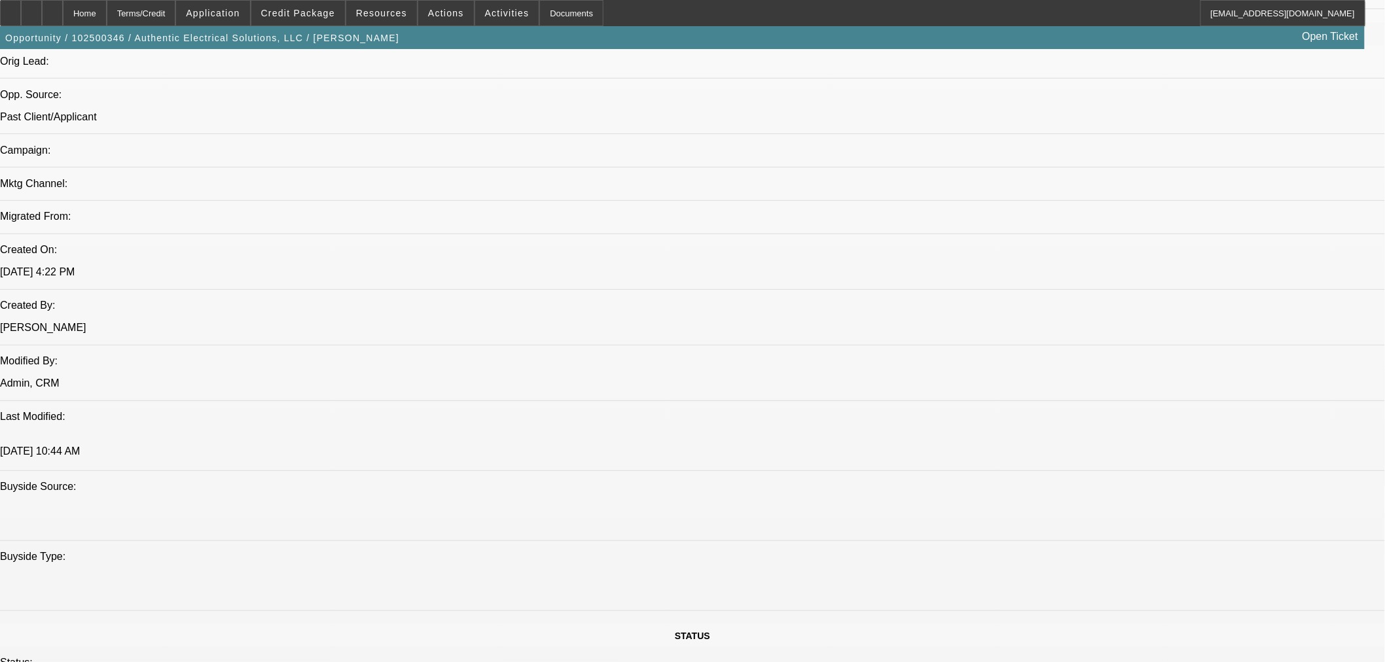
select select "0"
select select "3"
select select "0.1"
select select "4"
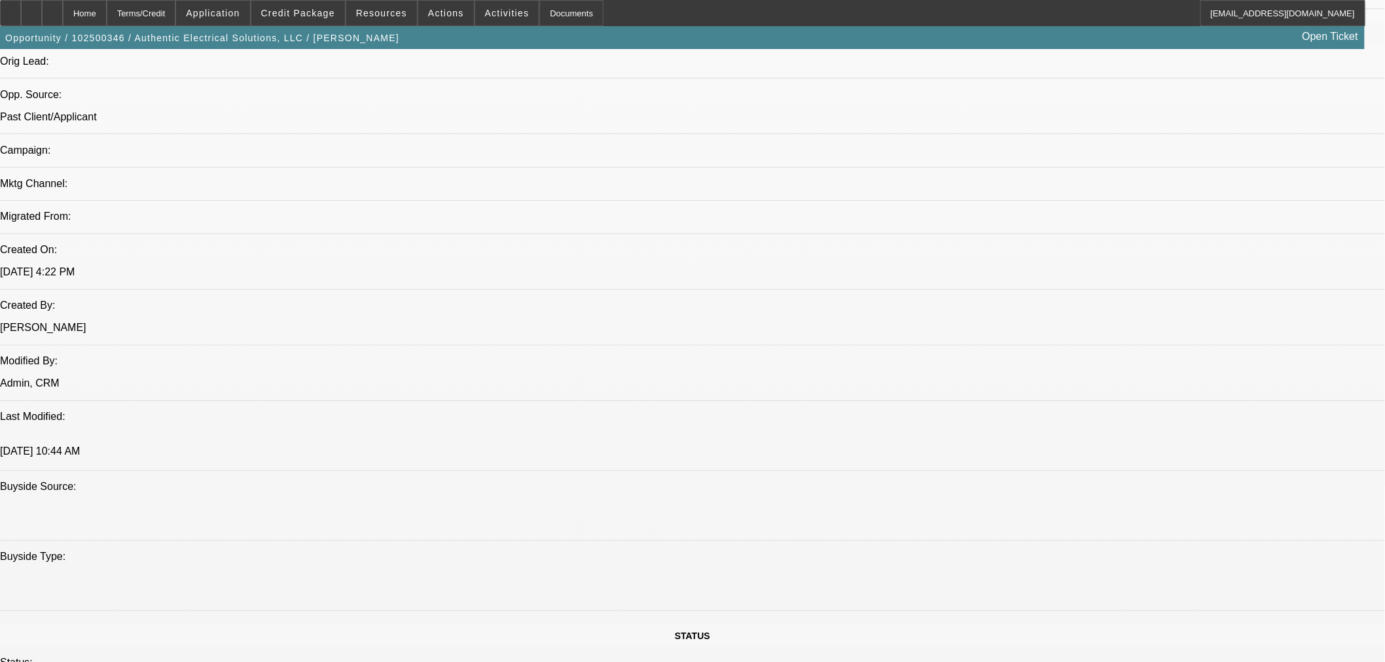
select select "0"
select select "3"
select select "0.1"
select select "4"
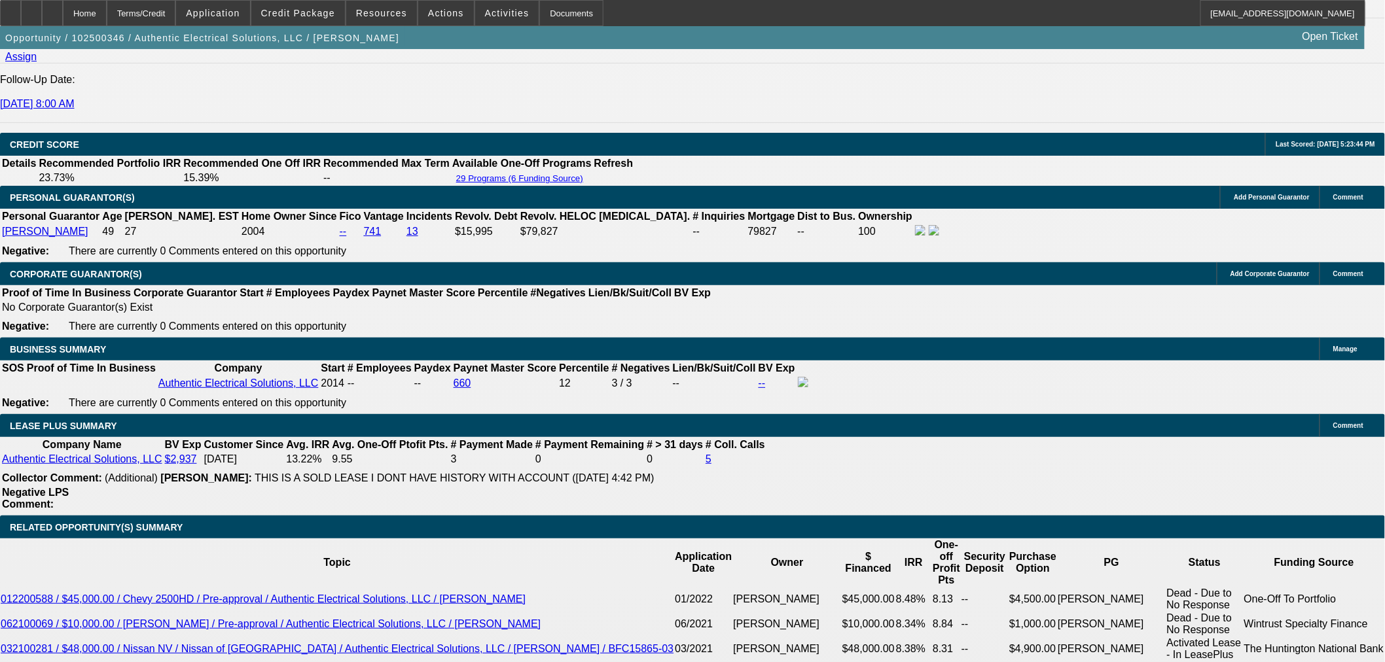
scroll to position [1889, 0]
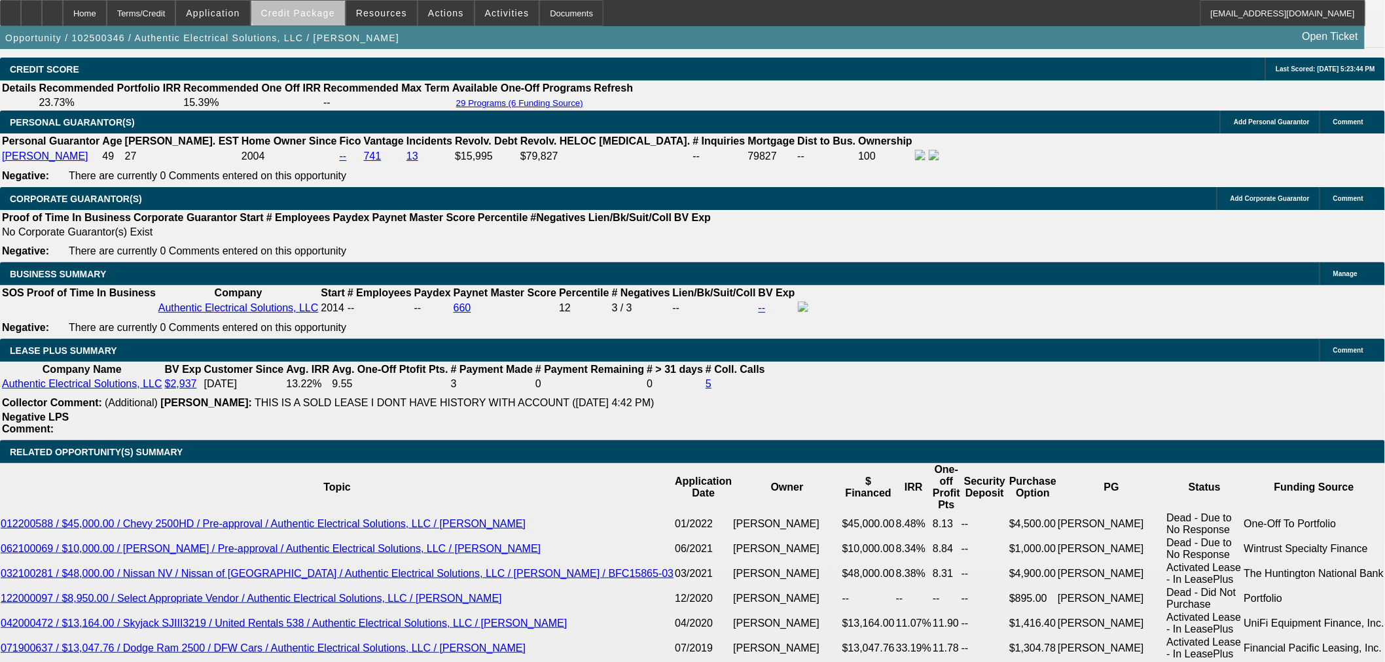
click at [327, 7] on span at bounding box center [298, 12] width 94 height 31
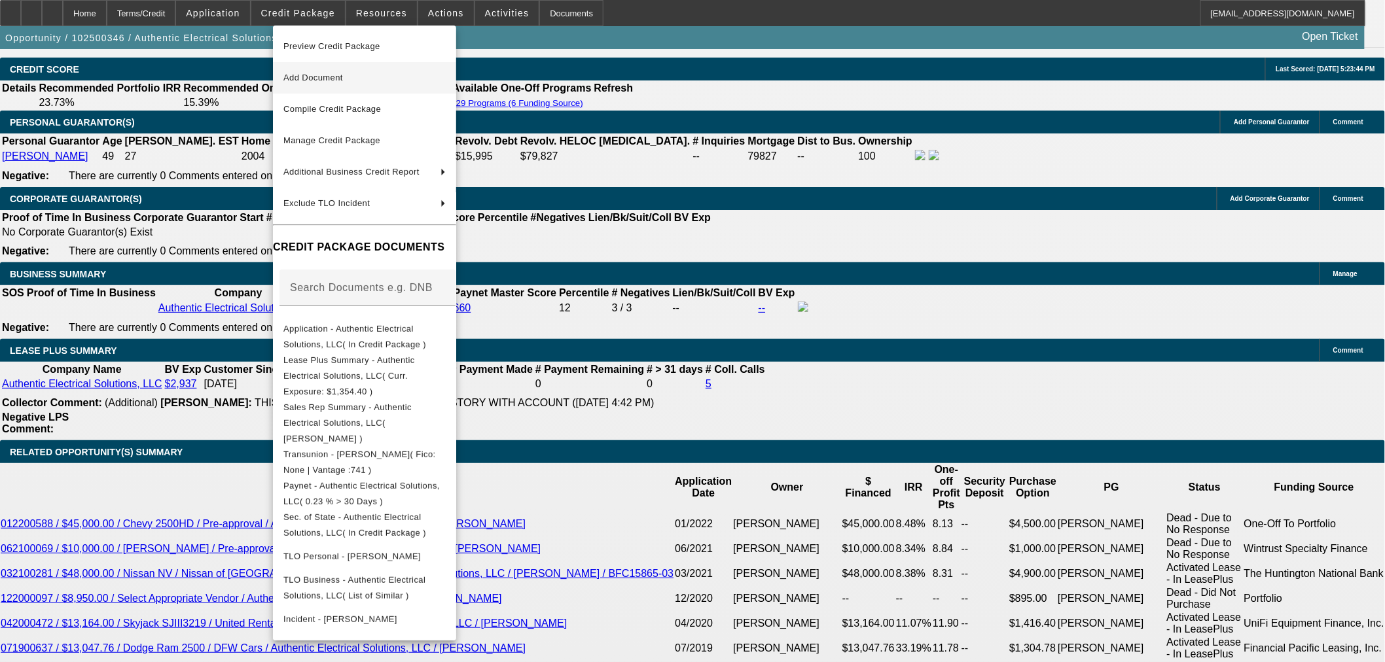
click at [342, 82] on span "Add Document" at bounding box center [364, 78] width 162 height 16
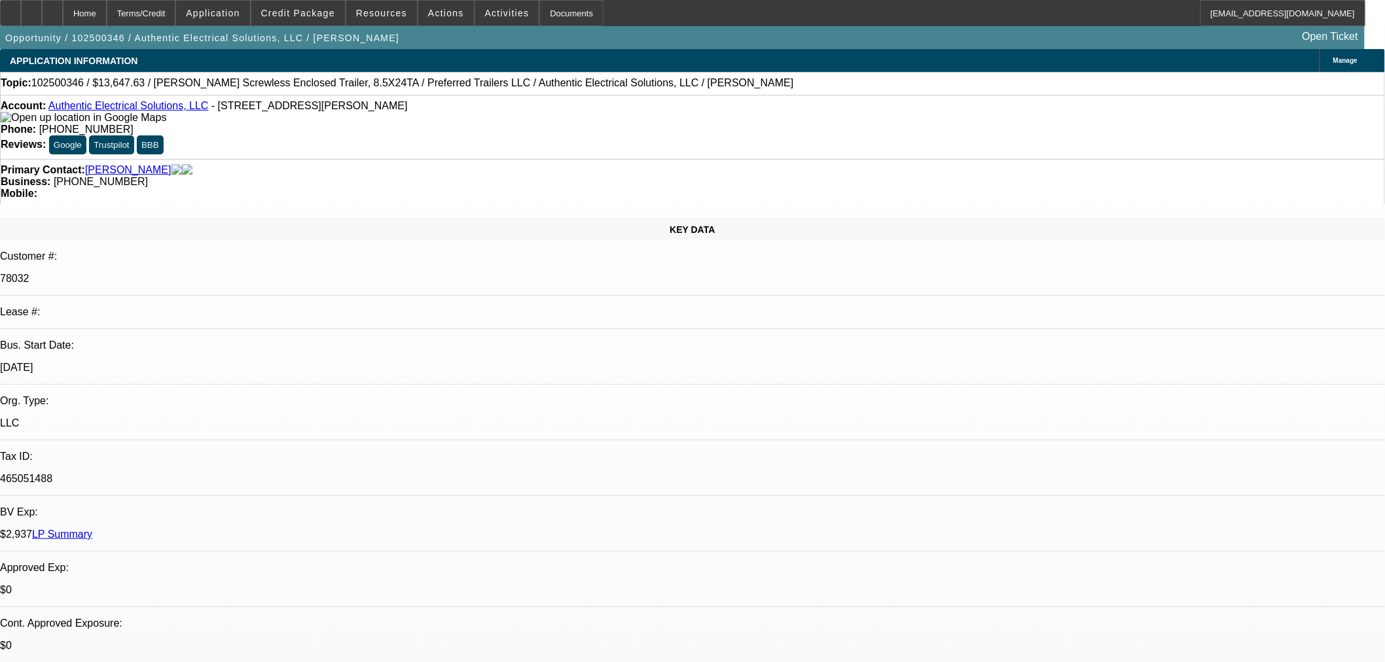
select select "0"
select select "3"
select select "0.1"
select select "4"
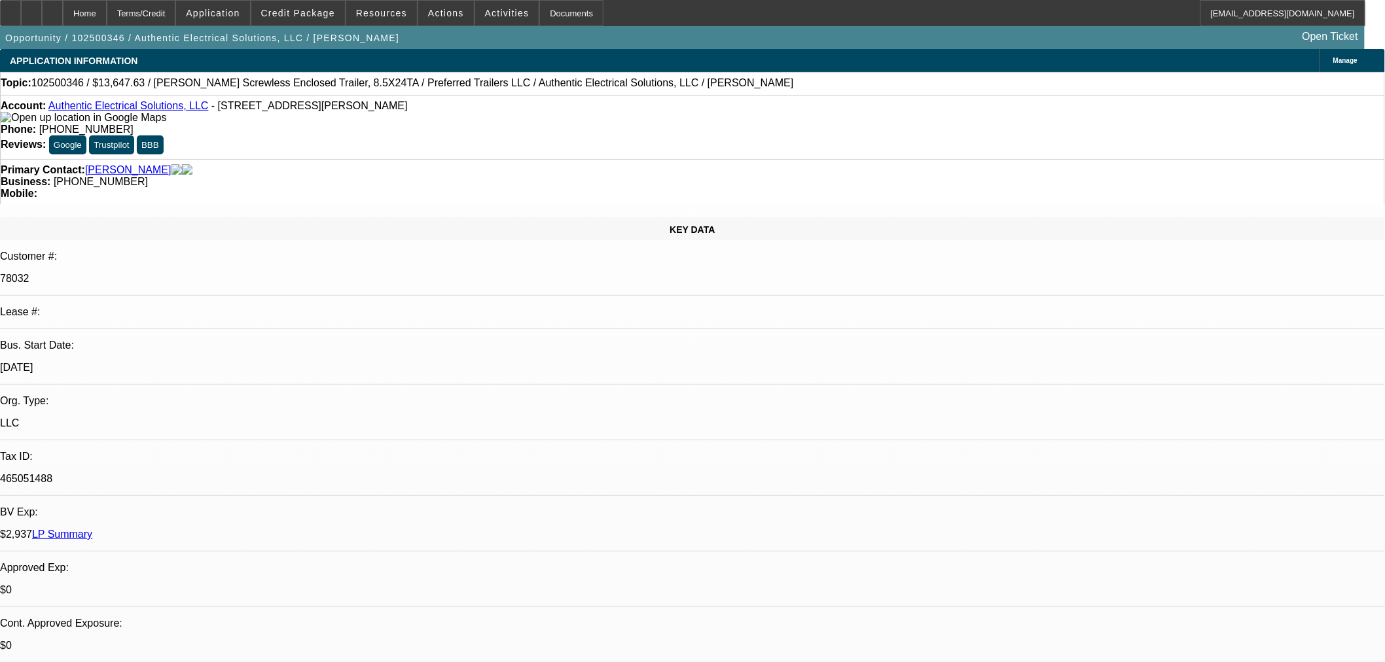
select select "0"
select select "3"
select select "0.1"
select select "4"
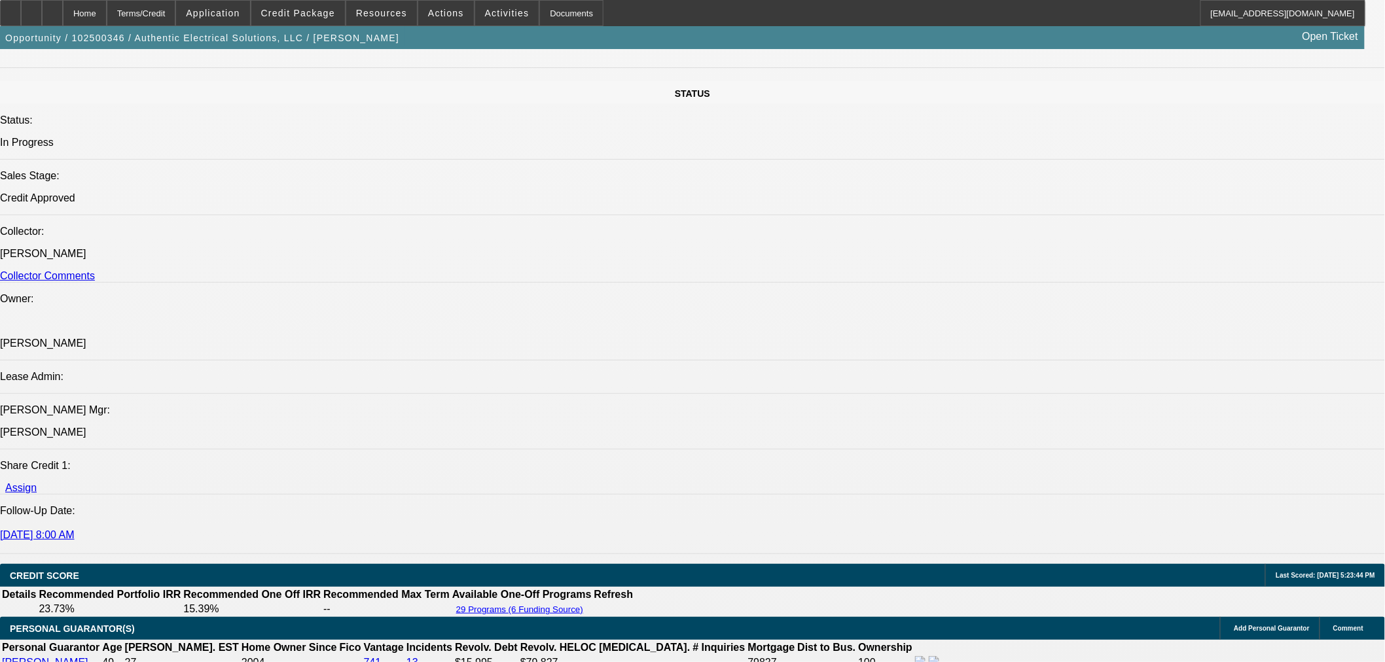
scroll to position [1745, 0]
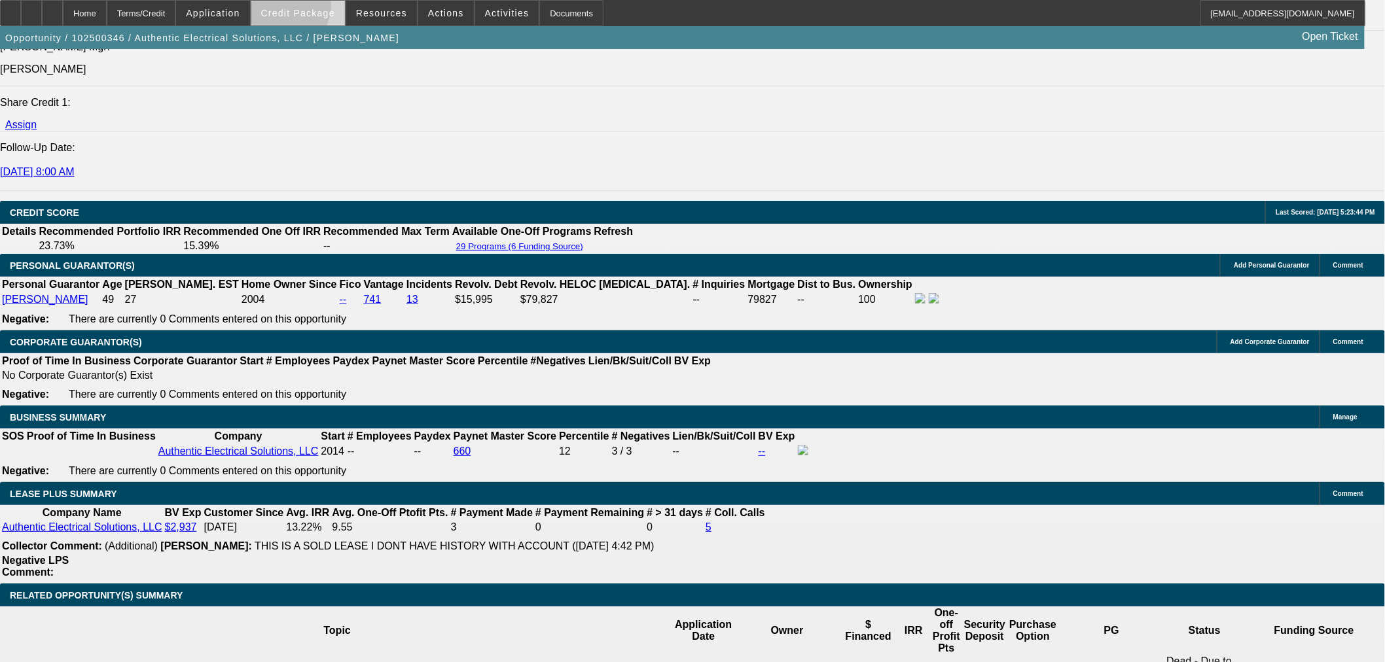
click at [302, 8] on span "Credit Package" at bounding box center [298, 13] width 74 height 10
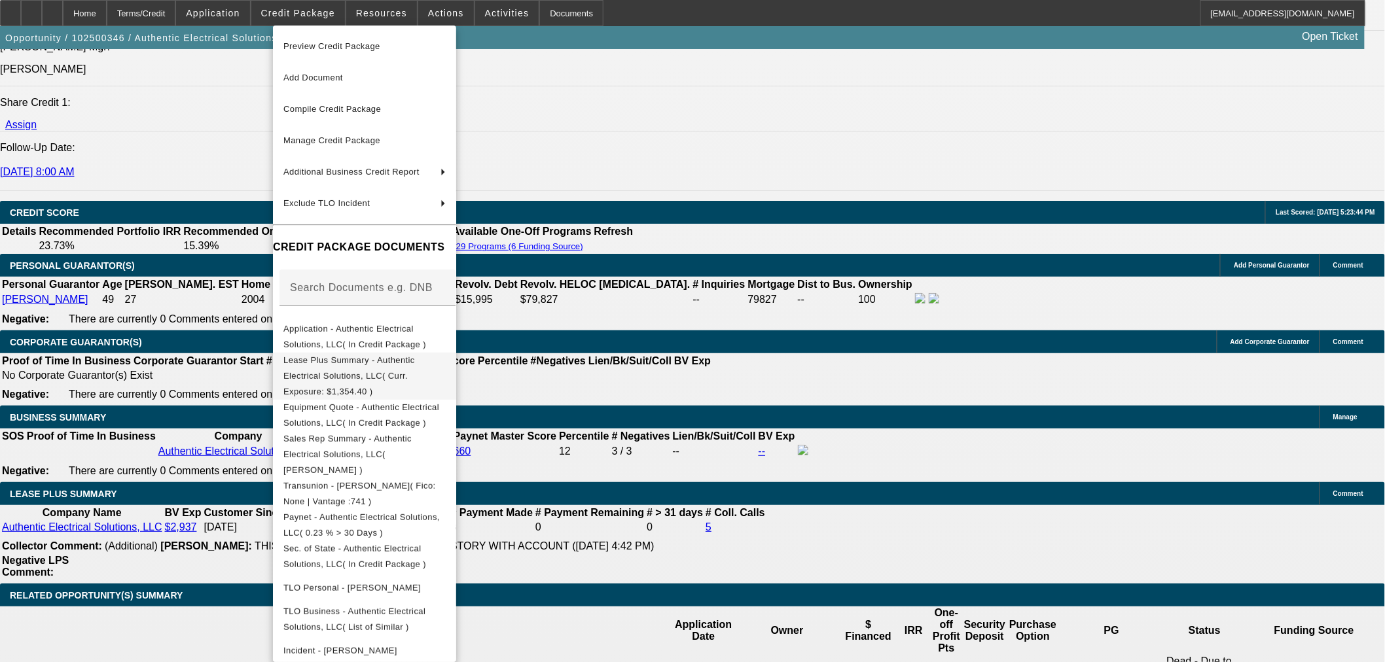
scroll to position [1820, 0]
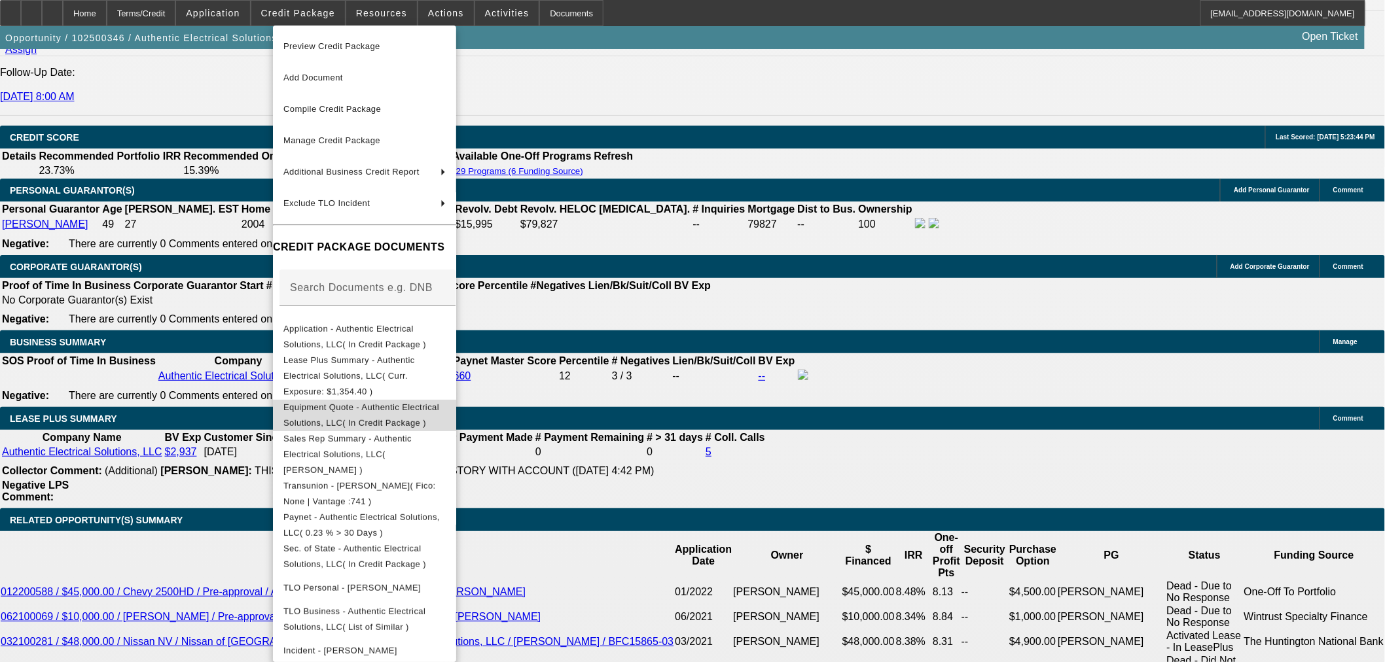
click at [391, 402] on span "Equipment Quote - Authentic Electrical Solutions, LLC( In Credit Package )" at bounding box center [361, 415] width 156 height 26
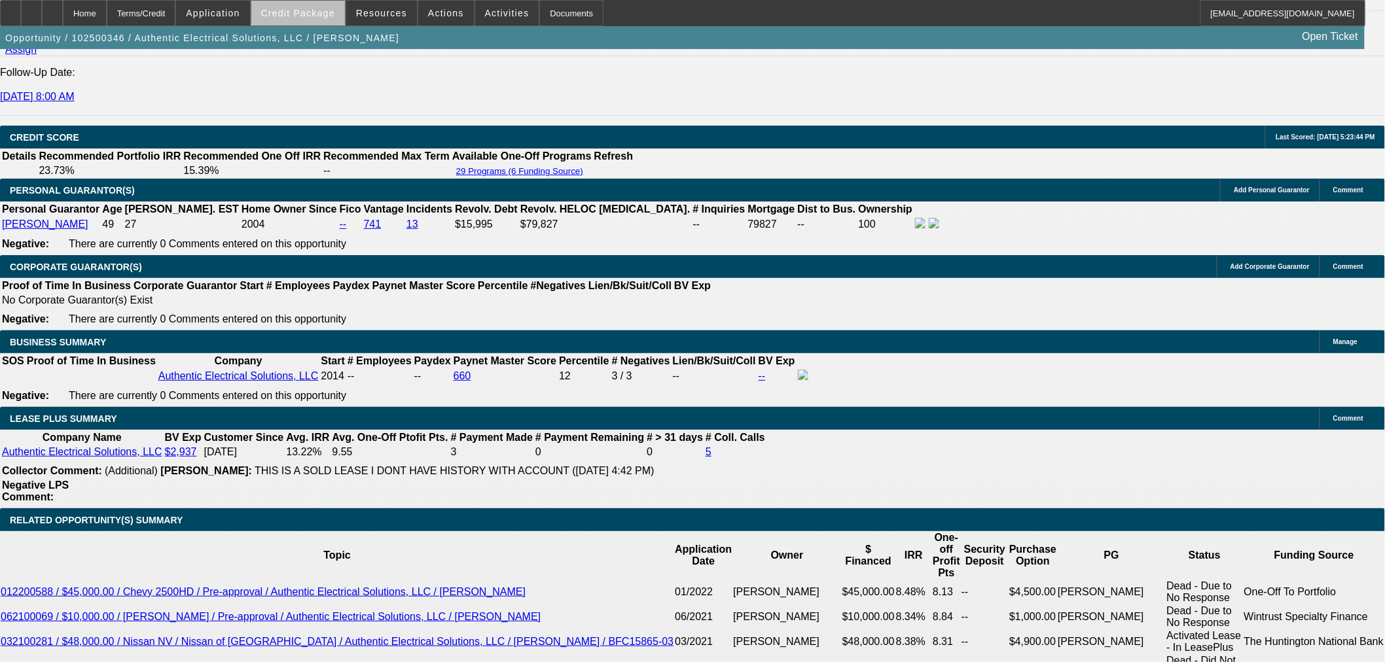
click at [343, 14] on span at bounding box center [298, 12] width 94 height 31
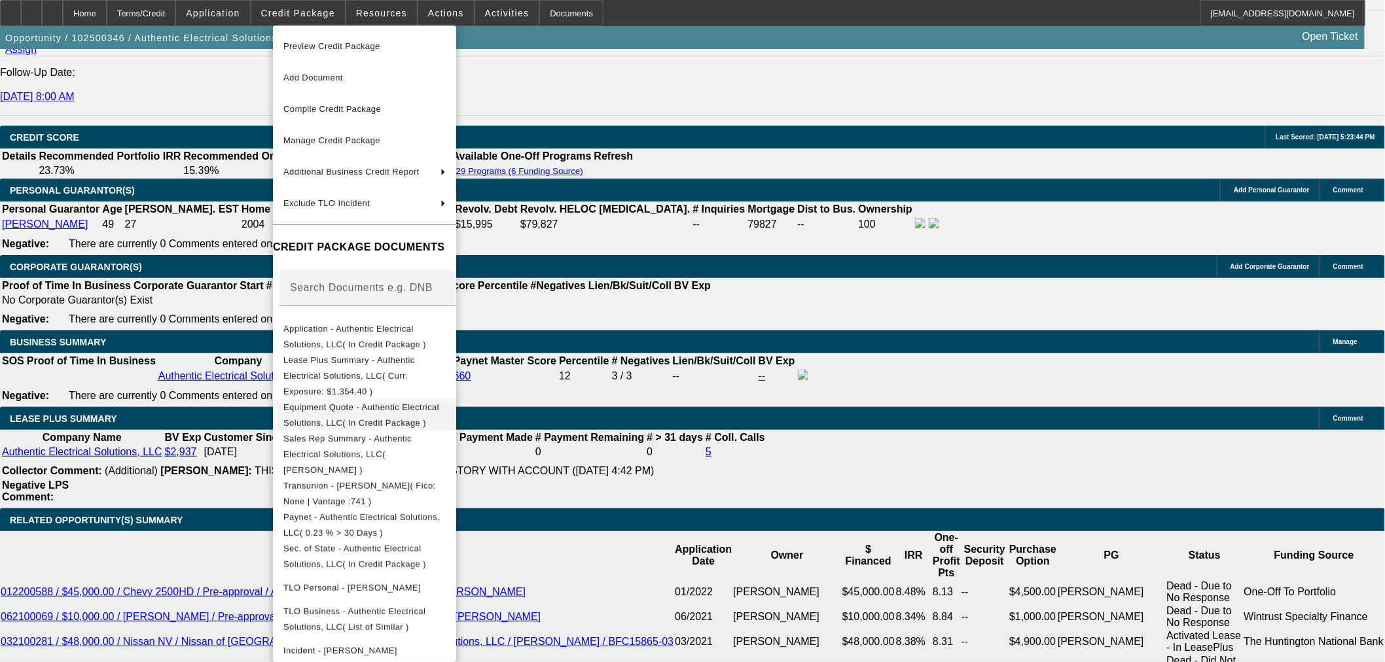
click at [381, 402] on span "Equipment Quote - Authentic Electrical Solutions, LLC( In Credit Package )" at bounding box center [361, 415] width 156 height 26
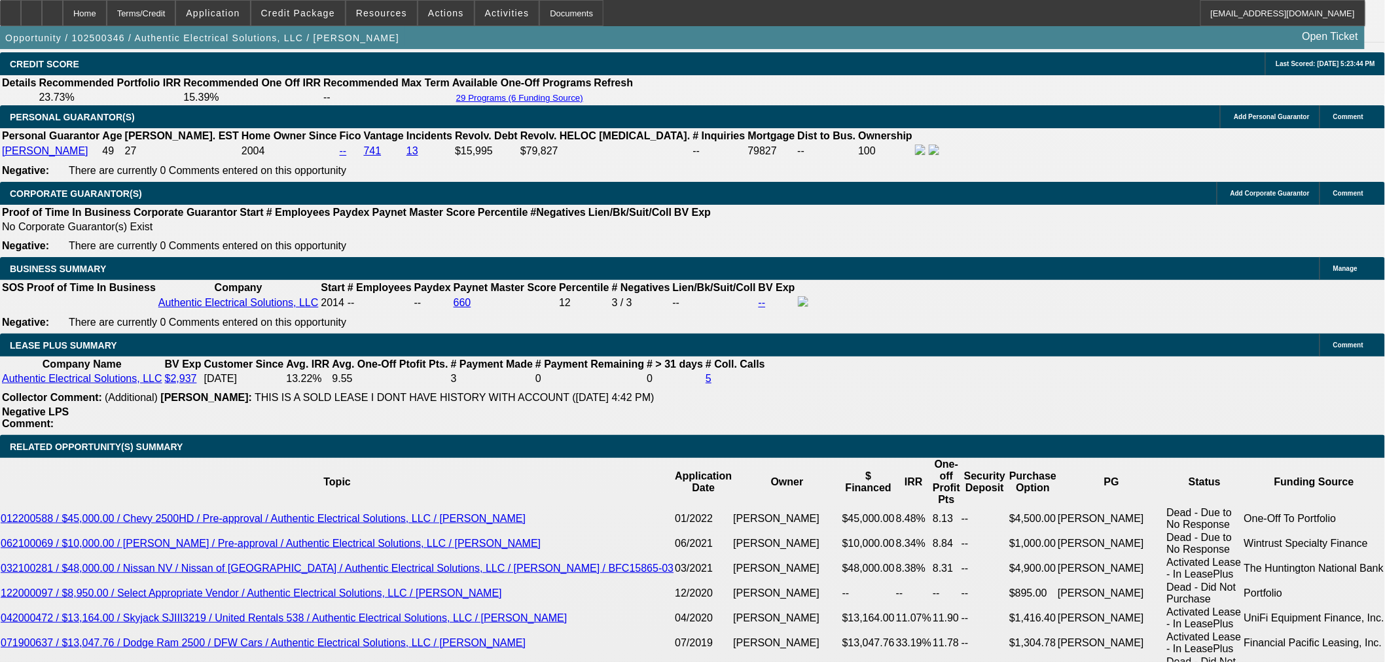
scroll to position [1893, 0]
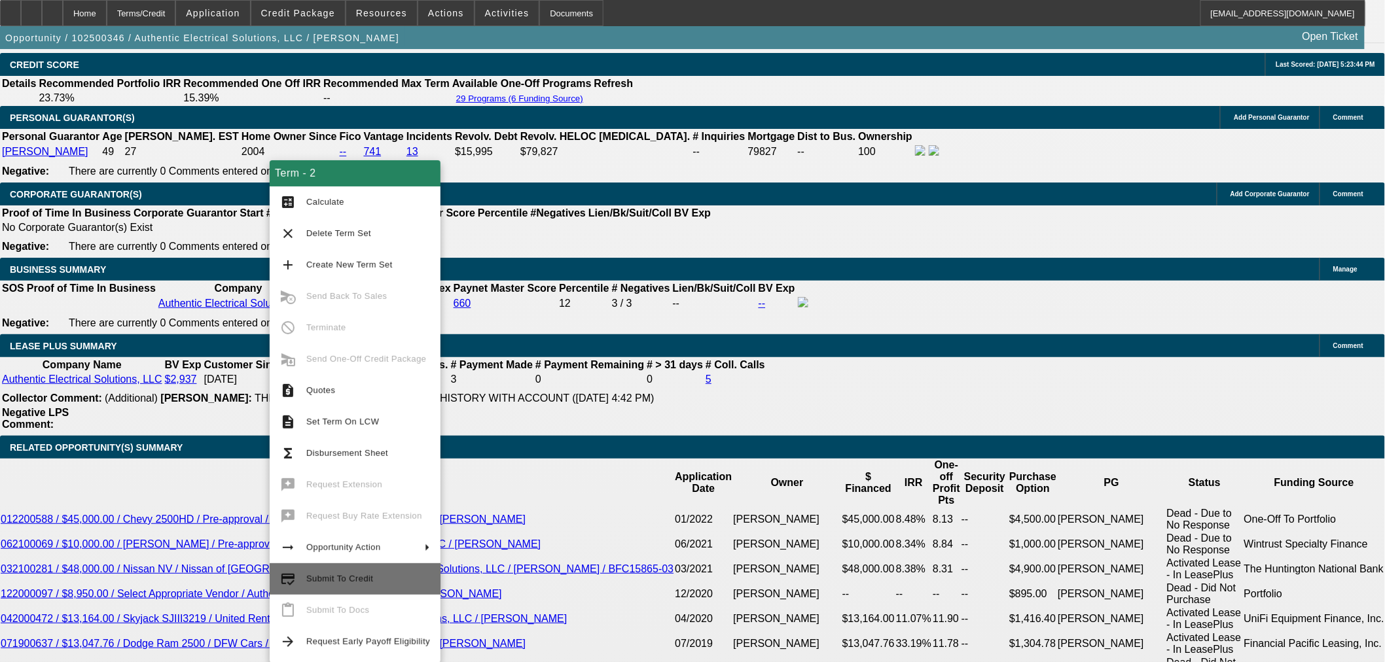
click at [363, 578] on span "Submit To Credit" at bounding box center [339, 579] width 67 height 10
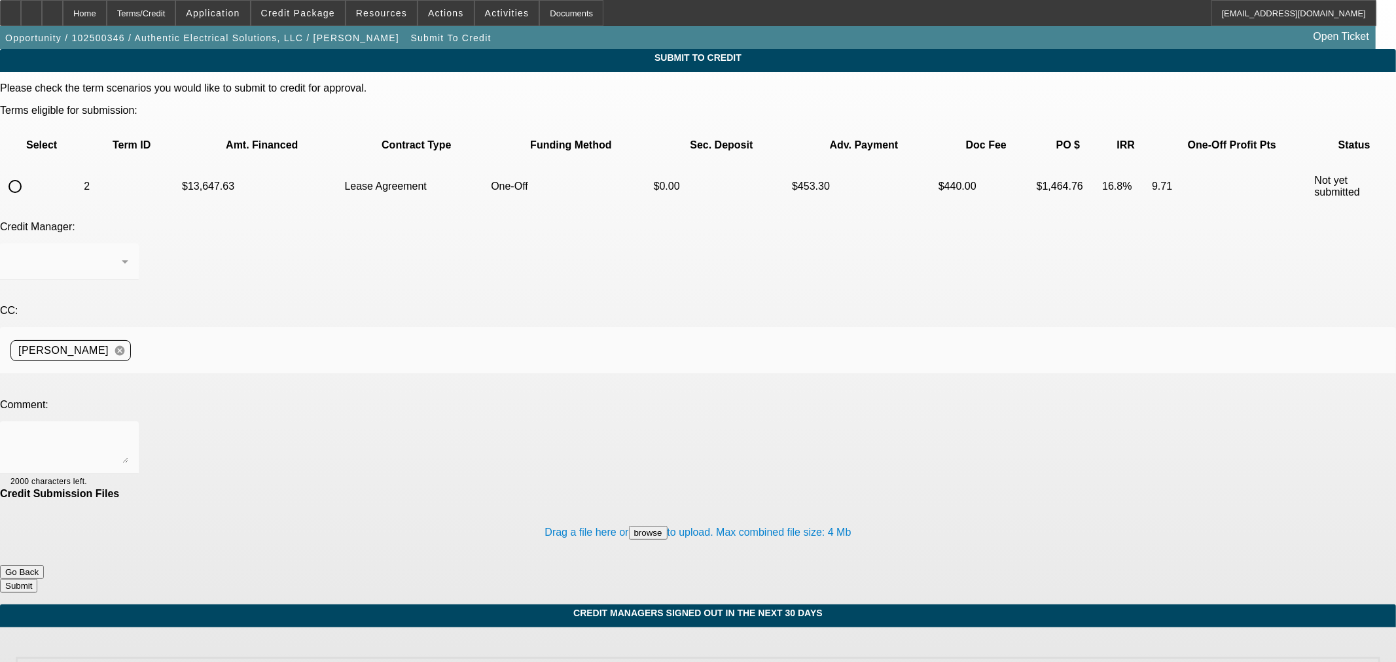
click at [28, 173] on input "radio" at bounding box center [15, 186] width 26 height 26
radio input "true"
click at [128, 432] on textarea at bounding box center [69, 447] width 118 height 31
type textarea "Invoice is in file. Please send to Finpac, thank you."
click at [773, 505] on form "Please check the term scenarios you would like to submit to credit for approval…" at bounding box center [698, 343] width 1396 height 522
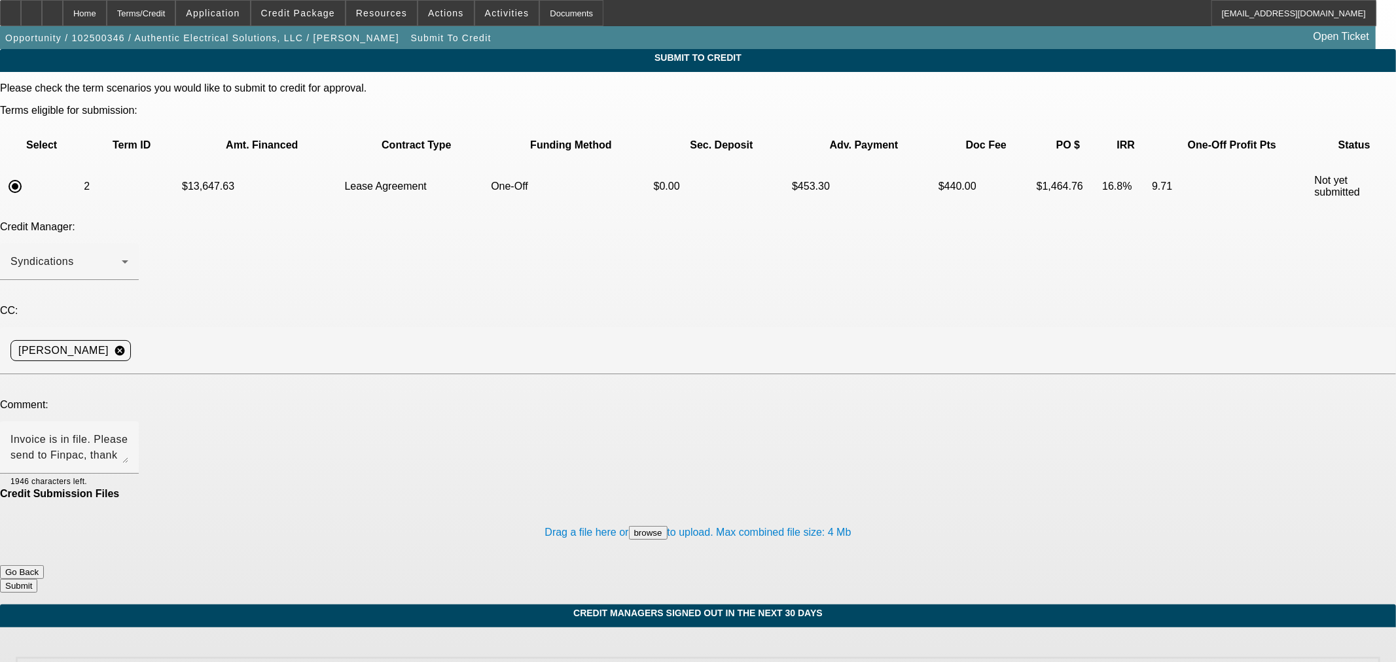
click at [843, 522] on div "Submit To Credit Please check the term scenarios you would like to submit to cr…" at bounding box center [698, 327] width 1396 height 556
click at [37, 579] on button "Submit" at bounding box center [18, 586] width 37 height 14
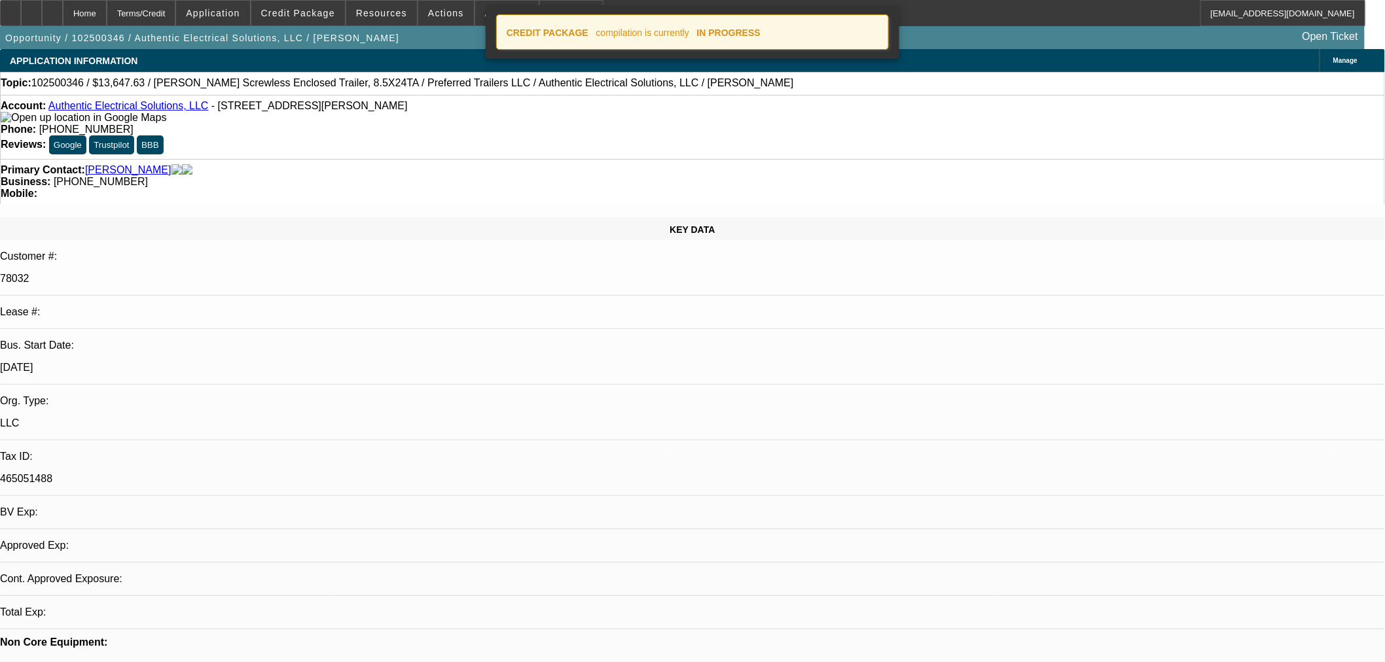
select select "0"
select select "3"
select select "0.1"
select select "4"
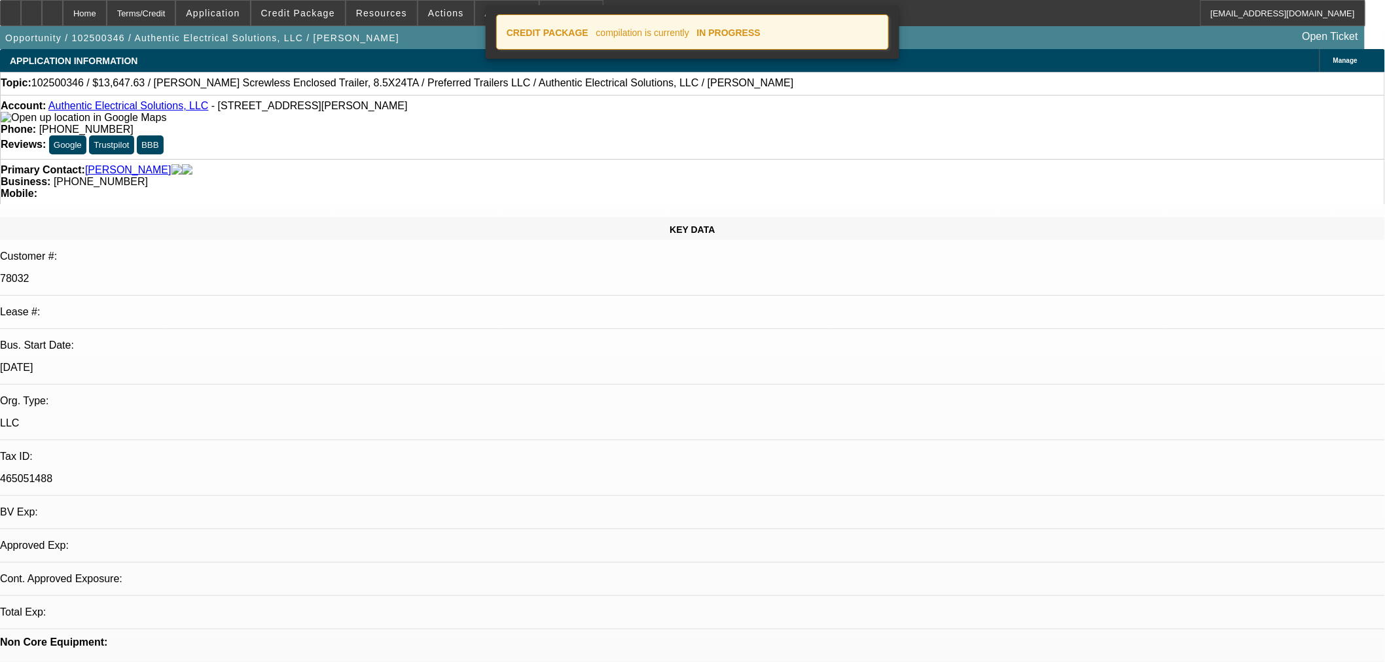
select select "0"
select select "3"
select select "0.1"
select select "4"
